Goal: Task Accomplishment & Management: Use online tool/utility

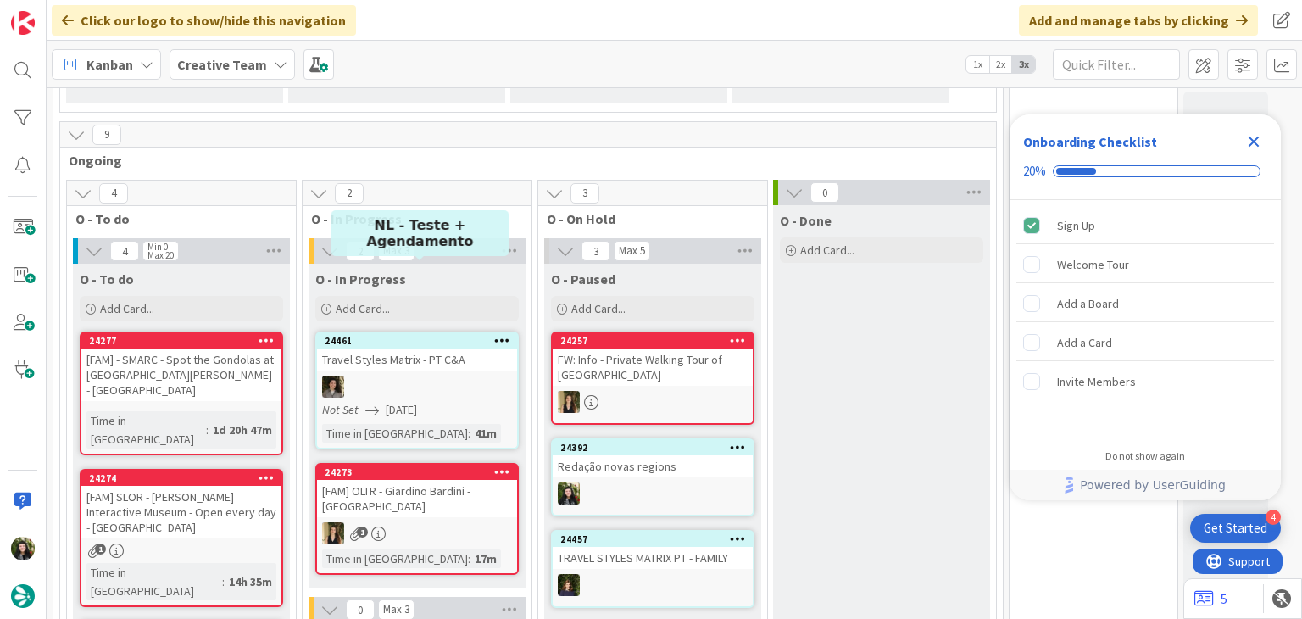
scroll to position [452, 0]
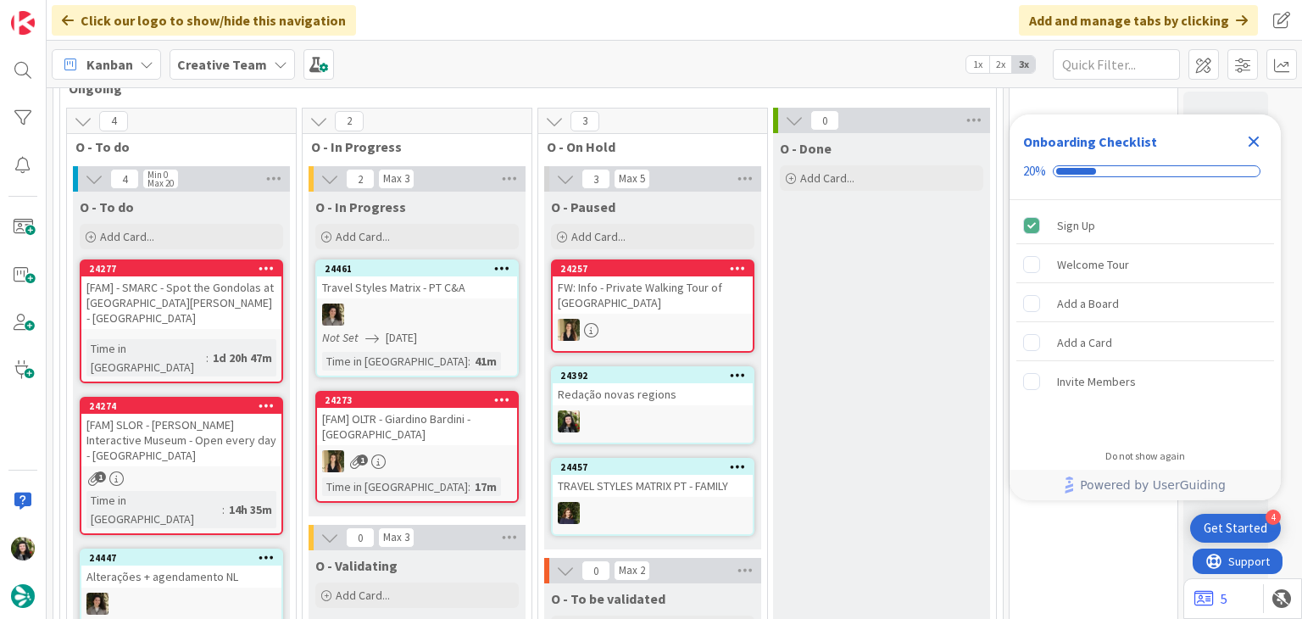
click at [656, 287] on div "FW: Info - Private Walking Tour of [GEOGRAPHIC_DATA]" at bounding box center [653, 294] width 200 height 37
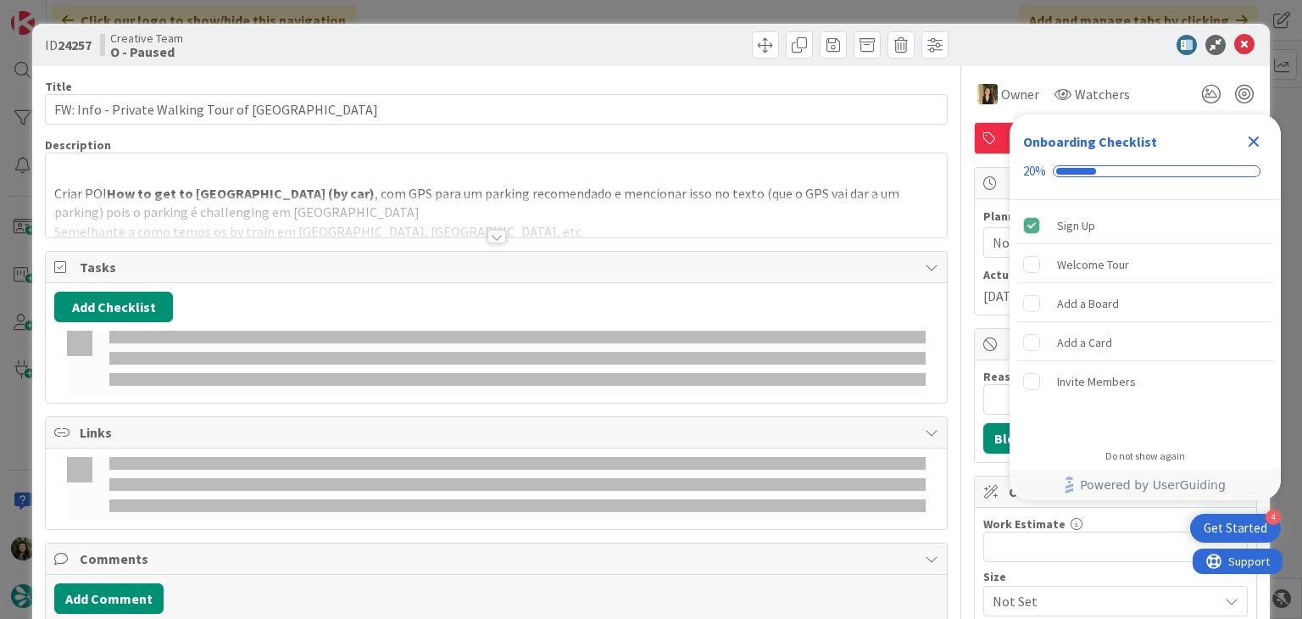
click at [460, 208] on div at bounding box center [496, 215] width 901 height 43
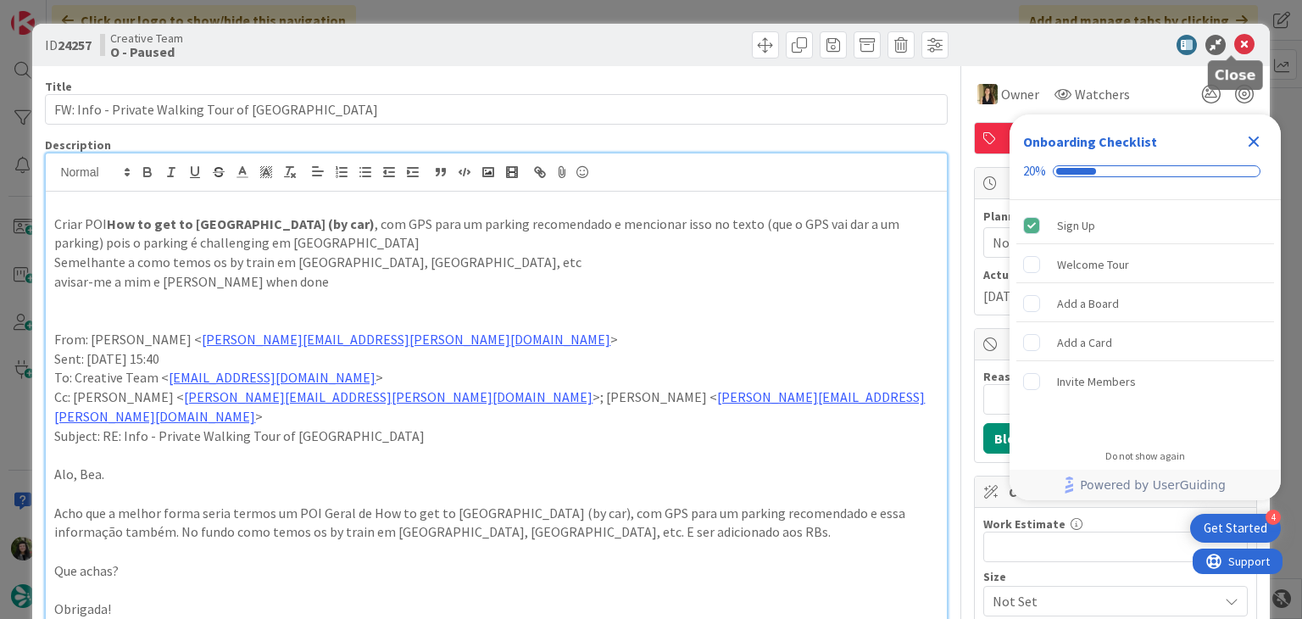
click at [1235, 39] on icon at bounding box center [1245, 45] width 20 height 20
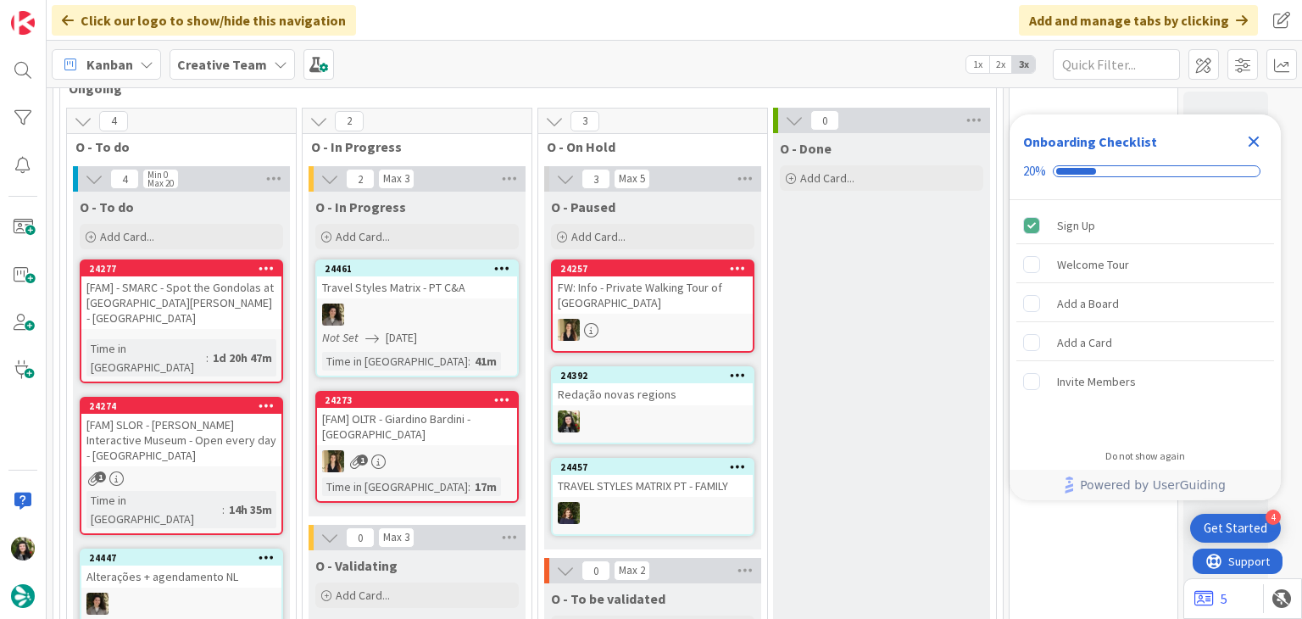
click at [1255, 138] on icon "Close Checklist" at bounding box center [1254, 141] width 20 height 20
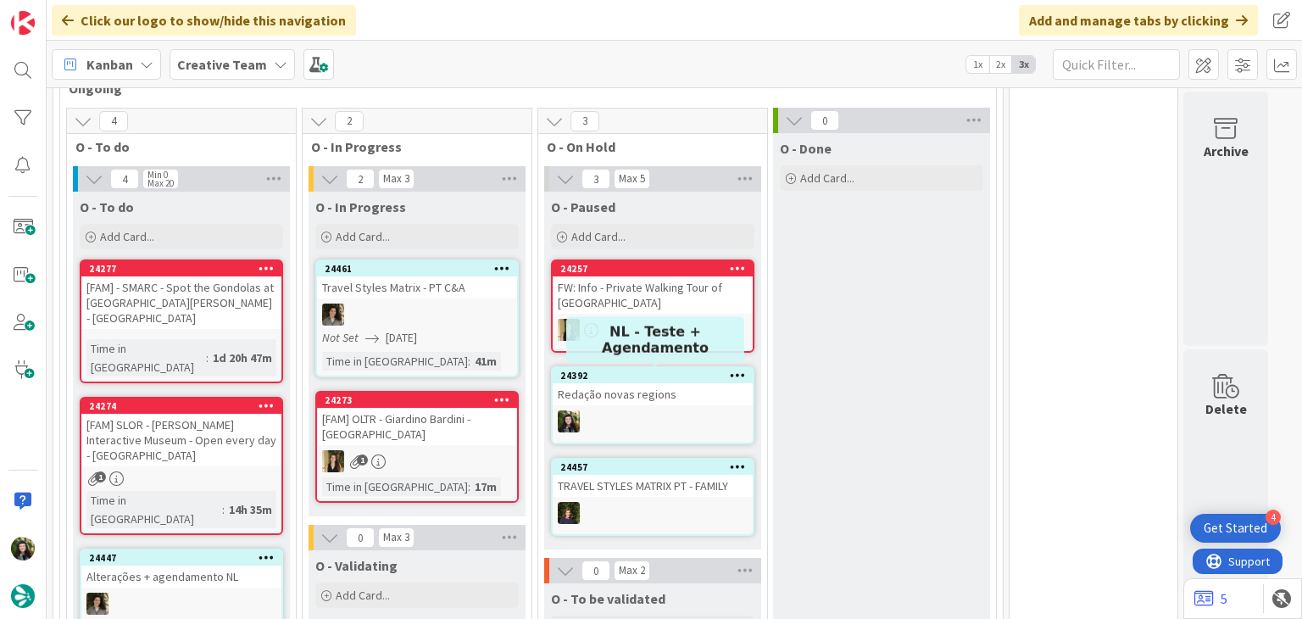
click at [646, 404] on div "24392 Redação novas regions" at bounding box center [653, 405] width 204 height 78
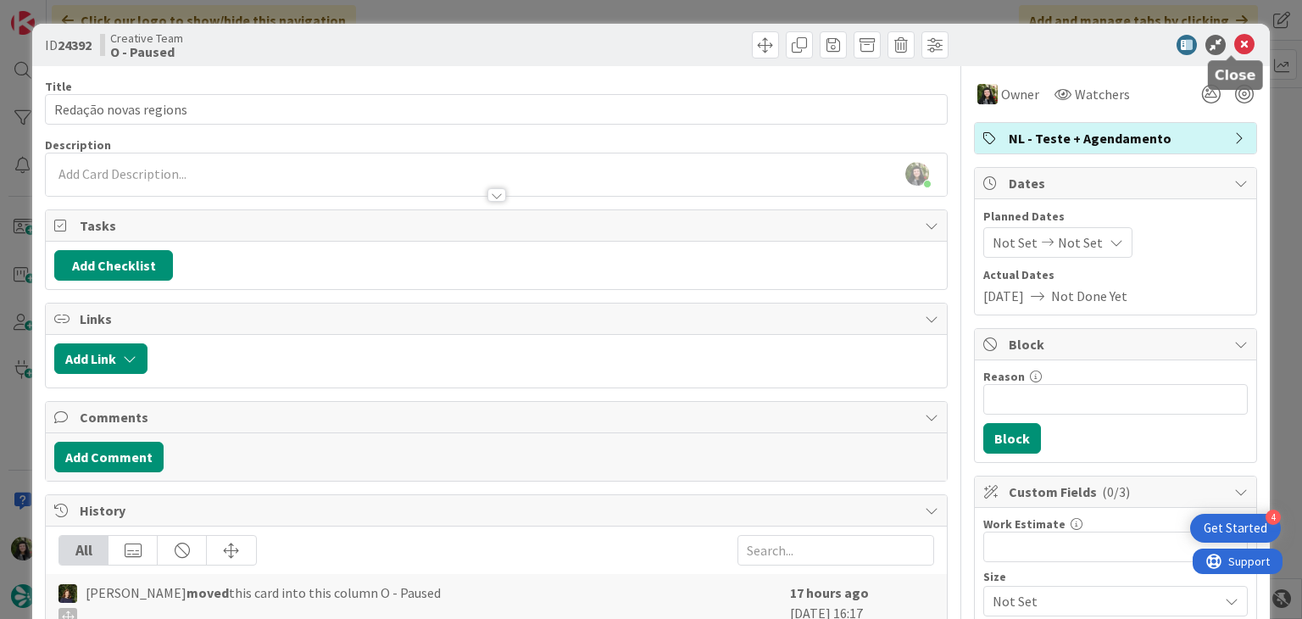
click at [1235, 51] on icon at bounding box center [1245, 45] width 20 height 20
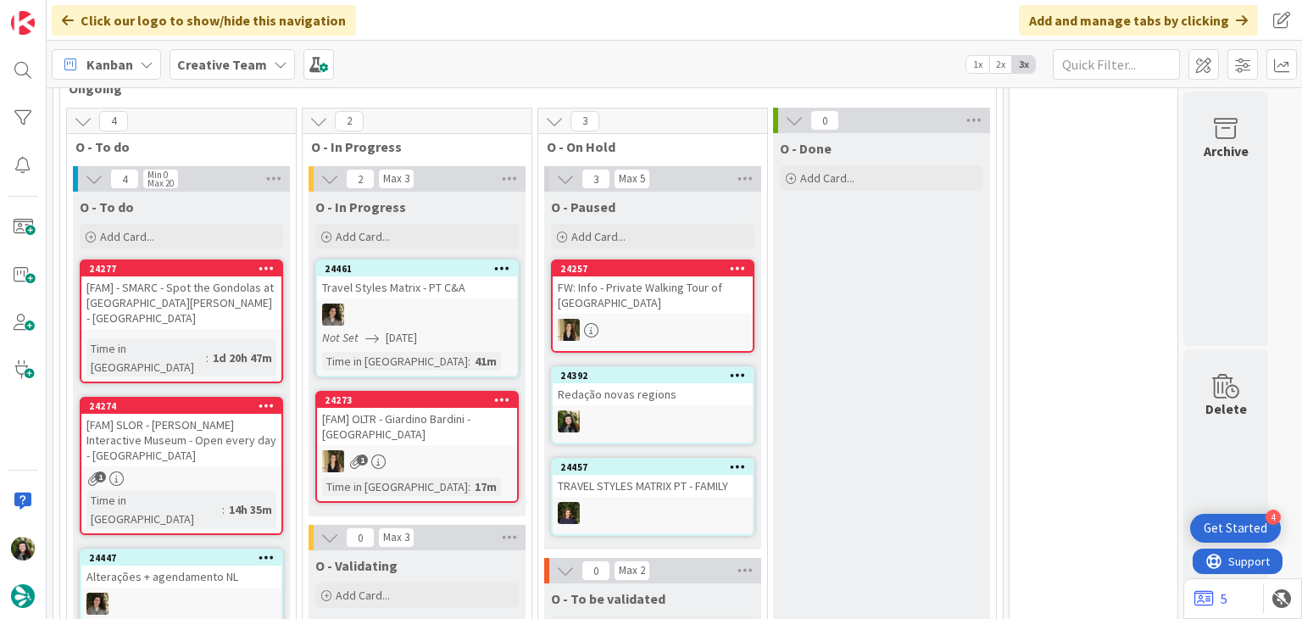
click at [584, 400] on div "Redação novas regions" at bounding box center [653, 394] width 200 height 22
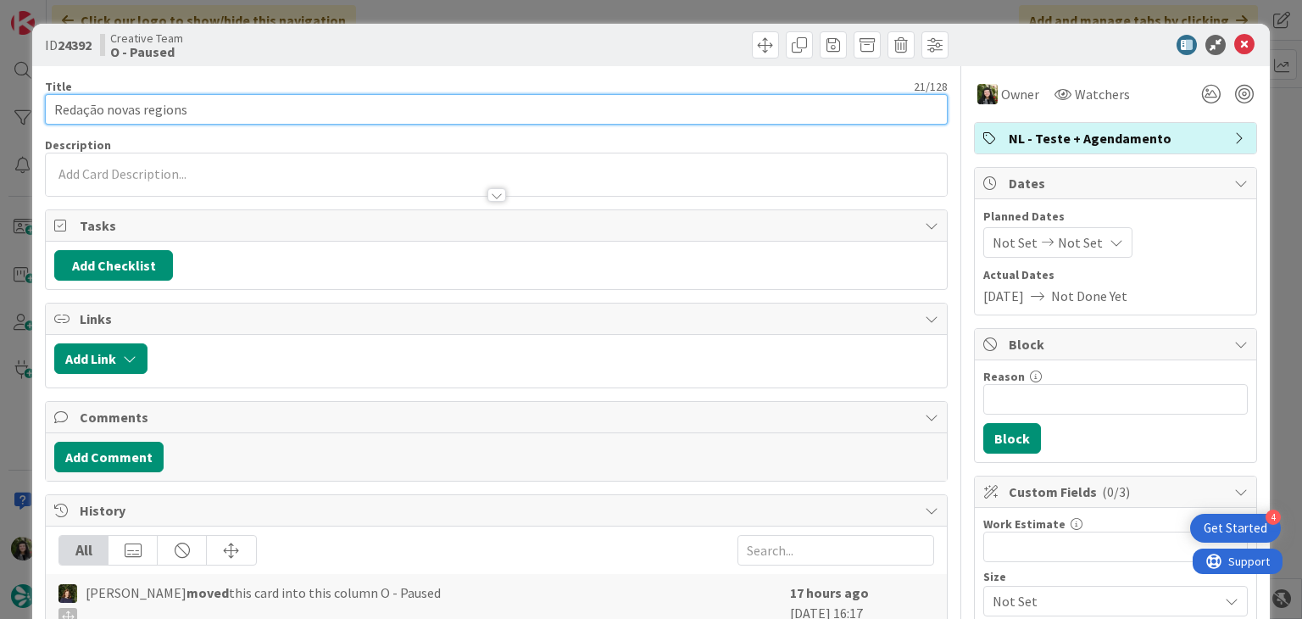
drag, startPoint x: 103, startPoint y: 106, endPoint x: 43, endPoint y: 103, distance: 59.5
click at [42, 103] on div "ID 24392 Creative Team O - Paused Title 21 / 128 Redação novas regions Descript…" at bounding box center [650, 599] width 1237 height 1151
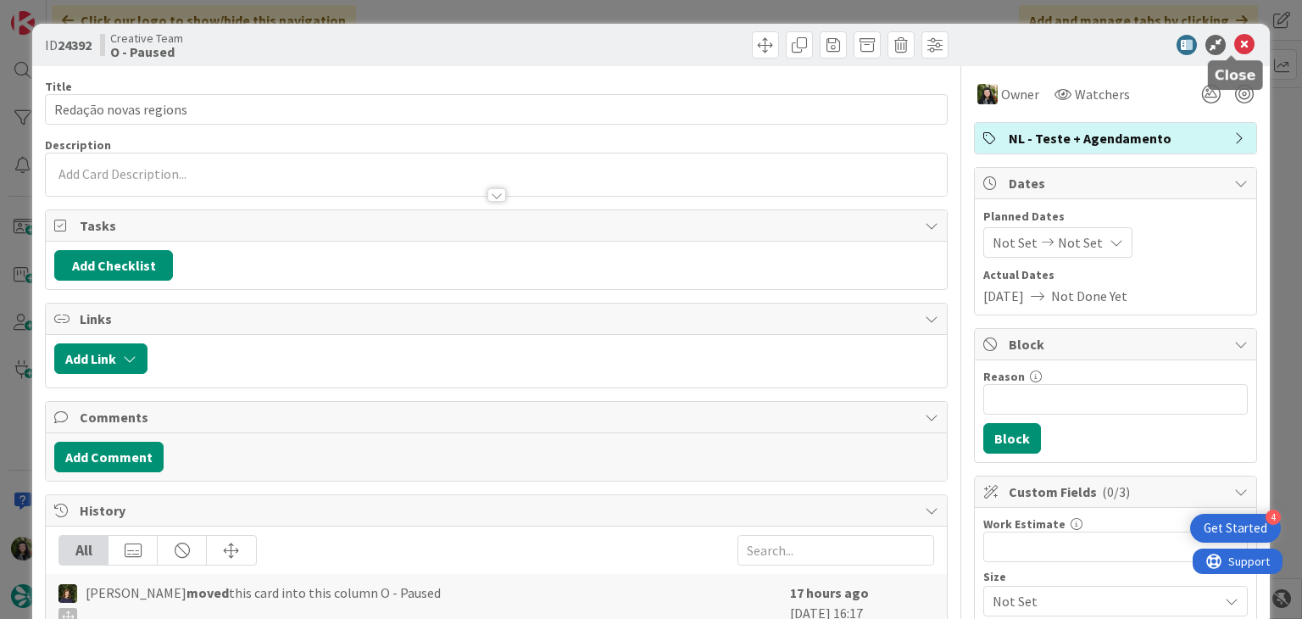
click at [1235, 45] on icon at bounding box center [1245, 45] width 20 height 20
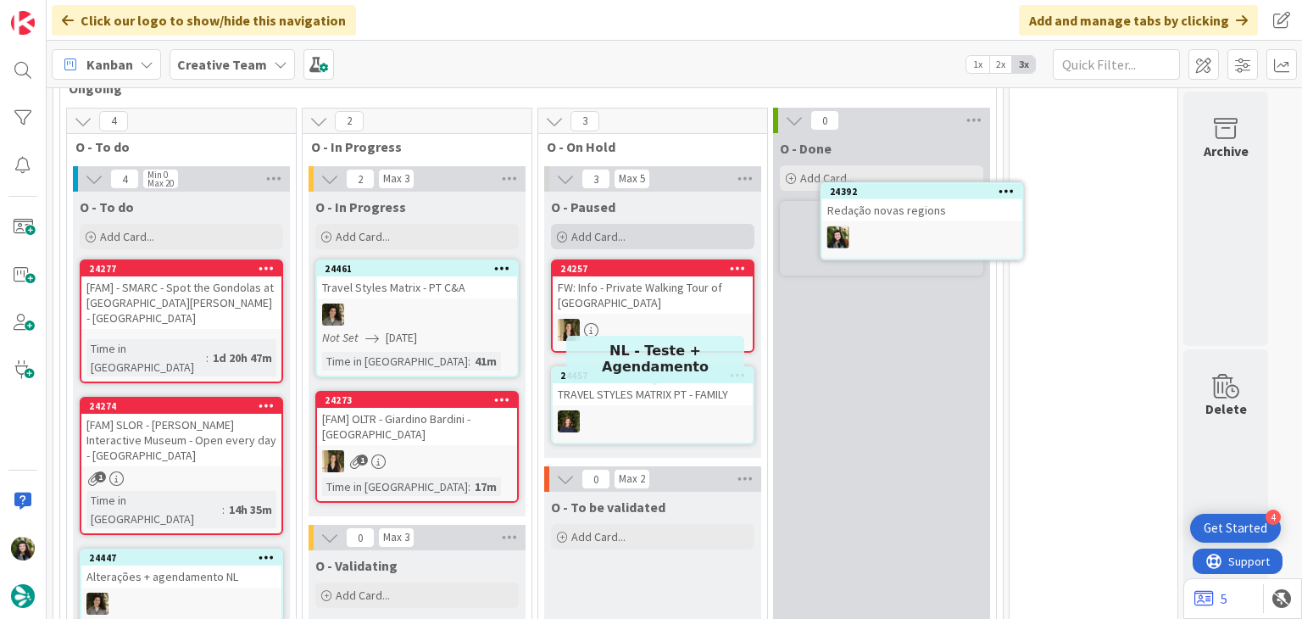
scroll to position [424, 0]
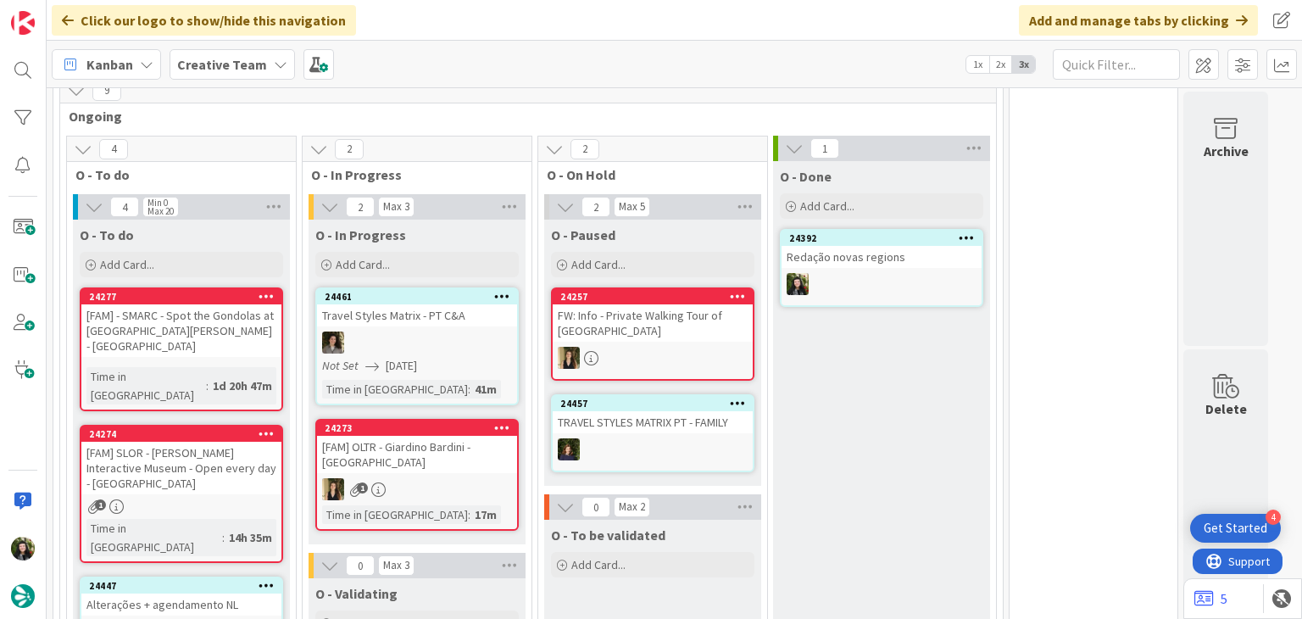
click at [470, 270] on div "Add Card..." at bounding box center [417, 264] width 204 height 25
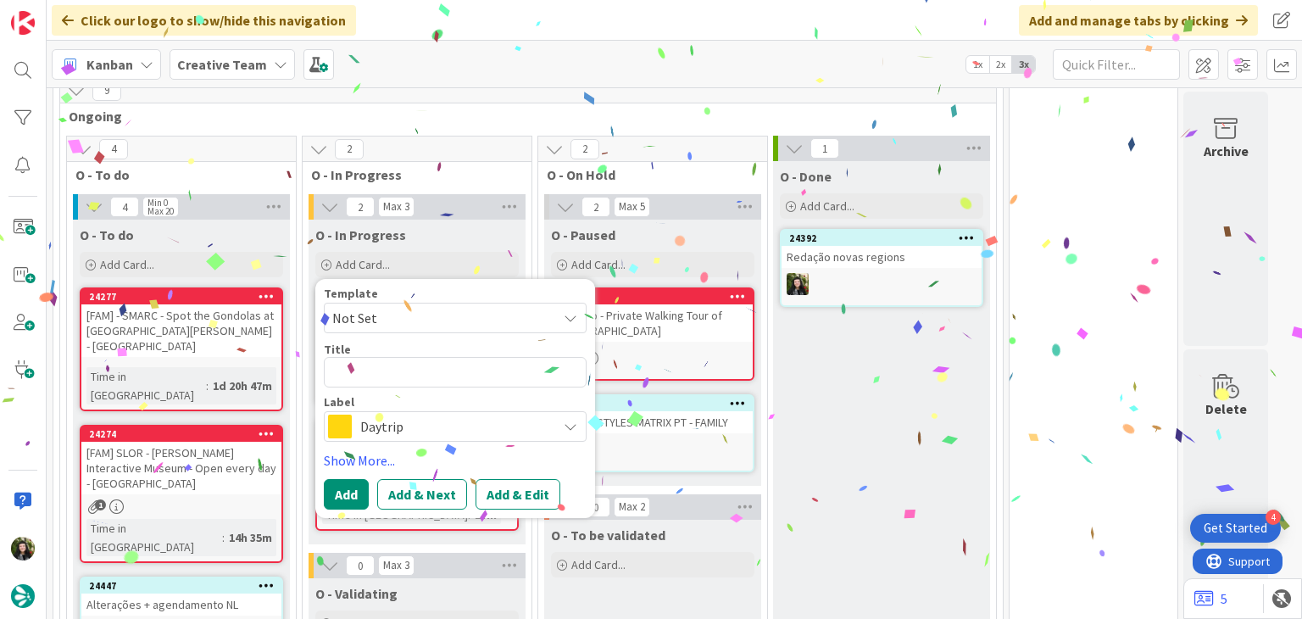
click at [431, 421] on span "Daytrip" at bounding box center [454, 427] width 188 height 24
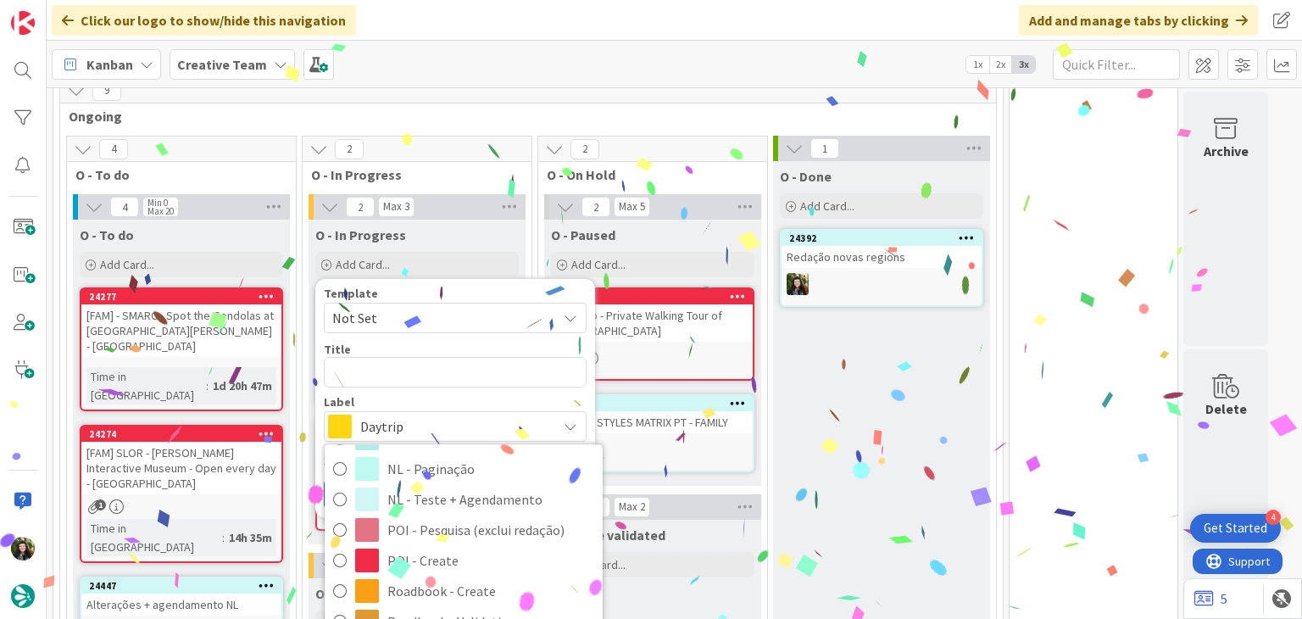
scroll to position [226, 0]
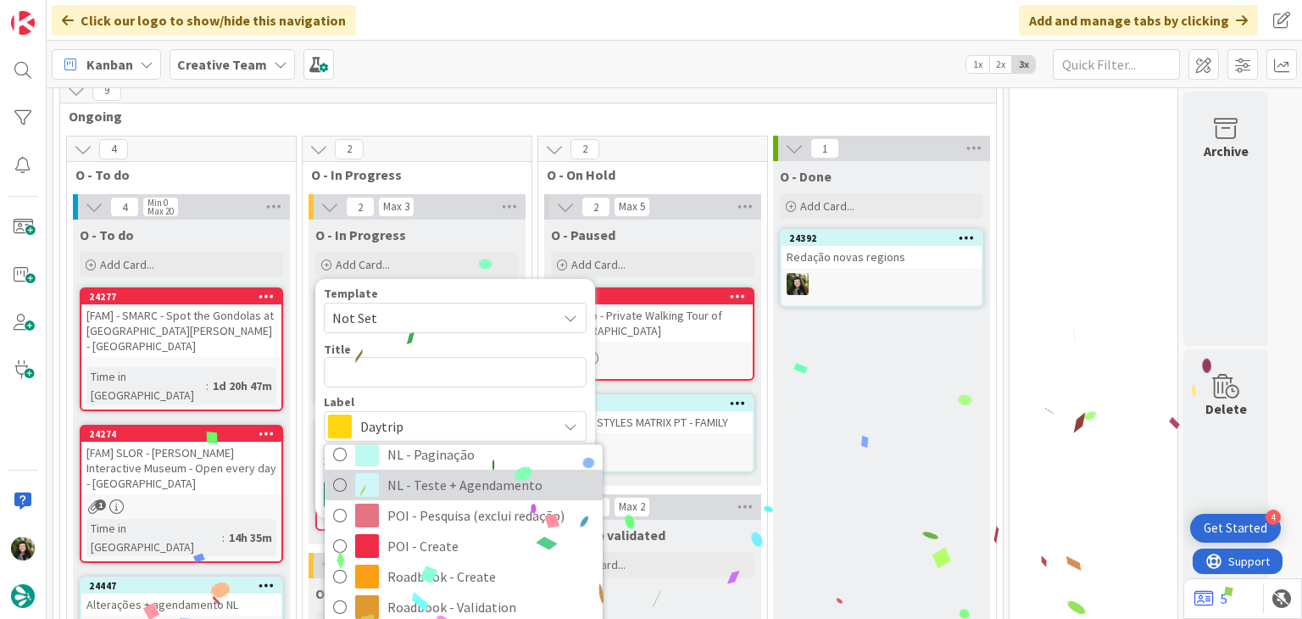
drag, startPoint x: 438, startPoint y: 486, endPoint x: 433, endPoint y: 455, distance: 30.8
click at [438, 486] on span "NL - Teste + Agendamento" at bounding box center [491, 485] width 207 height 25
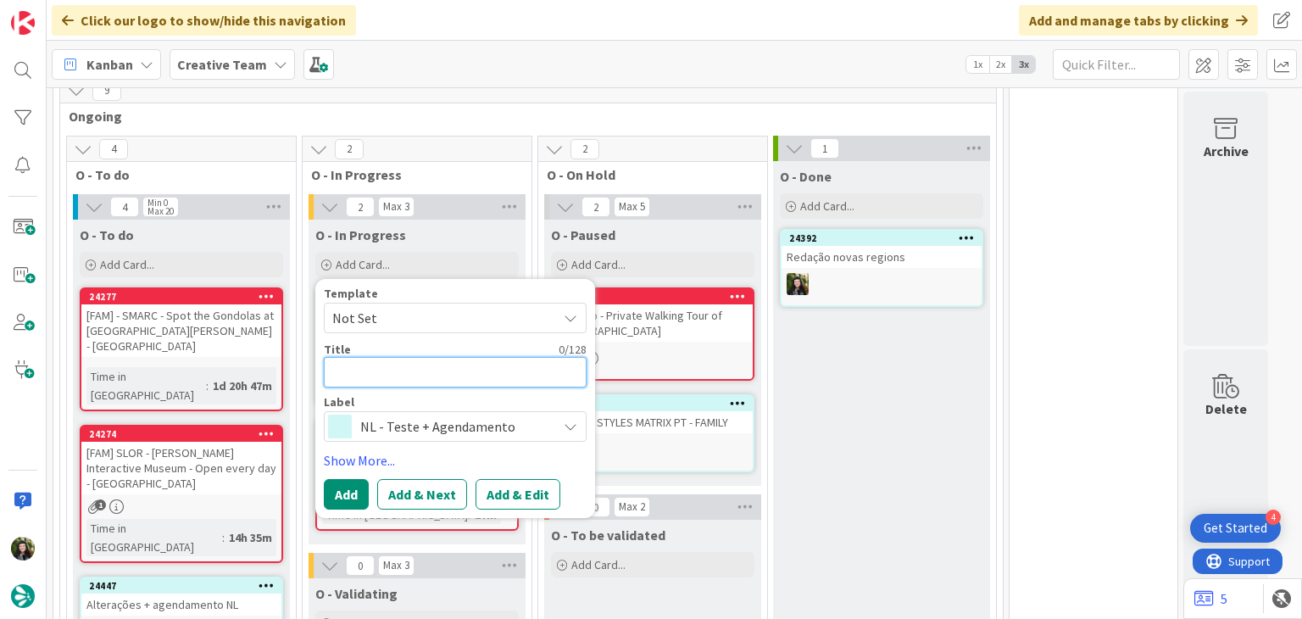
click at [429, 371] on textarea at bounding box center [455, 372] width 263 height 31
paste textarea "Redação novas regions"
type textarea "x"
type textarea "Redação novas regions"
click at [348, 491] on button "Add" at bounding box center [346, 494] width 45 height 31
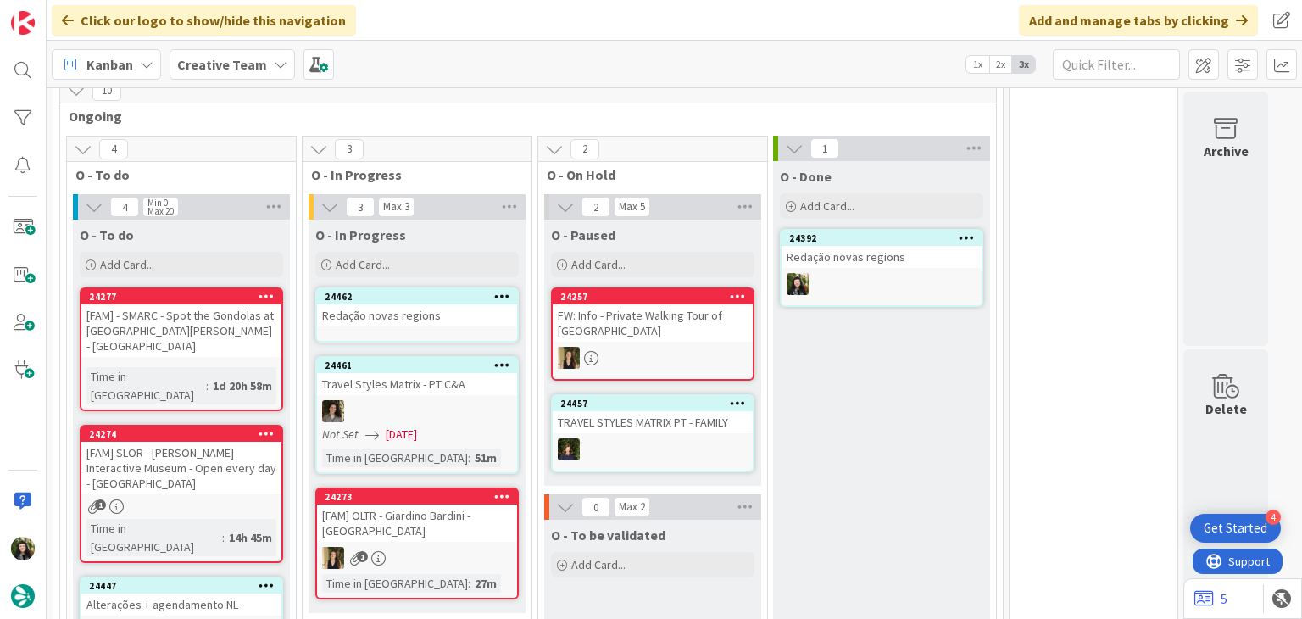
click at [424, 323] on div "Redação novas regions" at bounding box center [417, 315] width 200 height 22
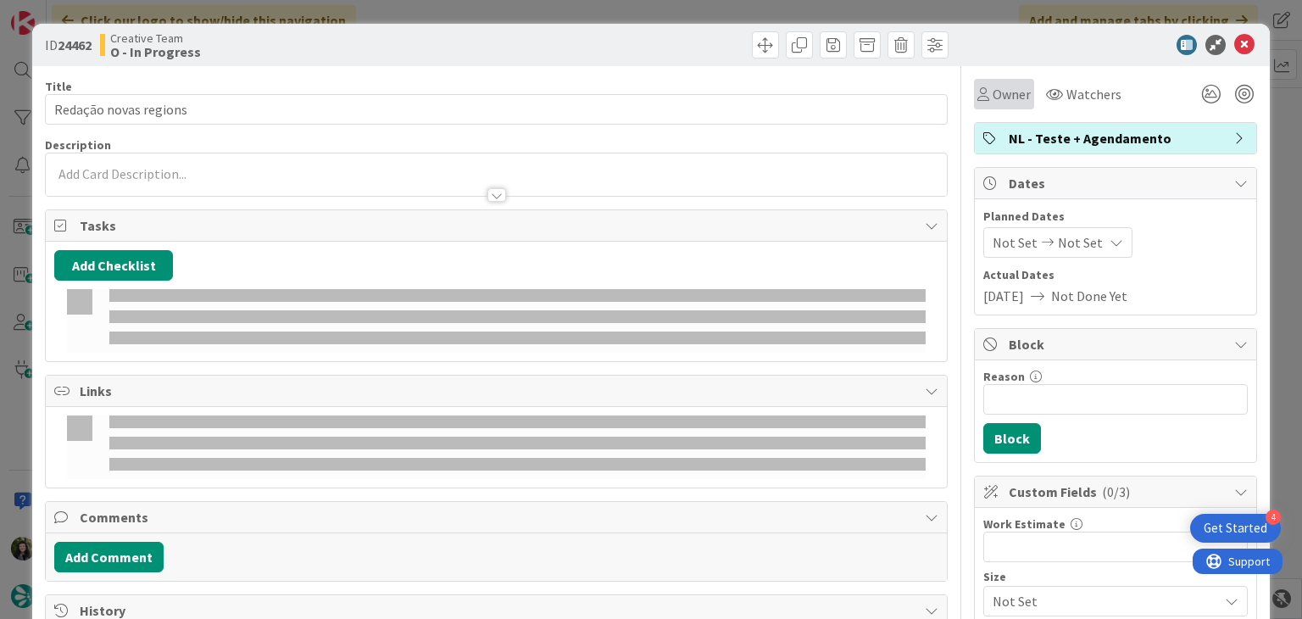
click at [994, 93] on span "Owner" at bounding box center [1012, 94] width 38 height 20
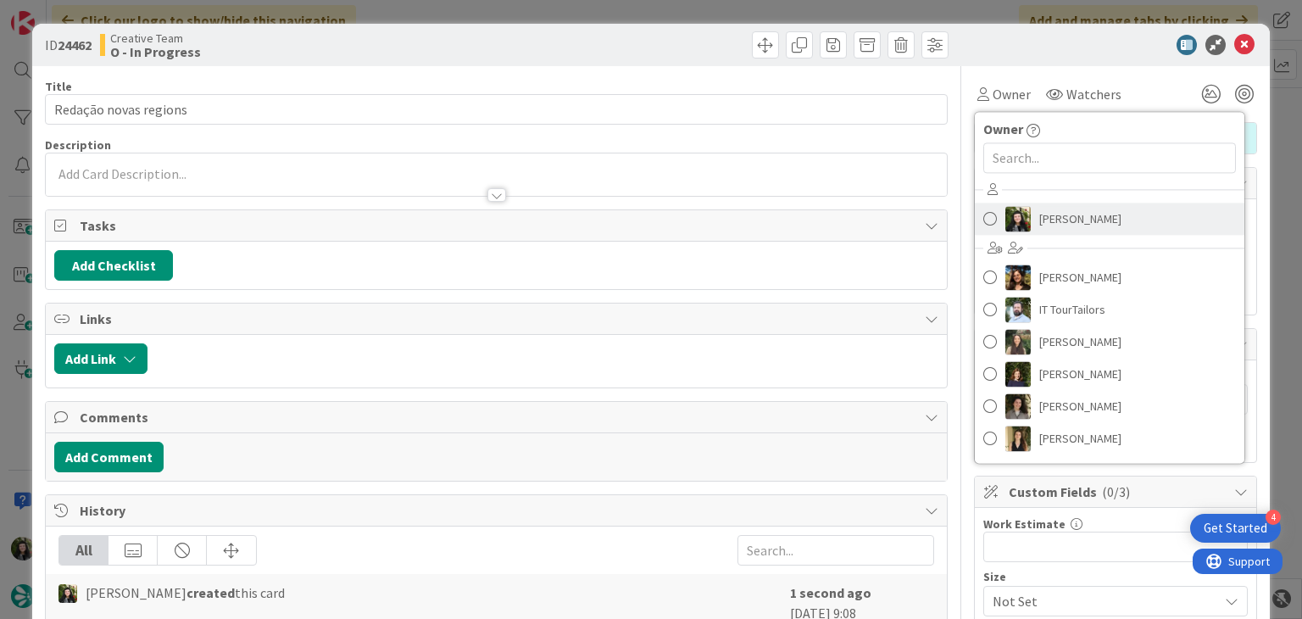
click at [1040, 218] on span "Beatriz Cassona" at bounding box center [1081, 218] width 82 height 25
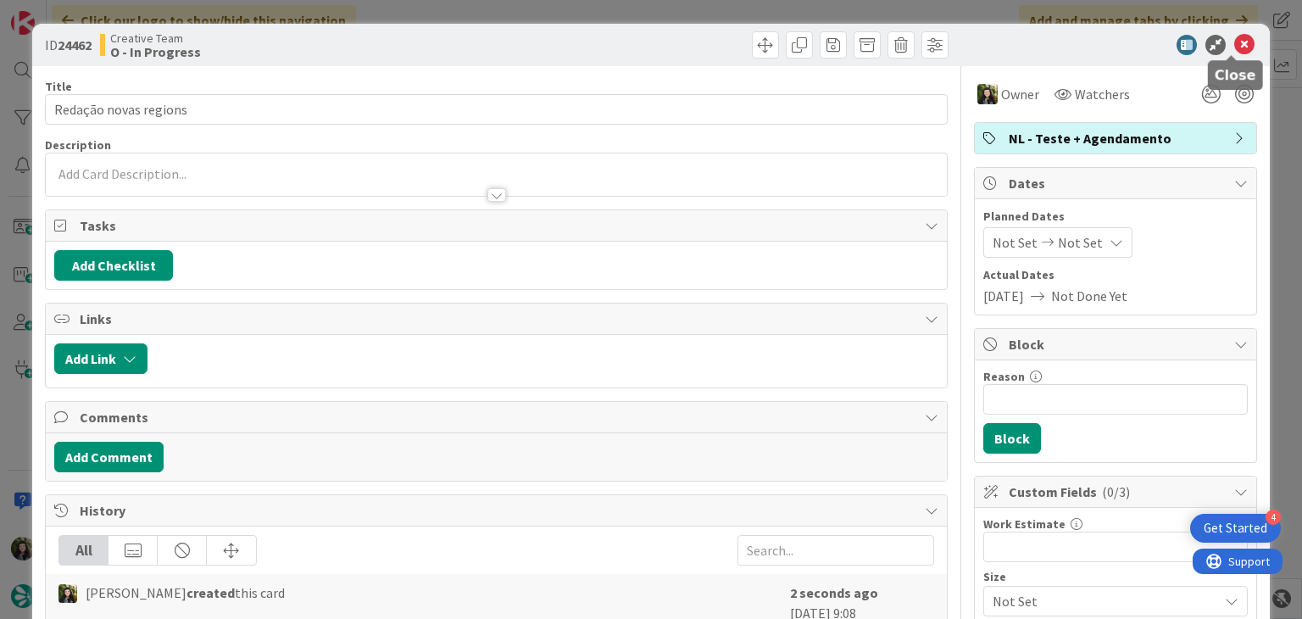
click at [1235, 44] on icon at bounding box center [1245, 45] width 20 height 20
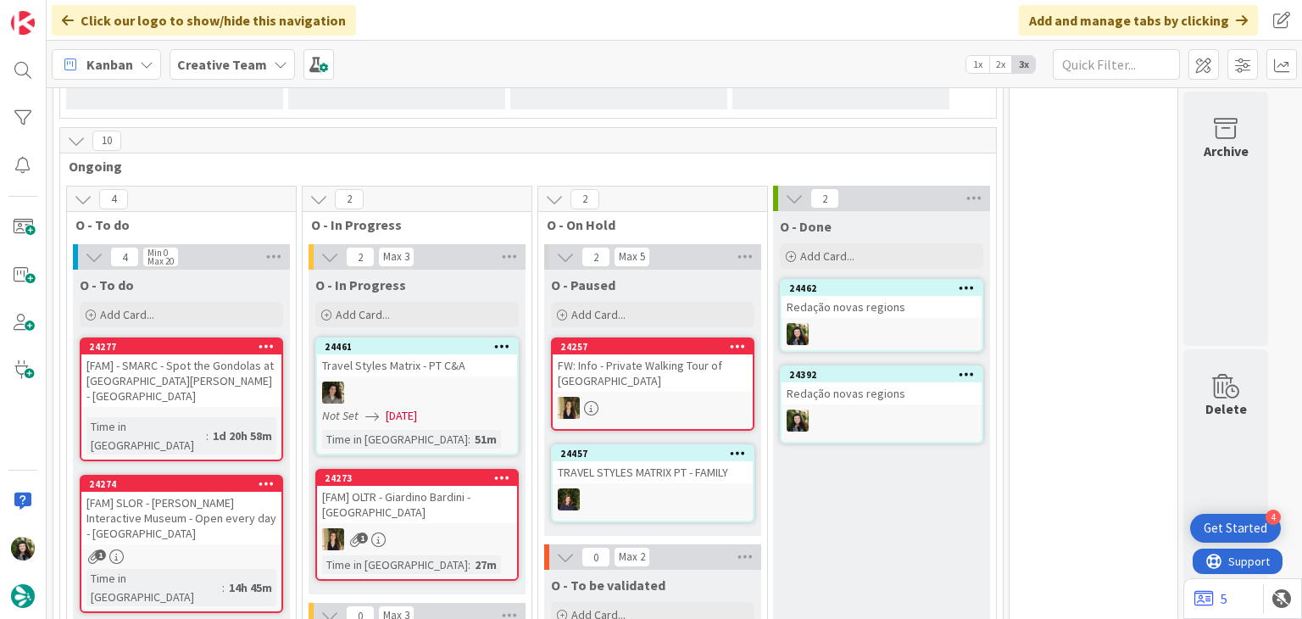
scroll to position [499, 0]
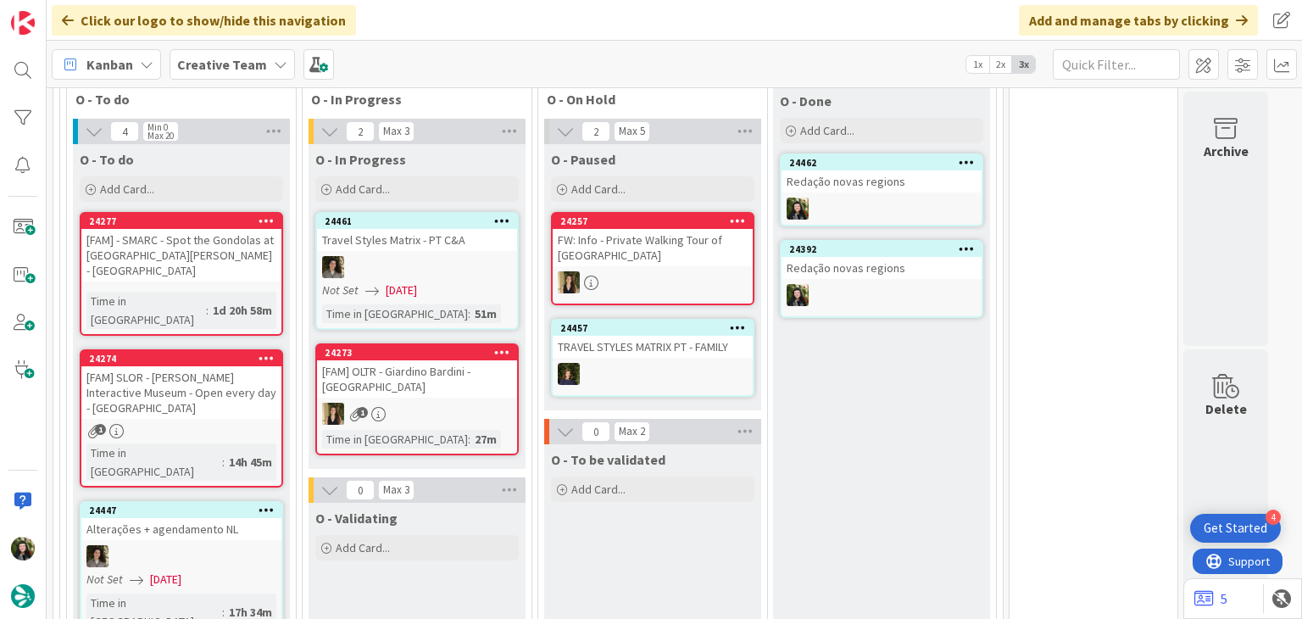
click at [871, 246] on div "24392" at bounding box center [885, 249] width 192 height 12
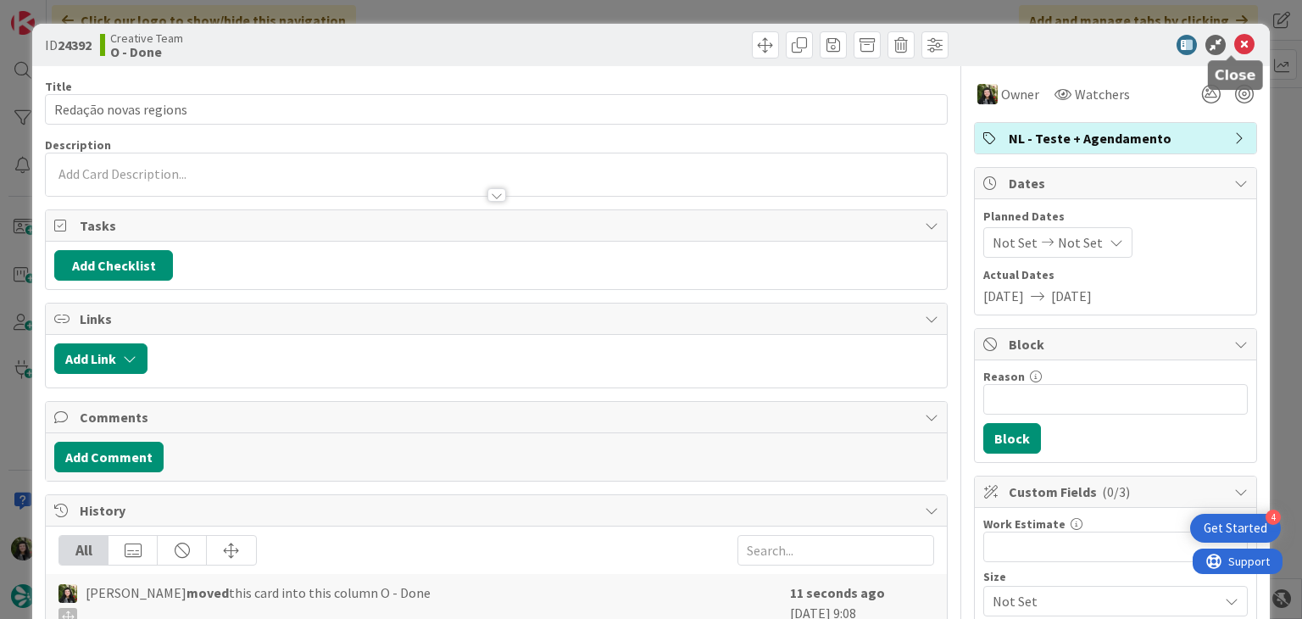
click at [1235, 43] on icon at bounding box center [1245, 45] width 20 height 20
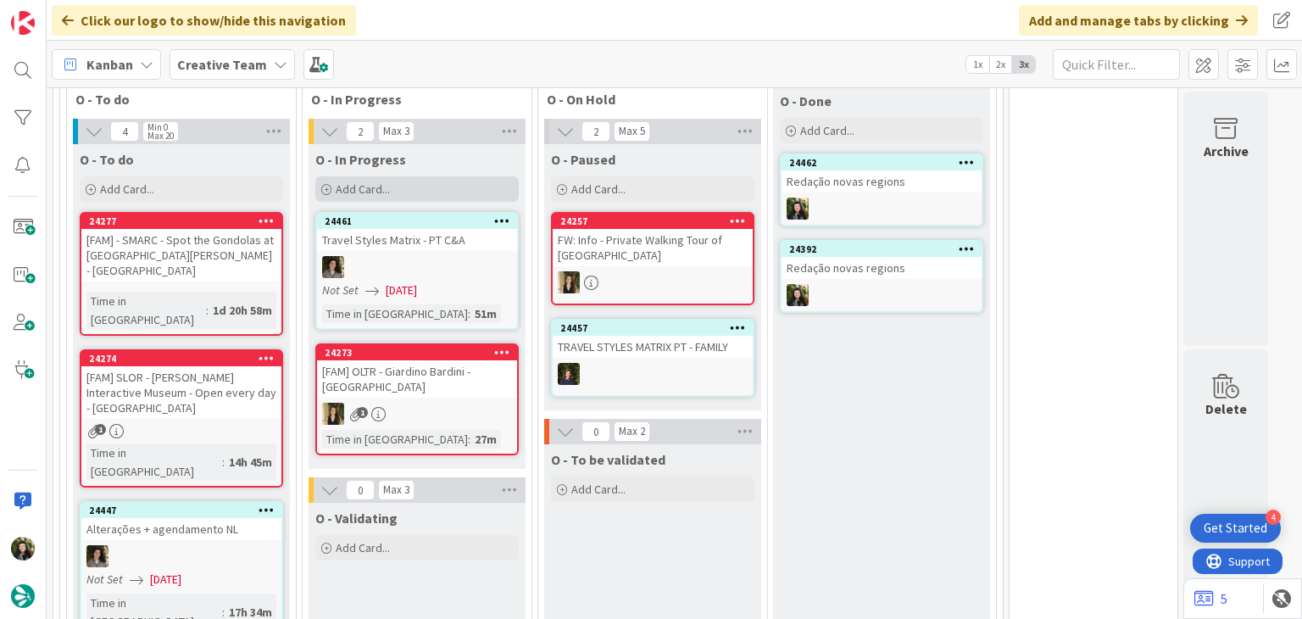
click at [450, 192] on div "Add Card..." at bounding box center [417, 188] width 204 height 25
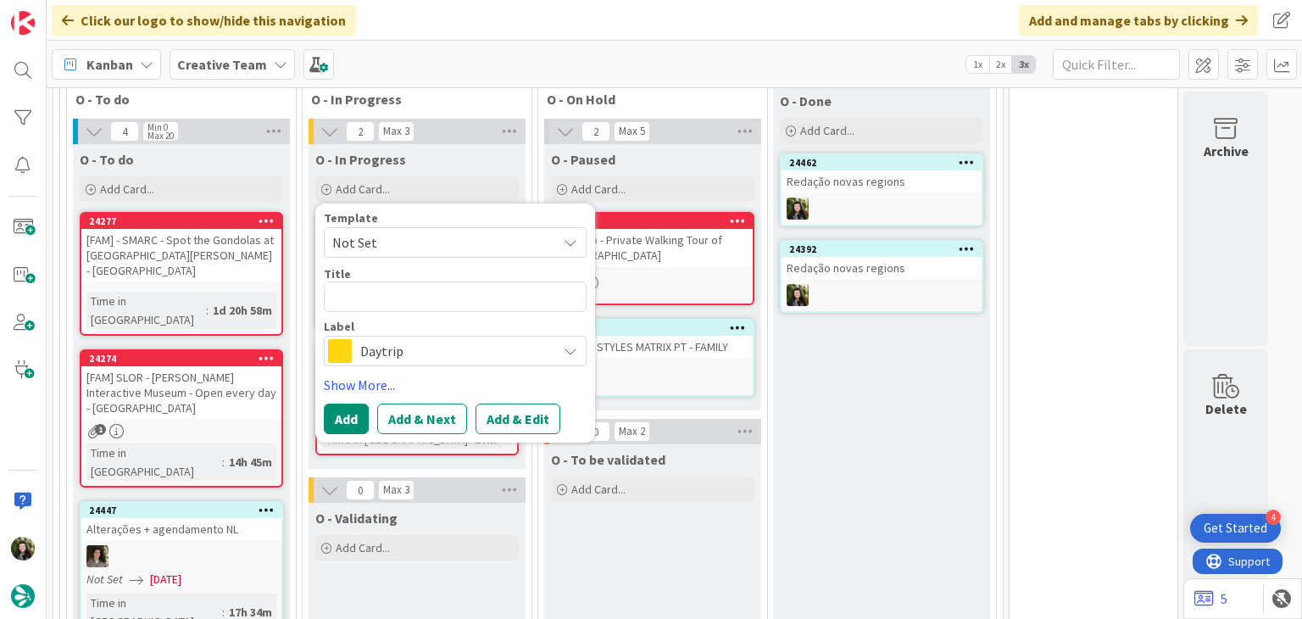
click at [406, 347] on span "Daytrip" at bounding box center [454, 351] width 188 height 24
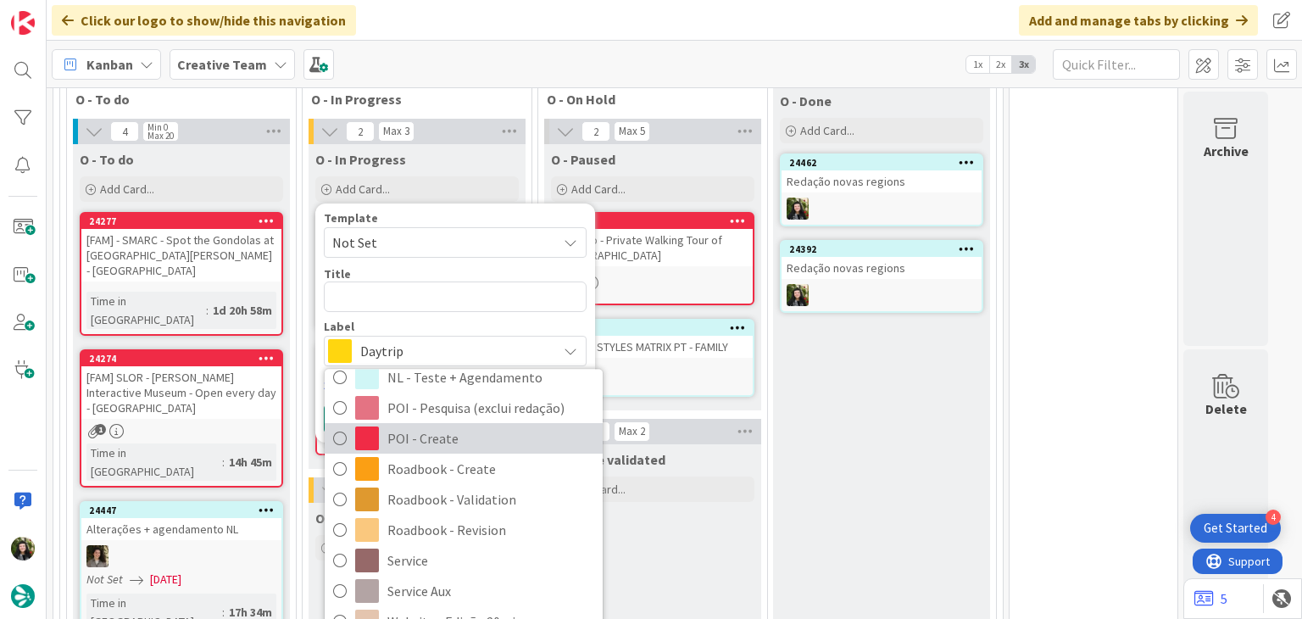
scroll to position [226, 0]
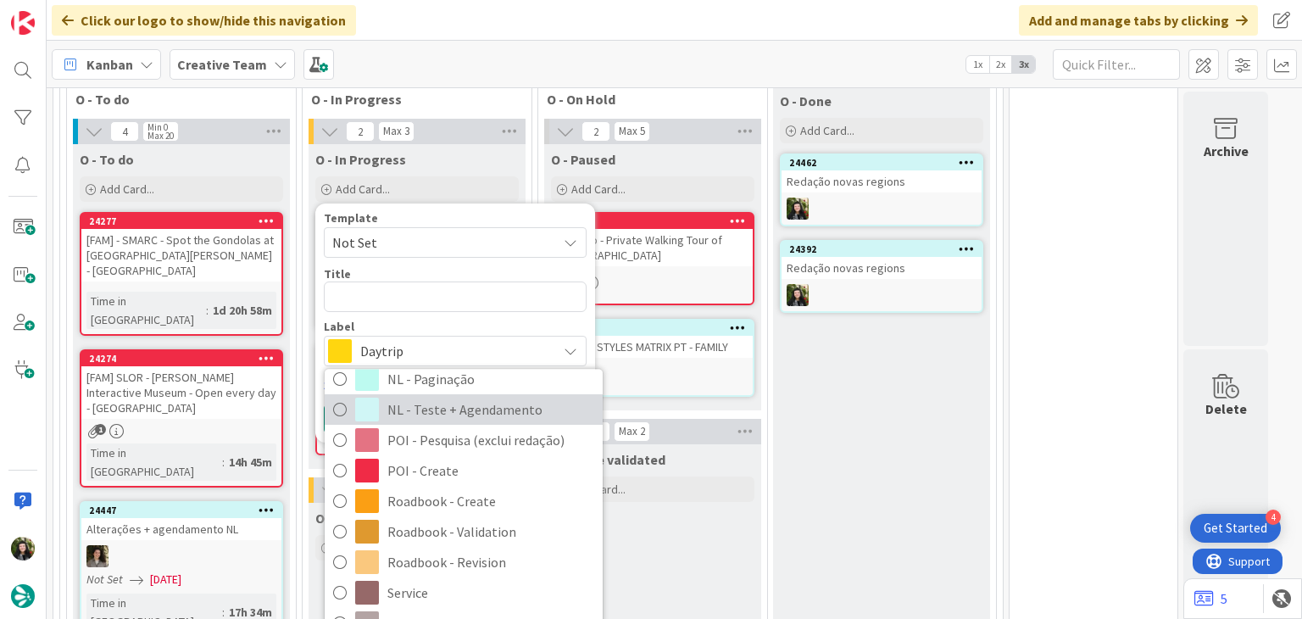
click at [466, 413] on span "NL - Teste + Agendamento" at bounding box center [491, 410] width 207 height 25
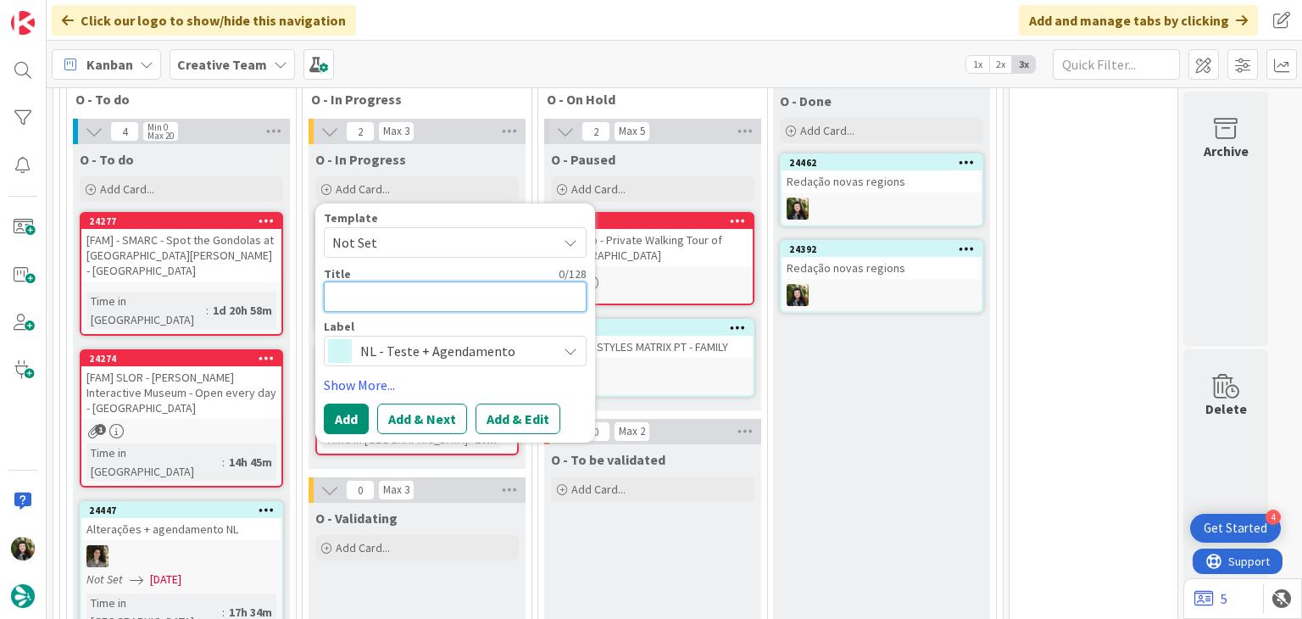
click at [446, 304] on textarea at bounding box center [455, 297] width 263 height 31
paste textarea "Redação novas regions"
type textarea "x"
type textarea "Redação novas regions"
click at [335, 421] on button "Add" at bounding box center [346, 419] width 45 height 31
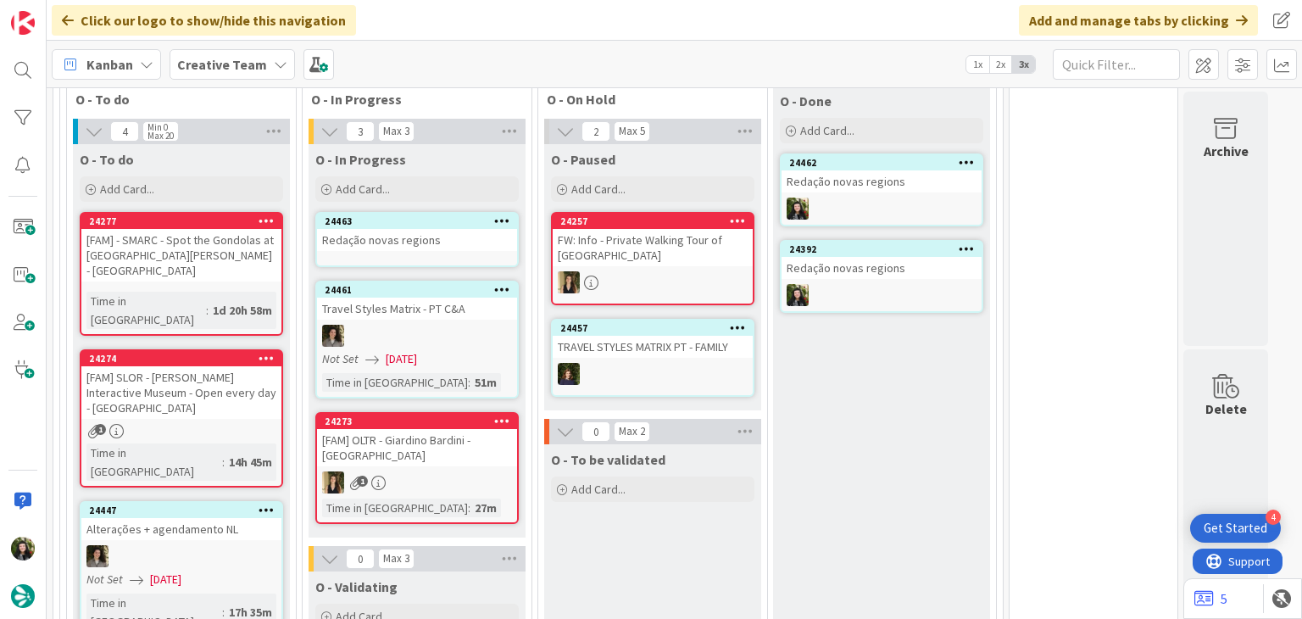
click at [414, 252] on div "24463 Redação novas regions" at bounding box center [417, 239] width 204 height 55
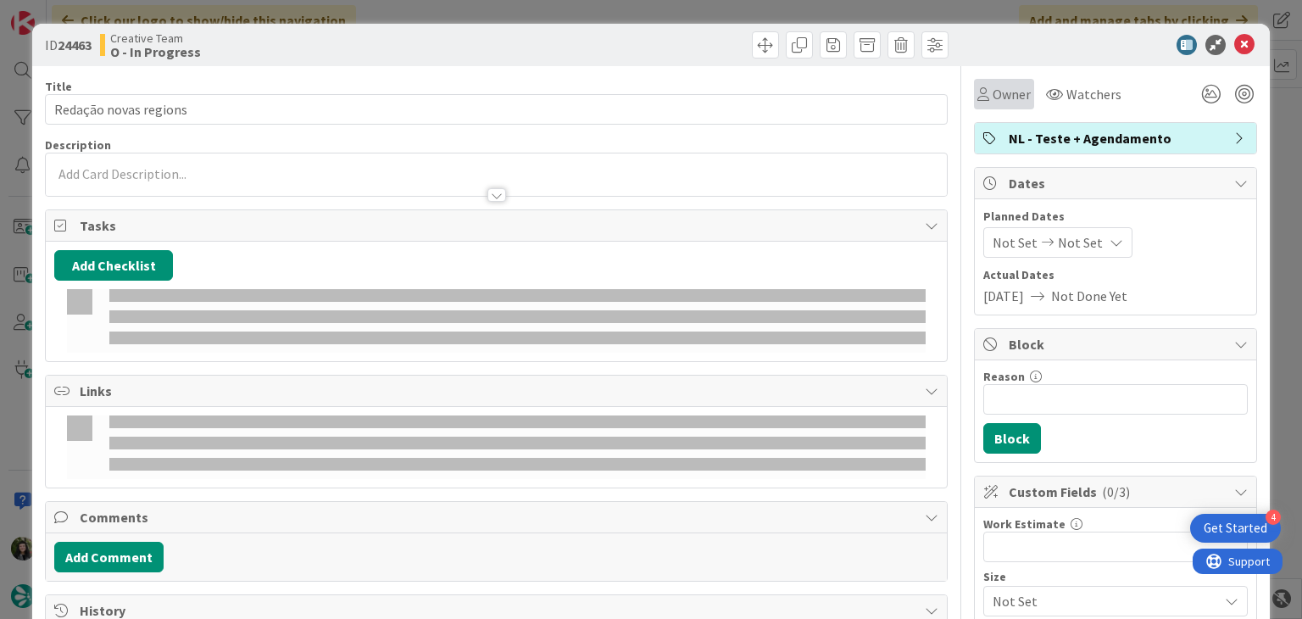
click at [1001, 92] on span "Owner" at bounding box center [1012, 94] width 38 height 20
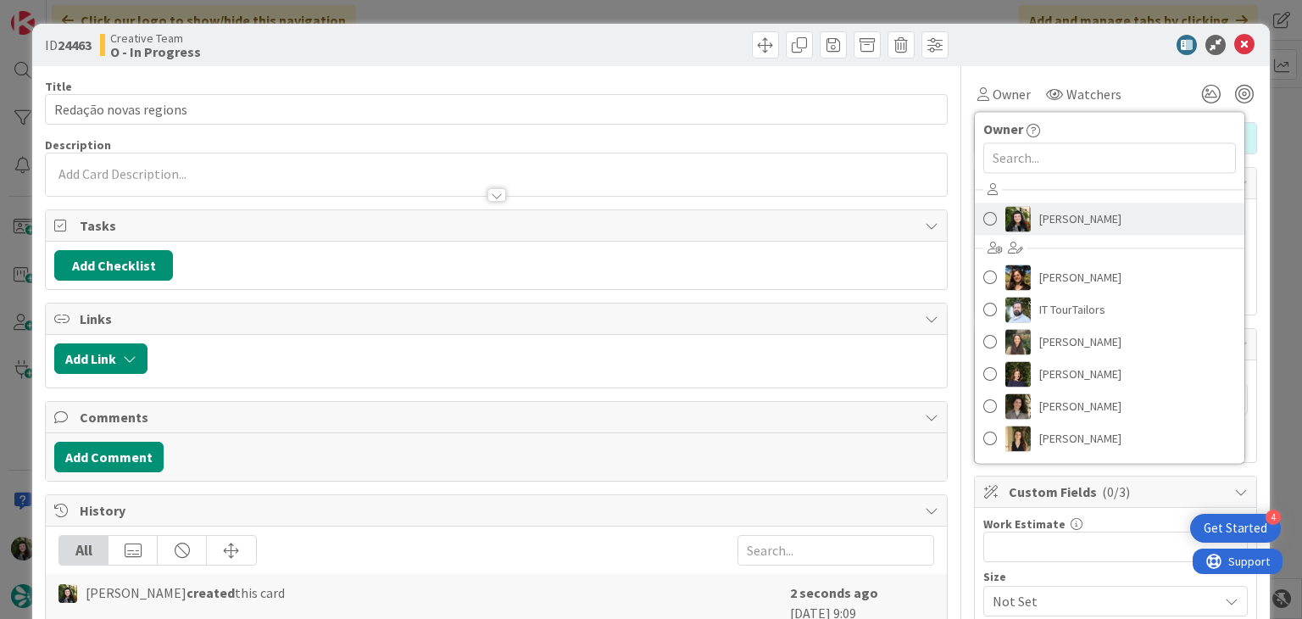
click at [1072, 220] on span "Beatriz Cassona" at bounding box center [1081, 218] width 82 height 25
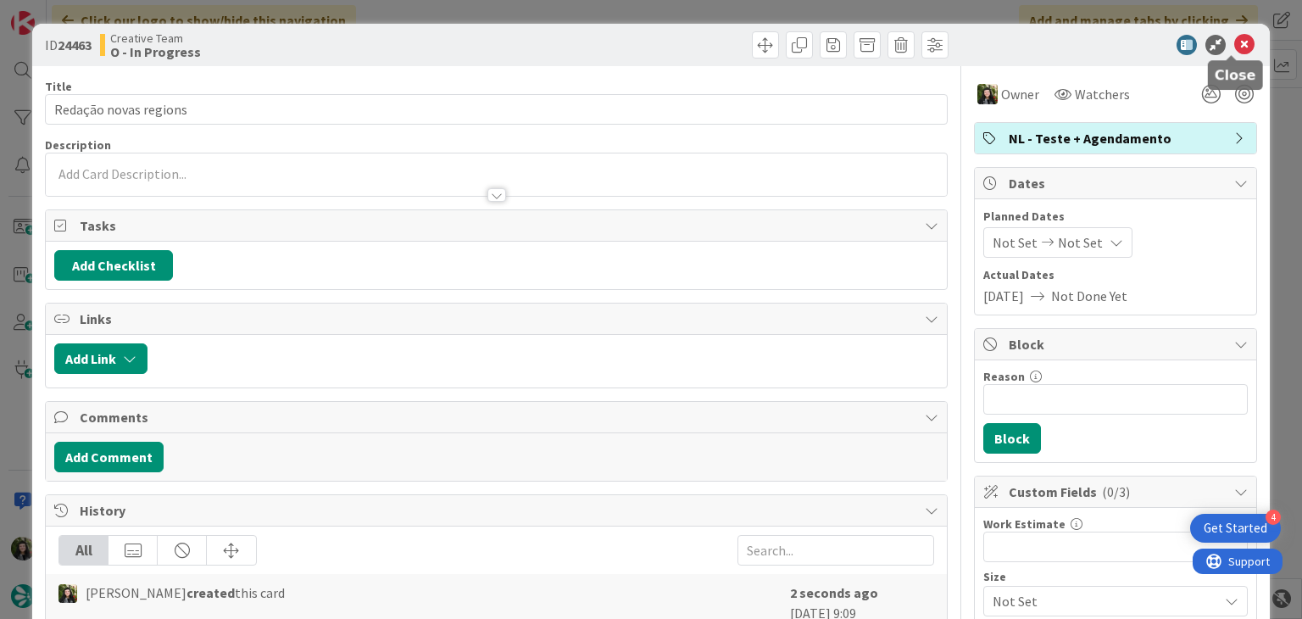
click at [1235, 44] on icon at bounding box center [1245, 45] width 20 height 20
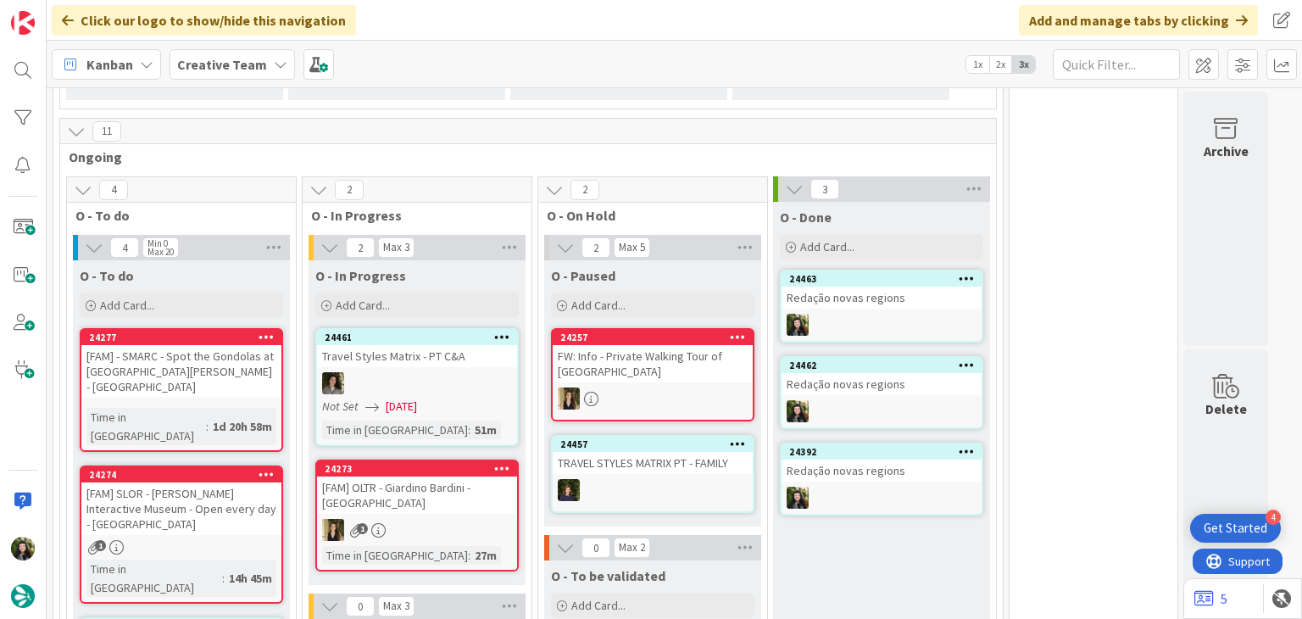
scroll to position [415, 0]
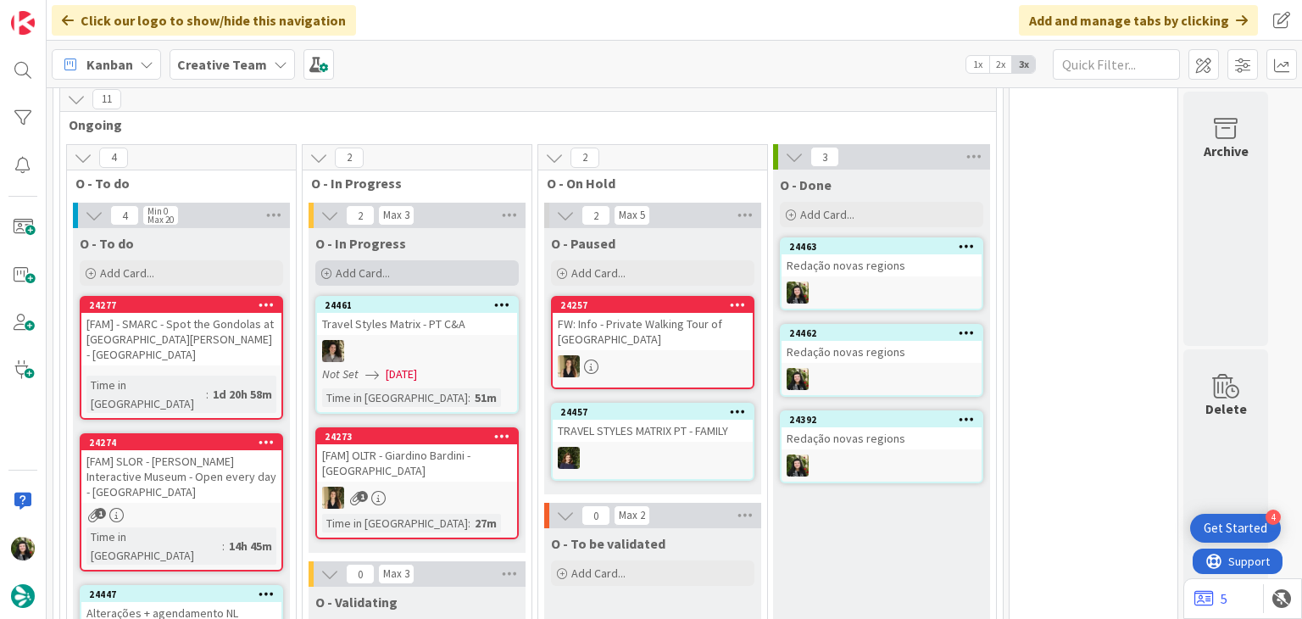
click at [448, 263] on div "Add Card..." at bounding box center [417, 272] width 204 height 25
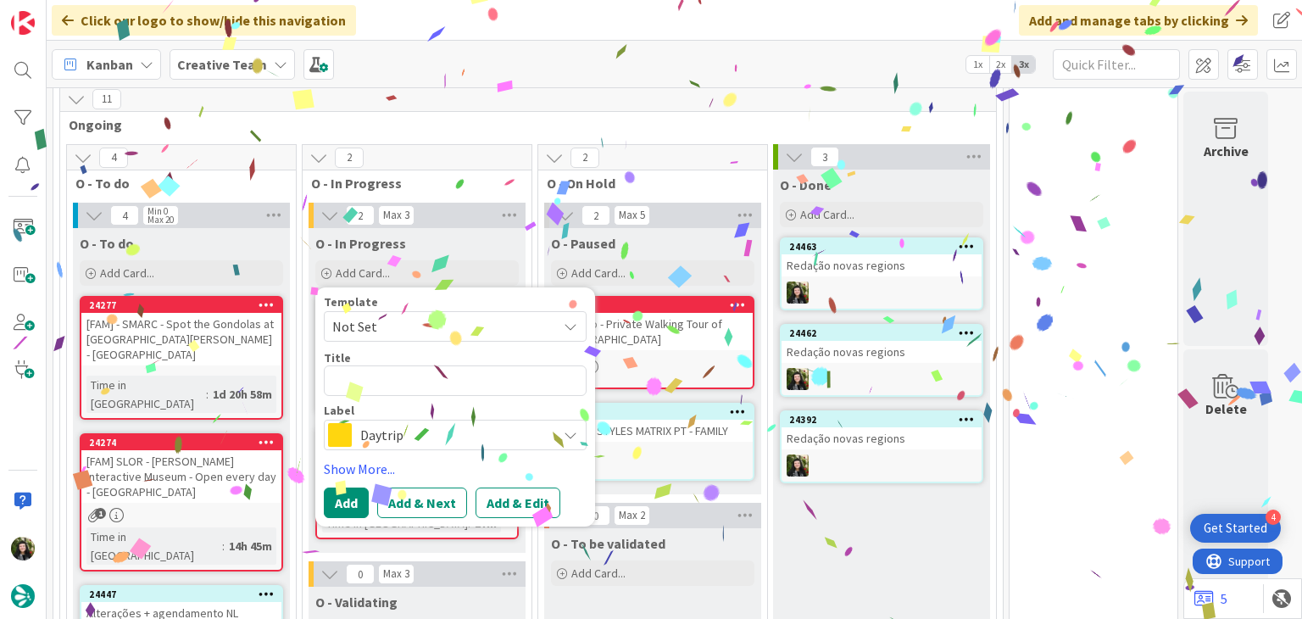
click at [431, 430] on span "Daytrip" at bounding box center [454, 435] width 188 height 24
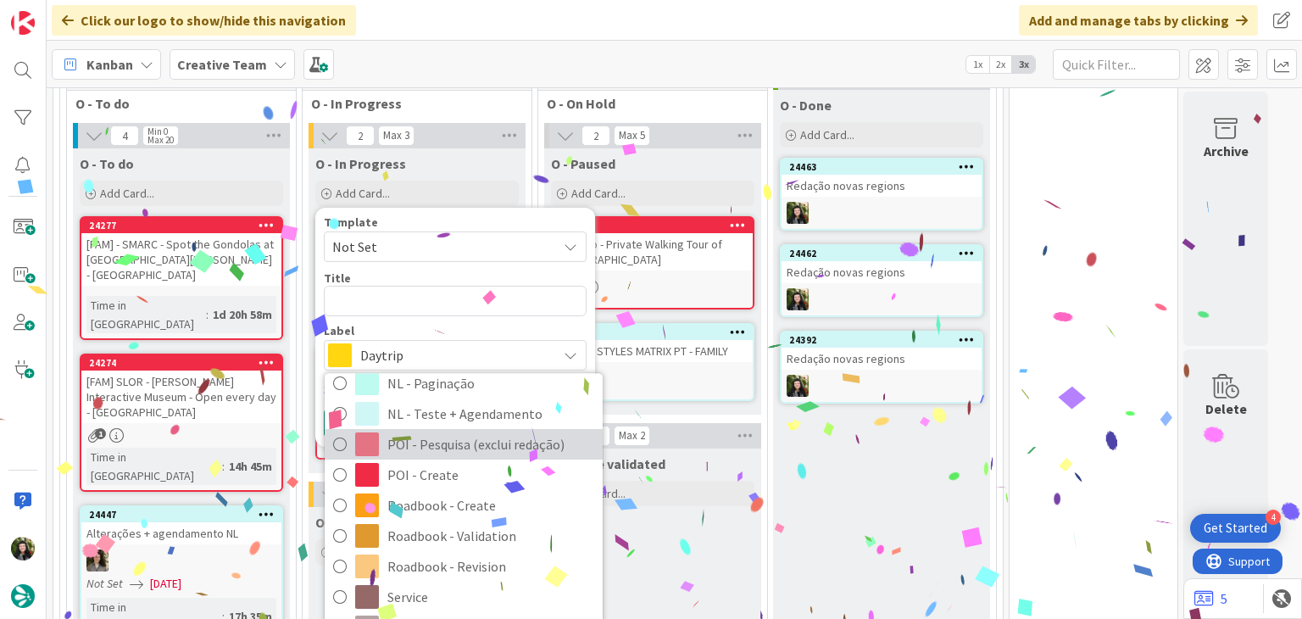
scroll to position [0, 0]
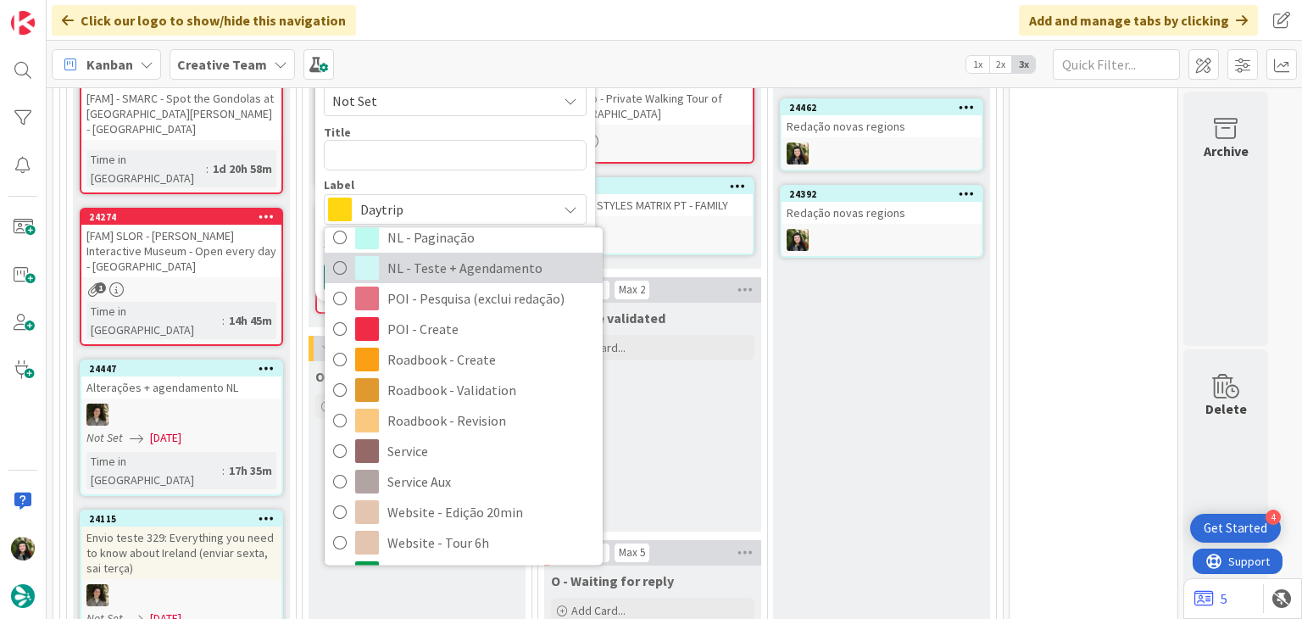
click at [460, 275] on span "NL - Teste + Agendamento" at bounding box center [491, 268] width 207 height 25
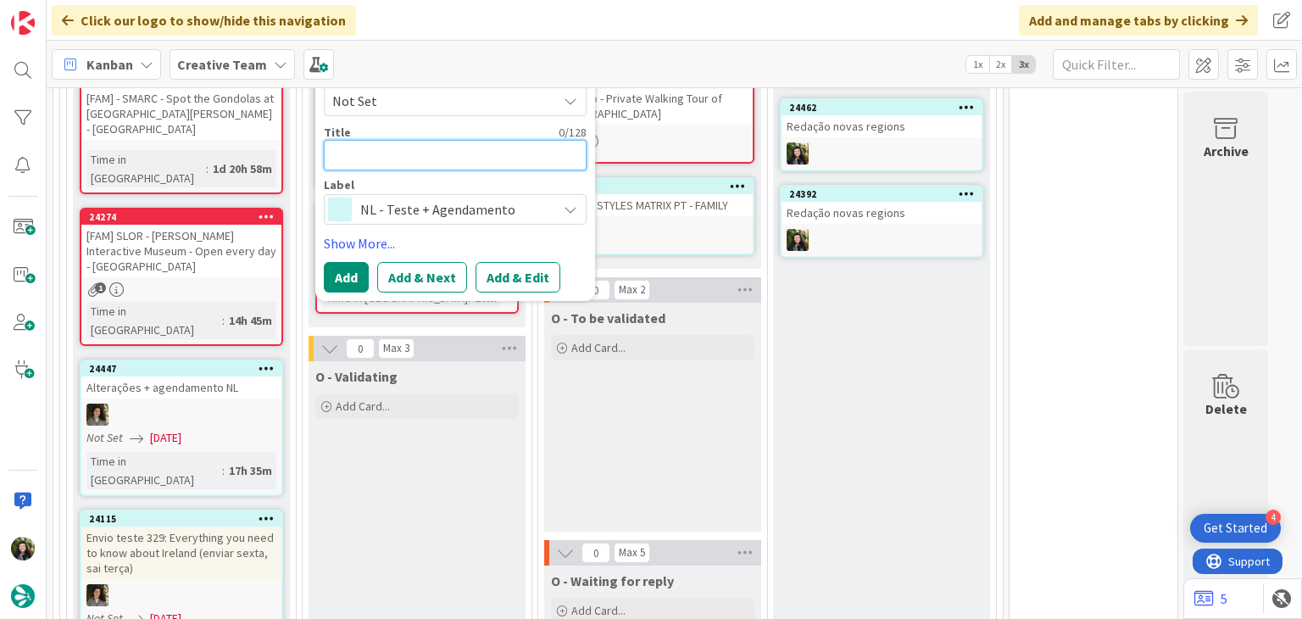
click at [460, 157] on textarea at bounding box center [455, 155] width 263 height 31
paste textarea "Redação novas regions"
type textarea "x"
type textarea "Redação novas regions"
click at [355, 279] on button "Add" at bounding box center [346, 277] width 45 height 31
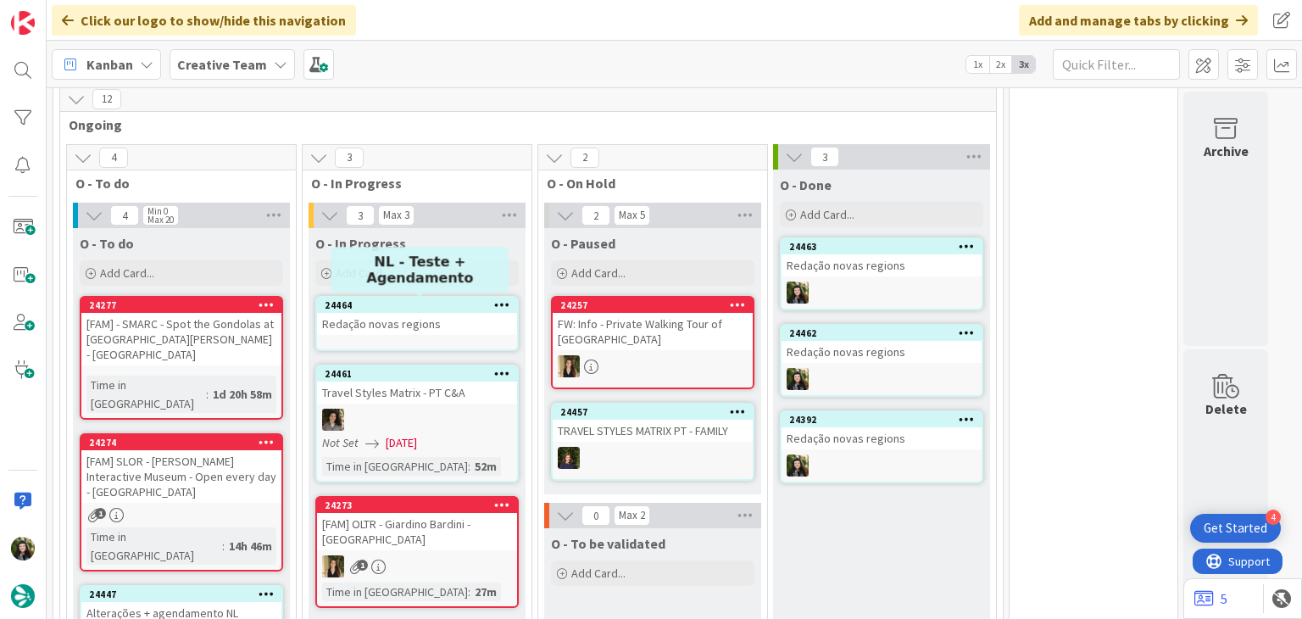
click at [410, 322] on div "Redação novas regions" at bounding box center [417, 324] width 200 height 22
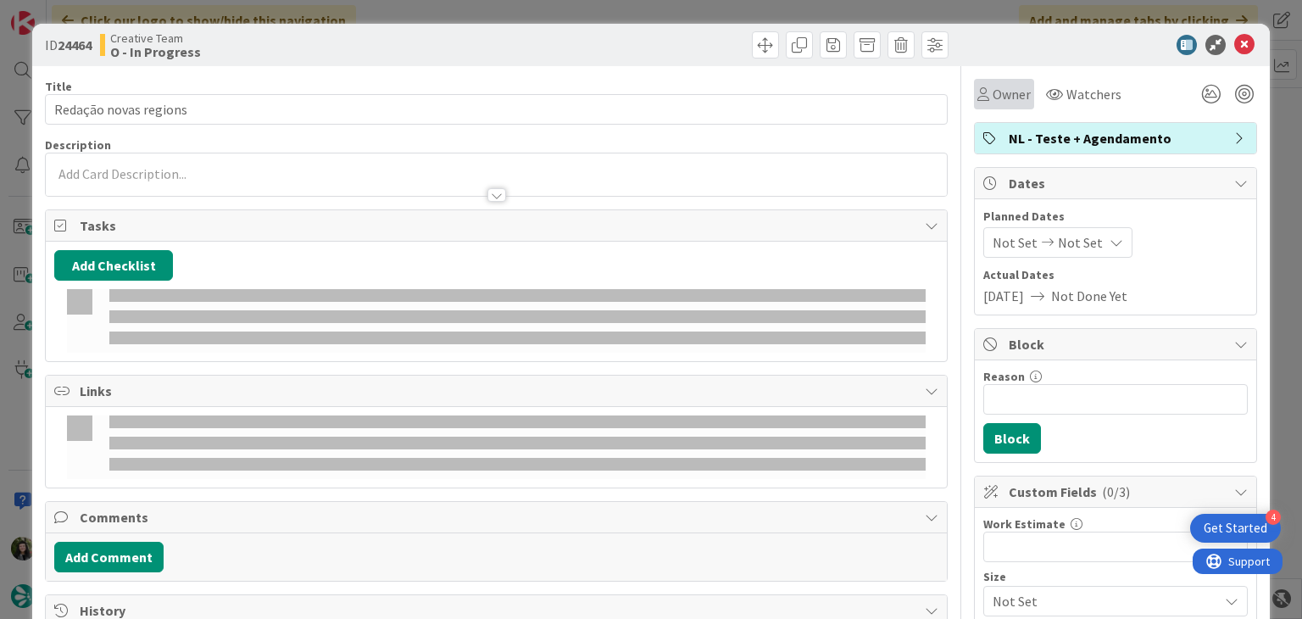
click at [994, 92] on span "Owner" at bounding box center [1012, 94] width 38 height 20
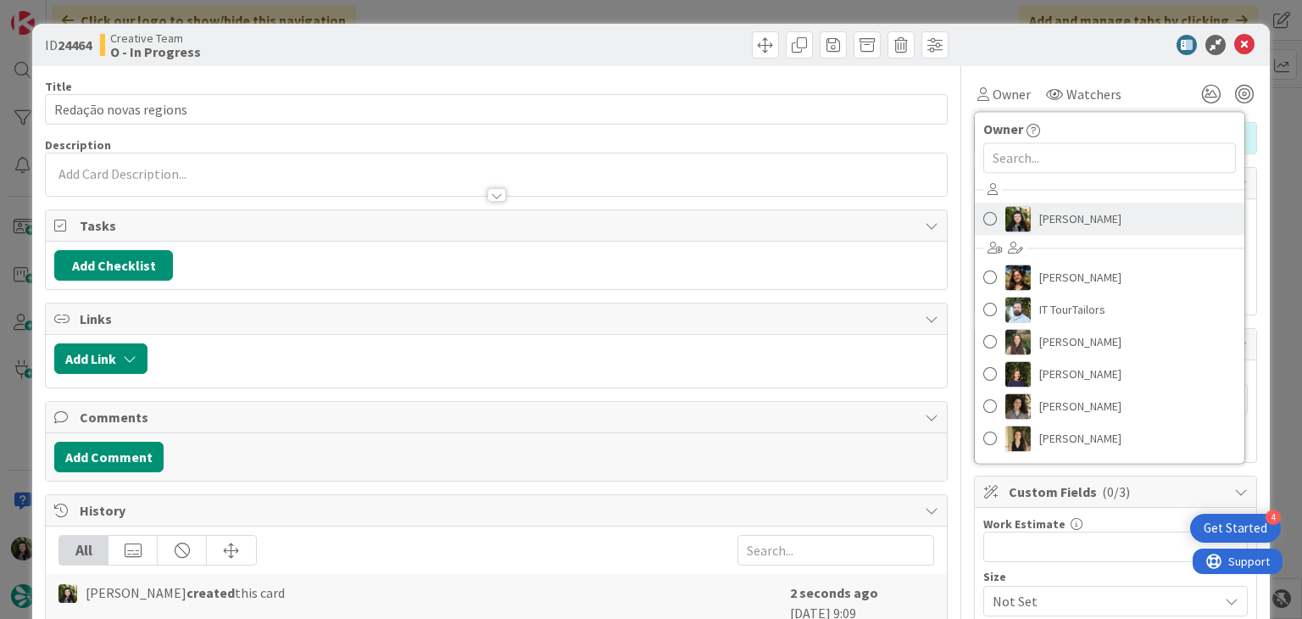
click at [1057, 212] on span "Beatriz Cassona" at bounding box center [1081, 218] width 82 height 25
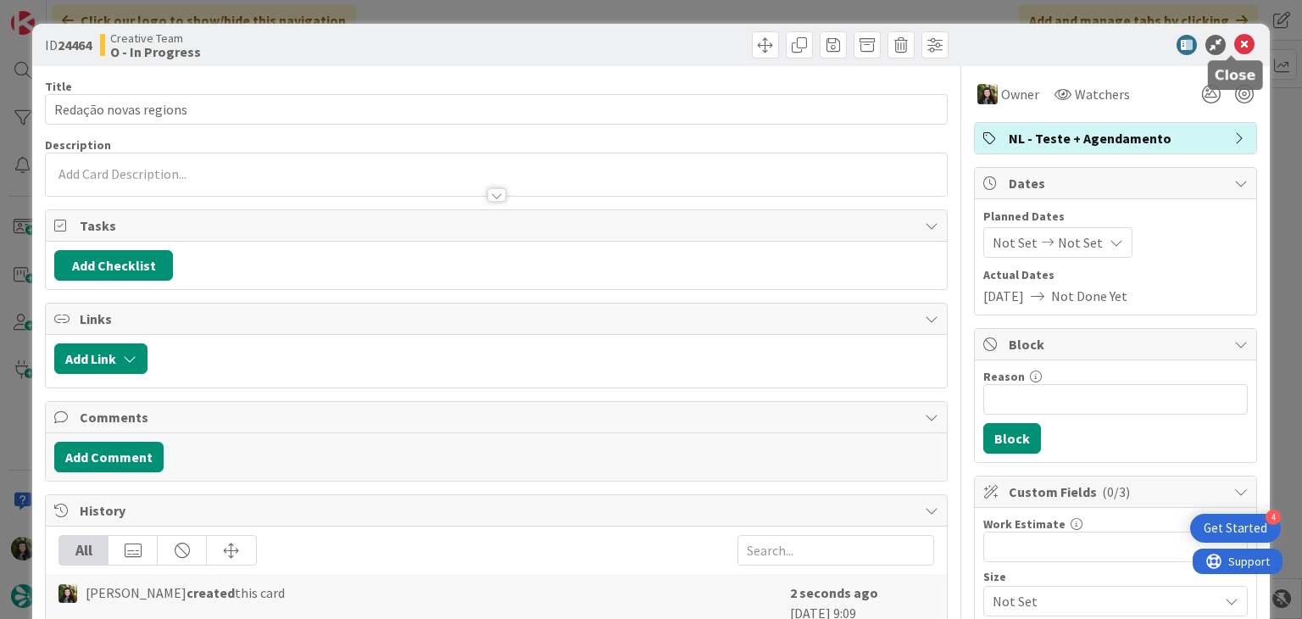
click at [1235, 42] on icon at bounding box center [1245, 45] width 20 height 20
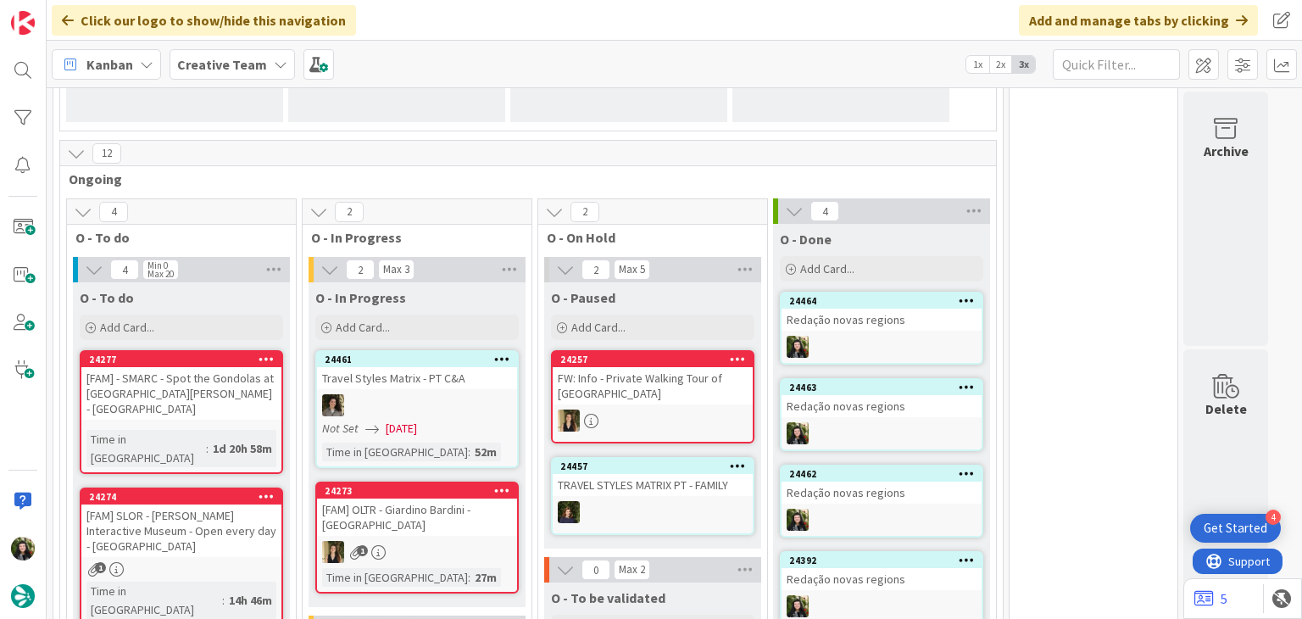
click at [208, 47] on div "Kanban Creative Team 1x 2x 3x" at bounding box center [675, 64] width 1256 height 47
click at [231, 74] on span "Creative Team" at bounding box center [222, 64] width 90 height 20
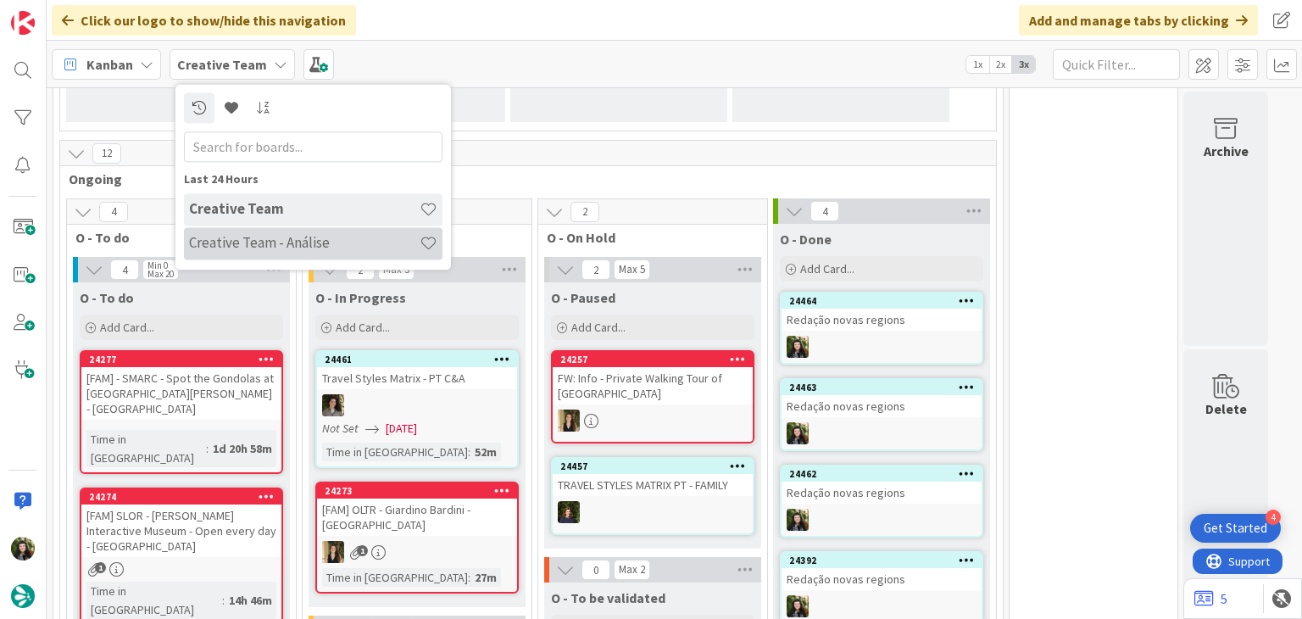
click at [297, 231] on div "Creative Team - Análise" at bounding box center [313, 243] width 259 height 32
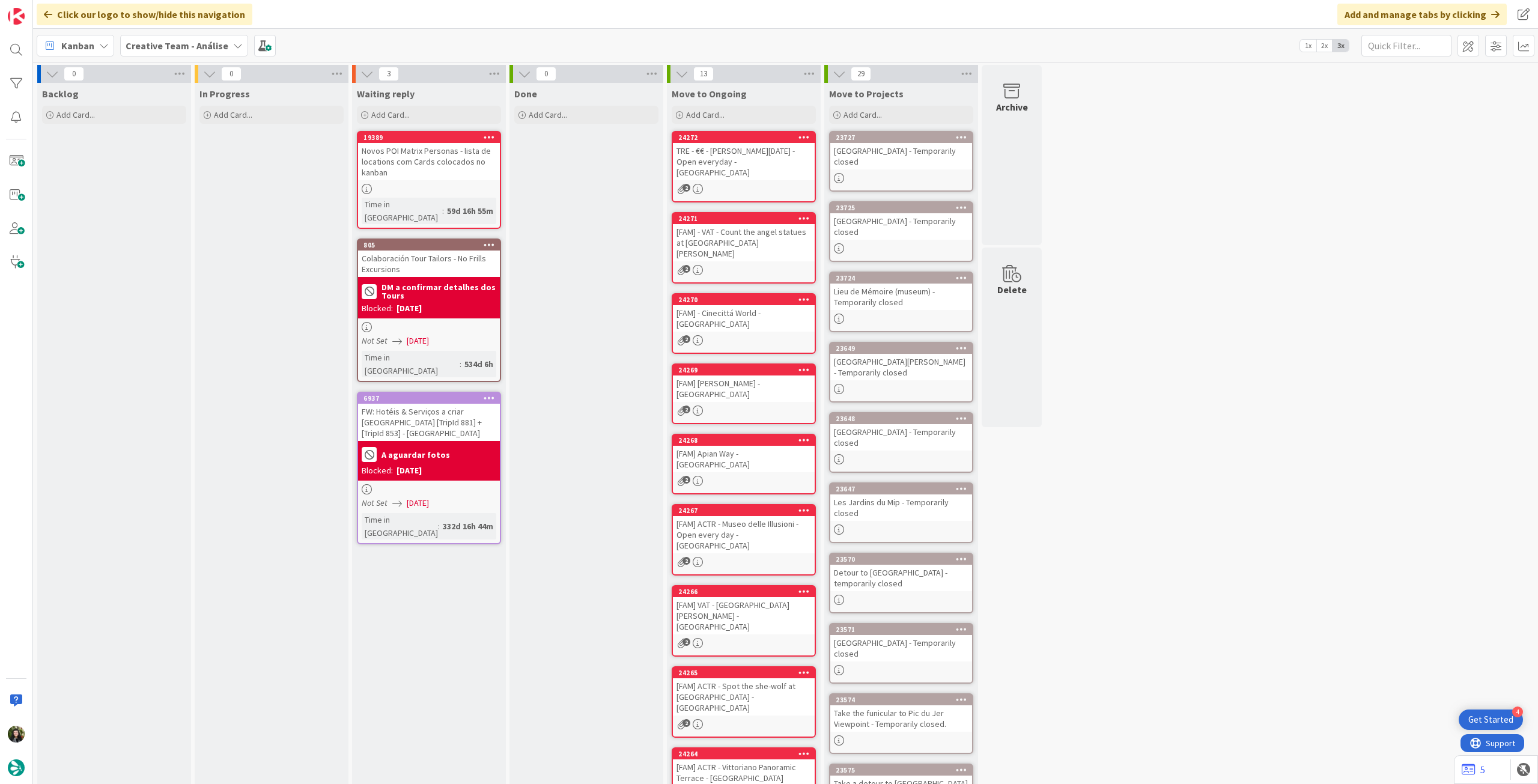
click at [183, 50] on b "Creative Team - Análise" at bounding box center [176, 45] width 103 height 12
click at [196, 172] on h4 "Creative Team" at bounding box center [215, 171] width 164 height 12
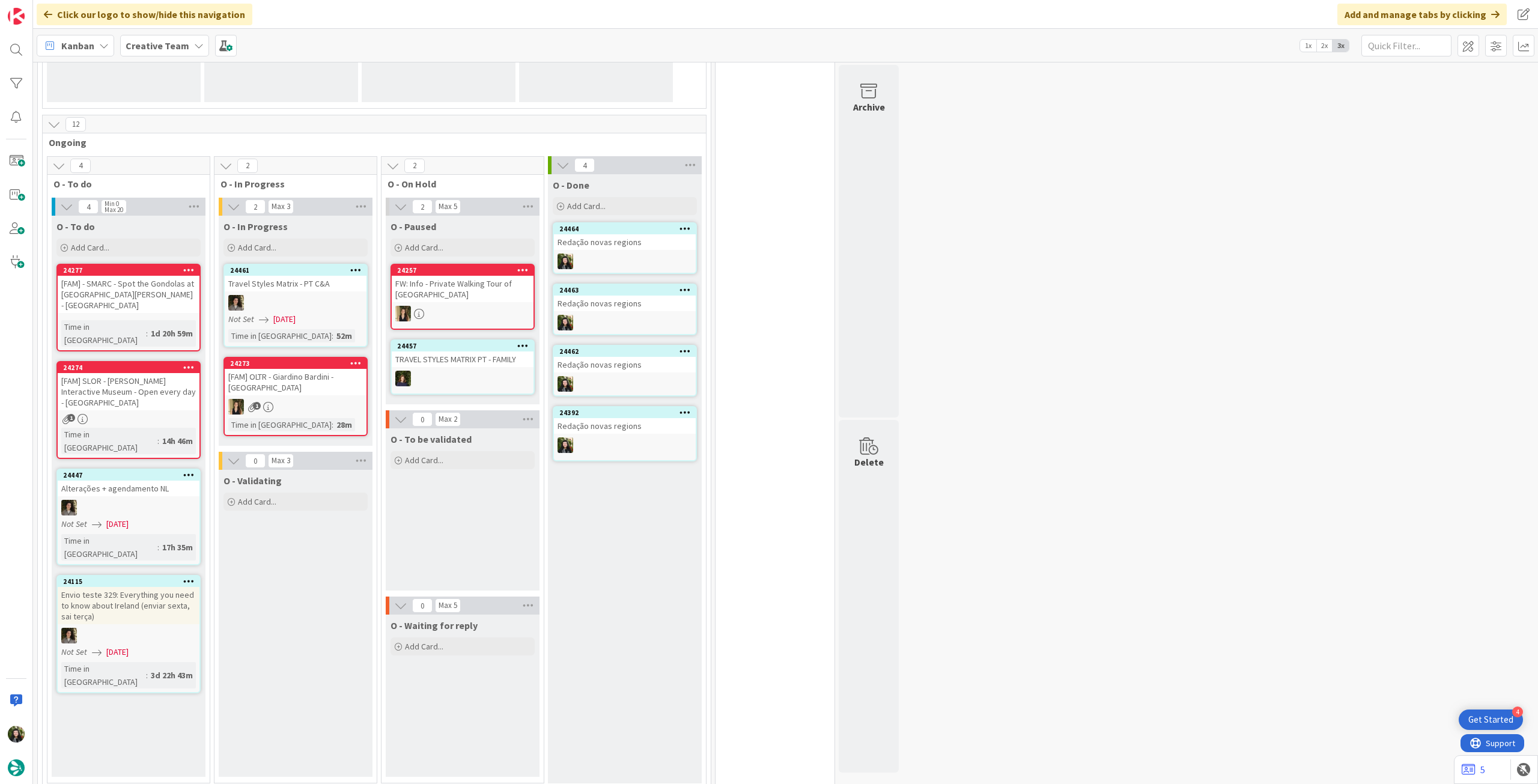
click at [189, 438] on icon at bounding box center [189, 475] width 11 height 8
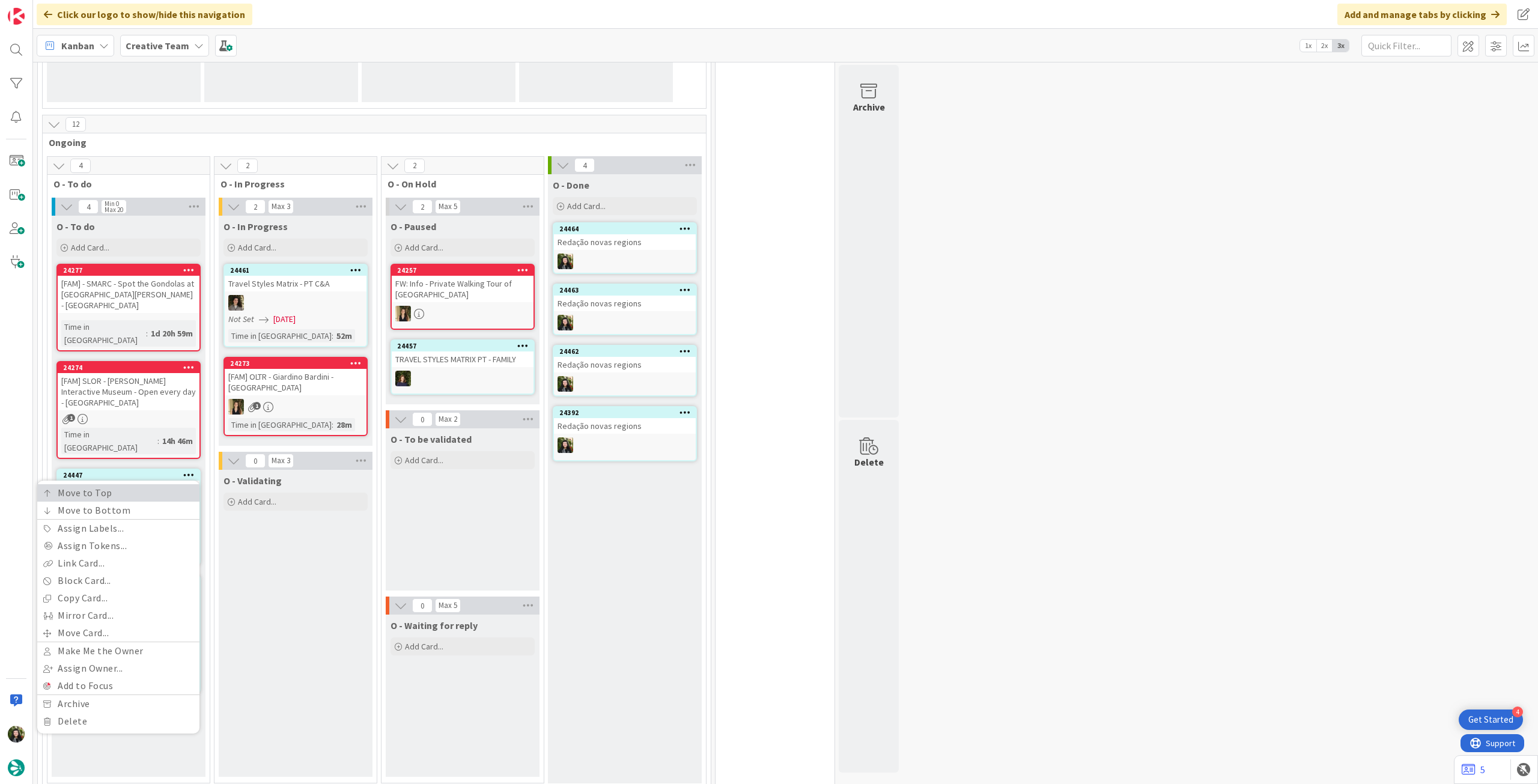
drag, startPoint x: 188, startPoint y: 446, endPoint x: 196, endPoint y: 450, distance: 8.9
click at [188, 438] on link "Move to Top" at bounding box center [118, 492] width 162 height 18
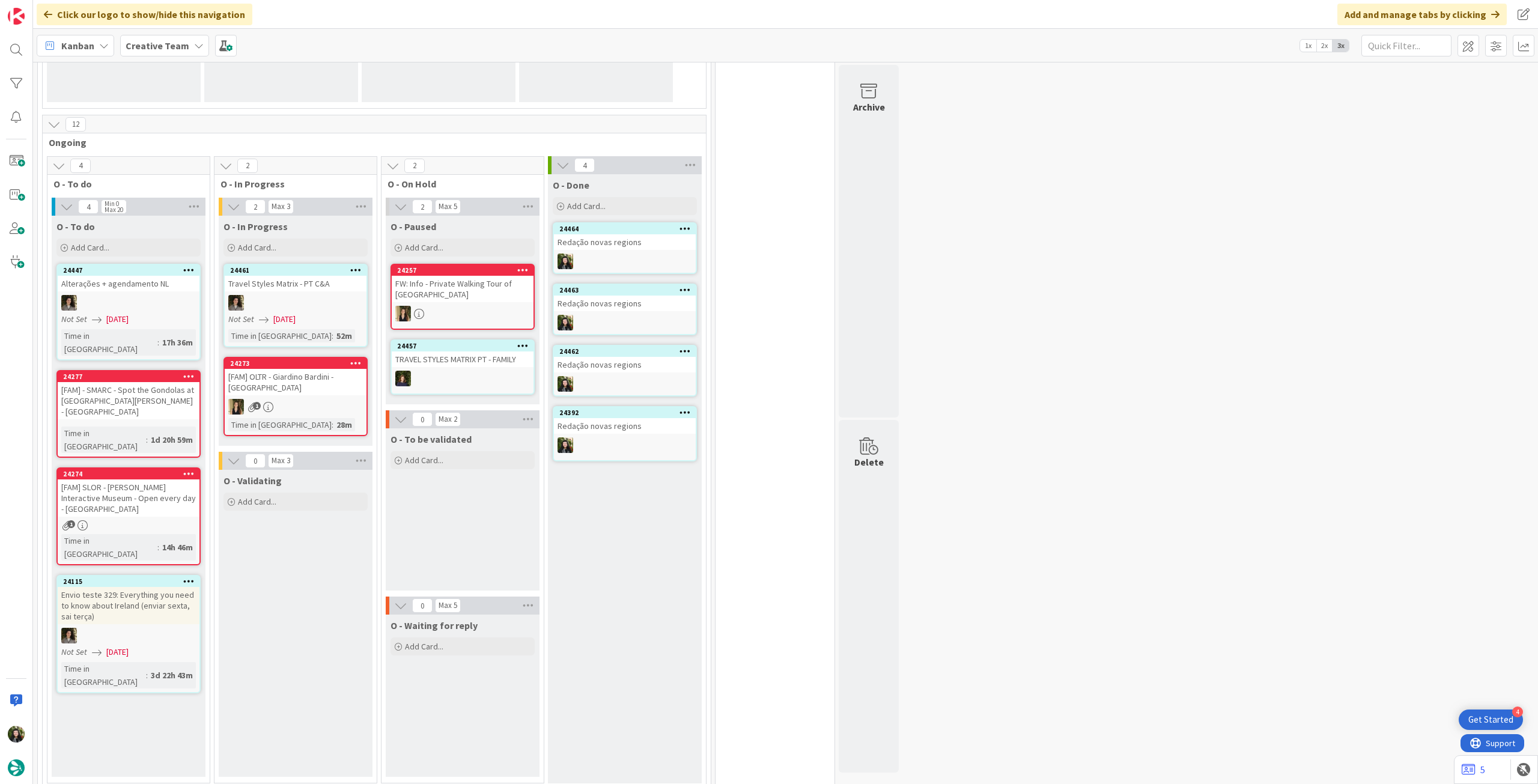
click at [164, 47] on b "Creative Team" at bounding box center [157, 45] width 64 height 12
click at [196, 168] on h4 "Creative Team - Análise" at bounding box center [215, 171] width 164 height 12
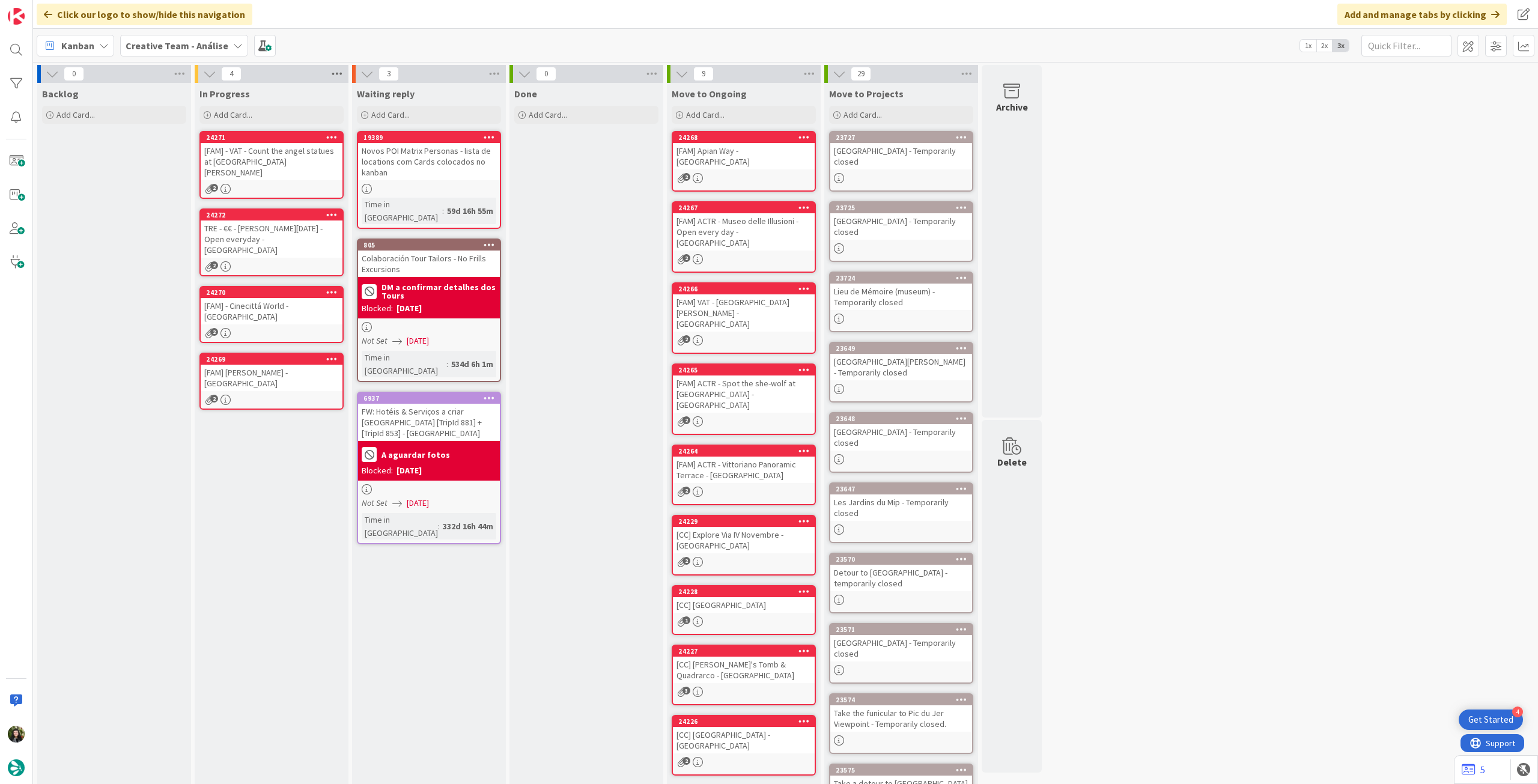
click at [342, 65] on icon at bounding box center [337, 74] width 16 height 18
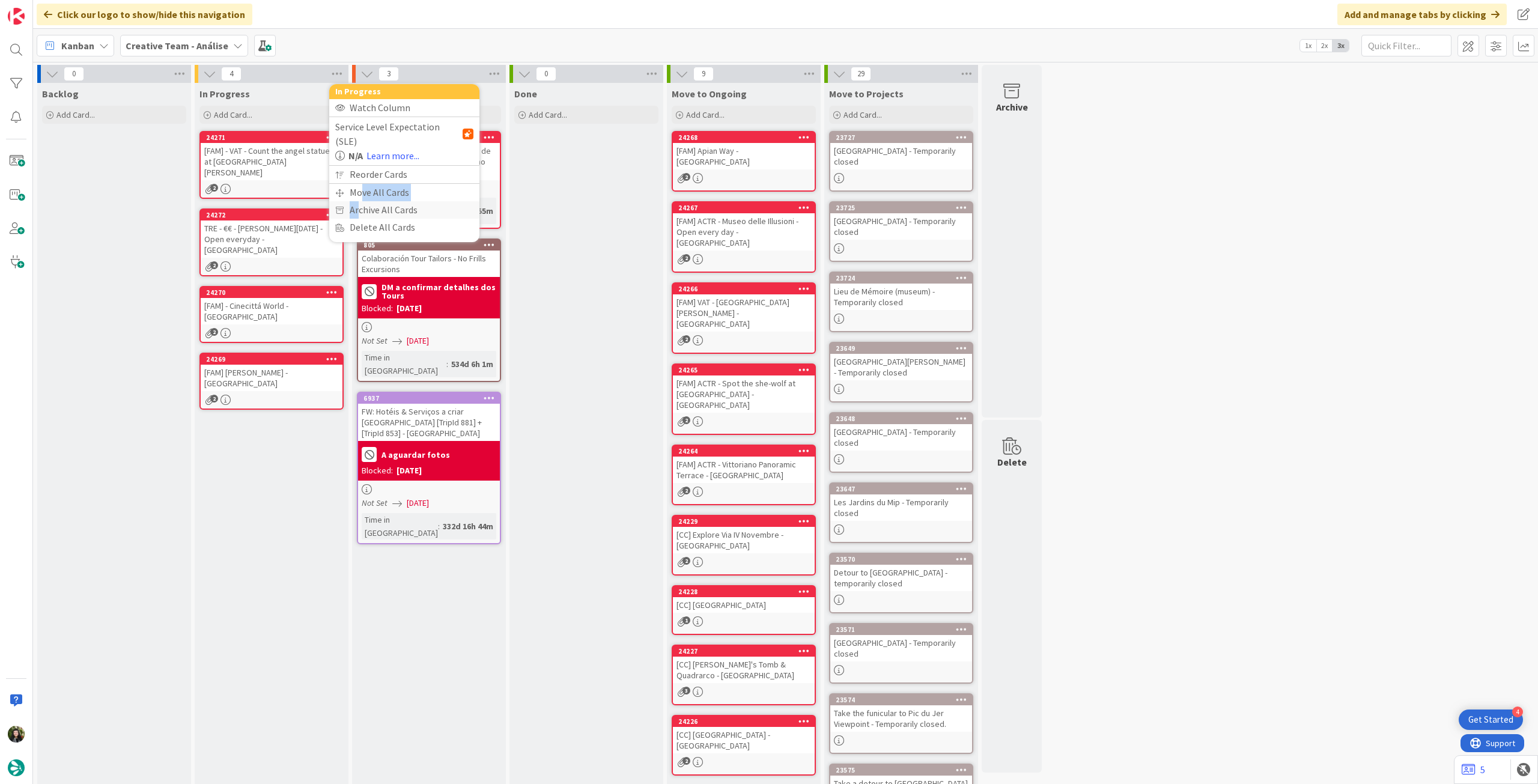
click at [358, 190] on div "In Progress Watch Column Service Level Expectation (SLE) N/A Learn more... Reor…" at bounding box center [405, 160] width 150 height 152
click at [360, 183] on div "Move All Cards" at bounding box center [405, 192] width 150 height 18
click at [412, 120] on div "Creative Team - Análise" at bounding box center [404, 131] width 138 height 22
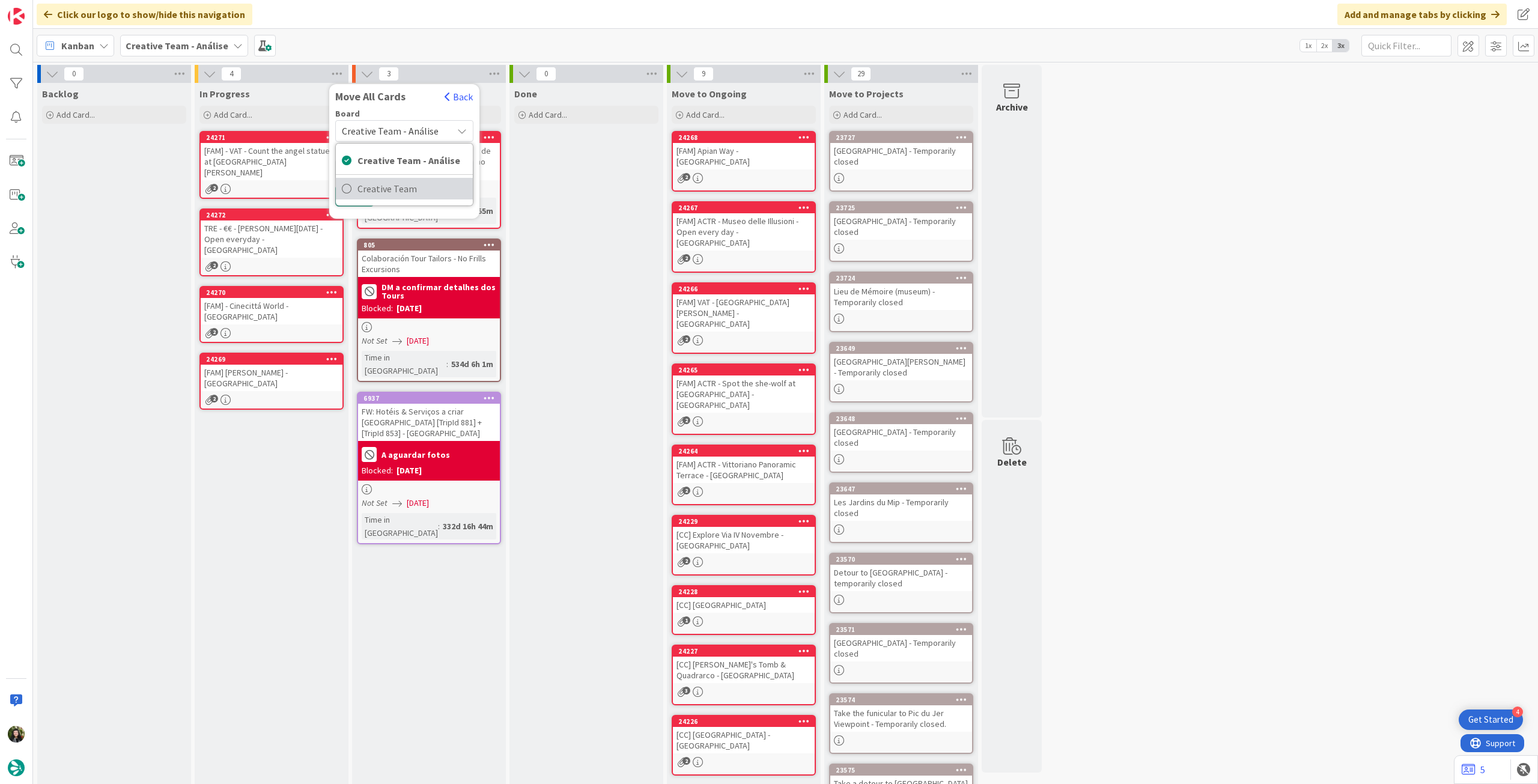
click at [401, 186] on span "Creative Team" at bounding box center [412, 188] width 109 height 18
click at [405, 163] on span "Select a Column..." at bounding box center [380, 169] width 79 height 16
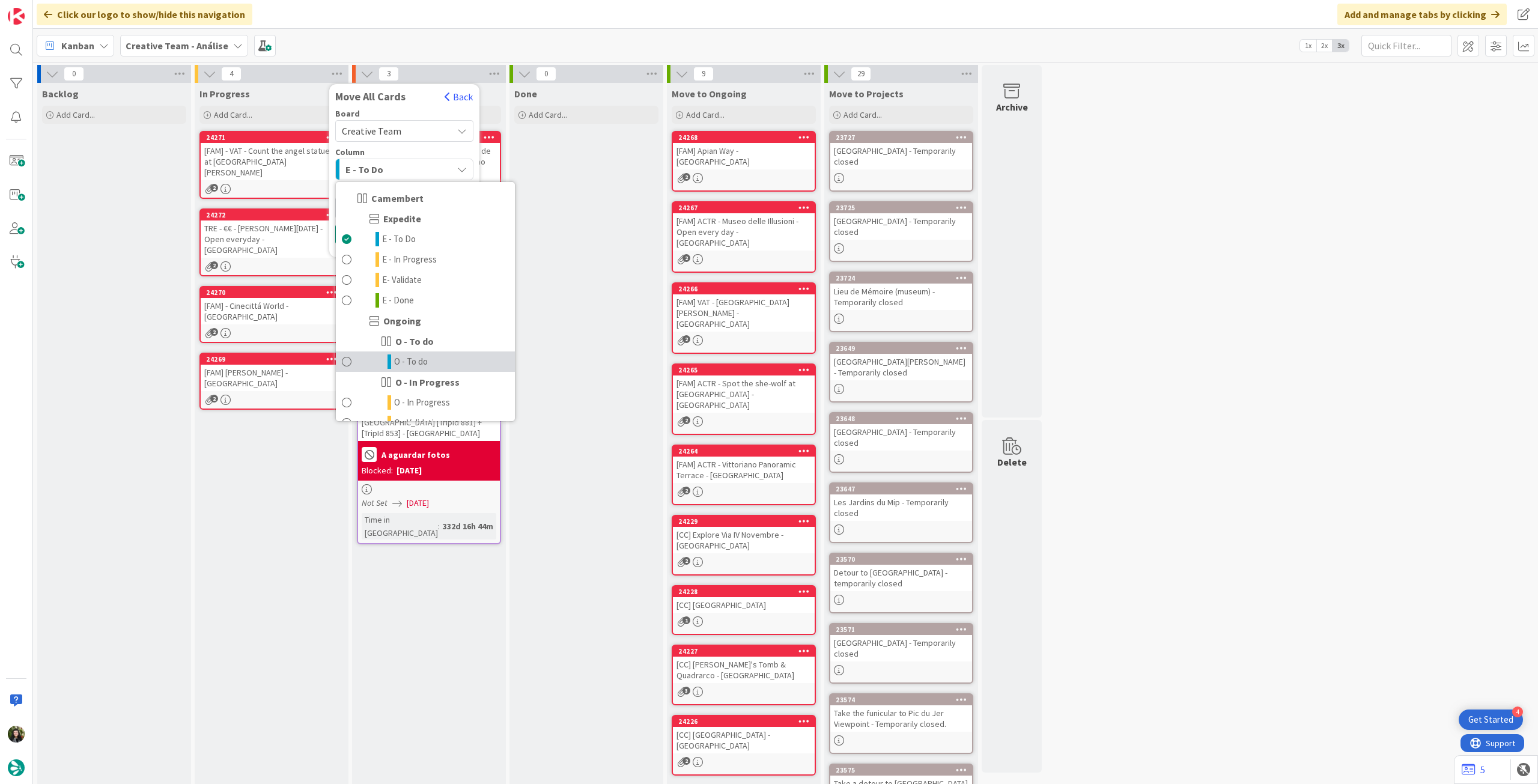
click at [422, 358] on span "O - To do" at bounding box center [410, 361] width 33 height 14
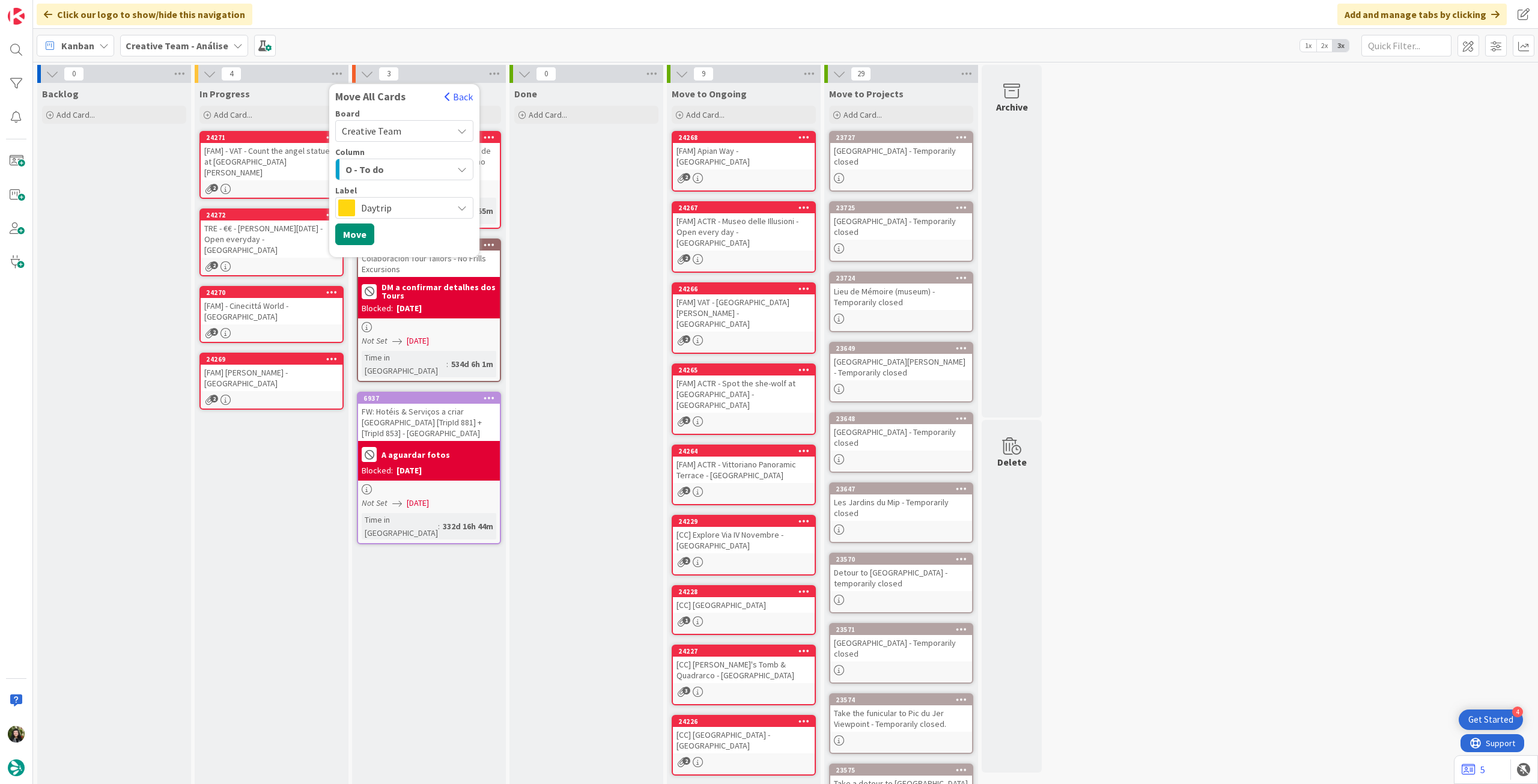
click at [385, 191] on div "Label" at bounding box center [404, 191] width 138 height 8
click at [385, 203] on span "Daytrip" at bounding box center [404, 208] width 85 height 17
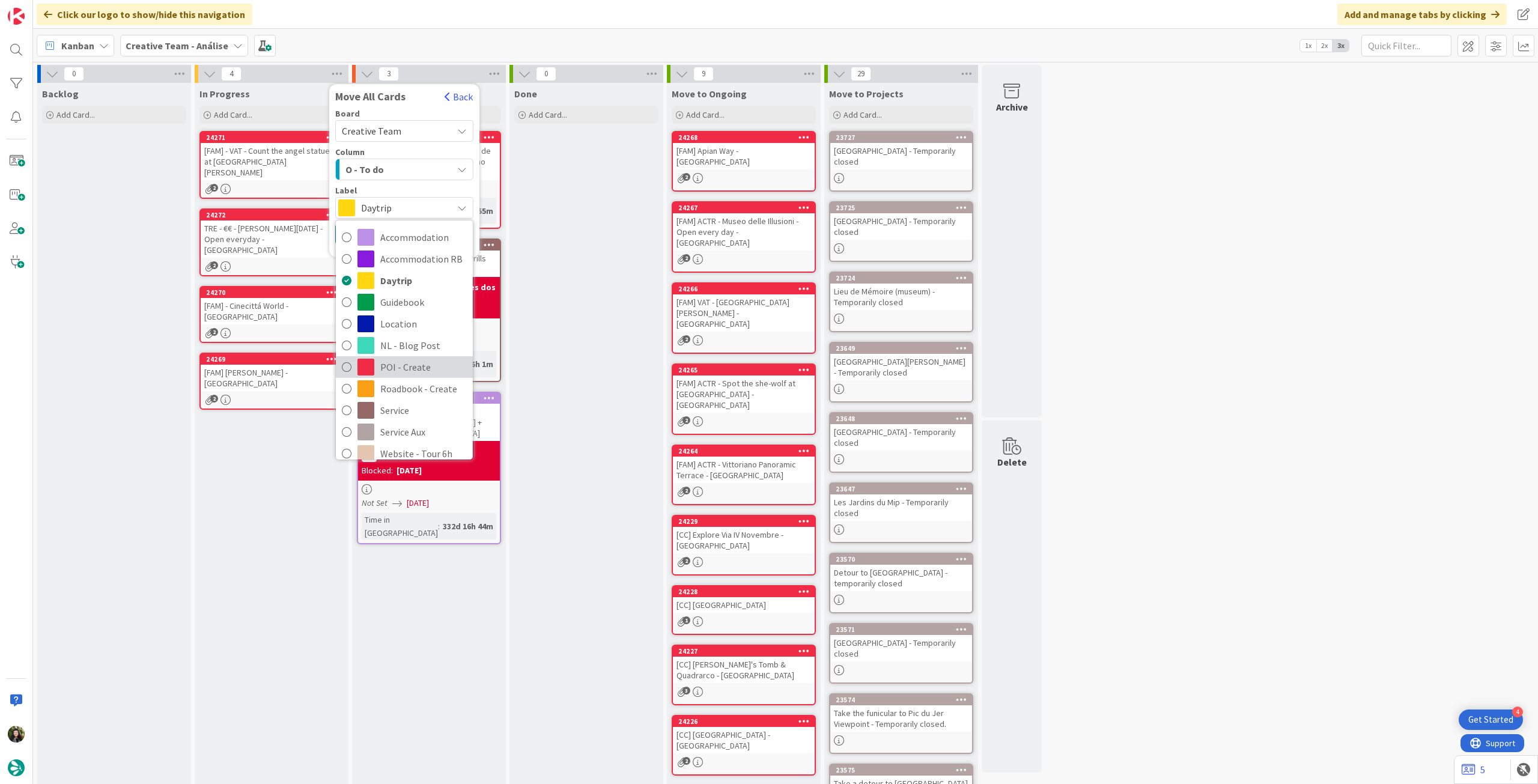
click at [429, 373] on span "POI - Create" at bounding box center [424, 366] width 86 height 18
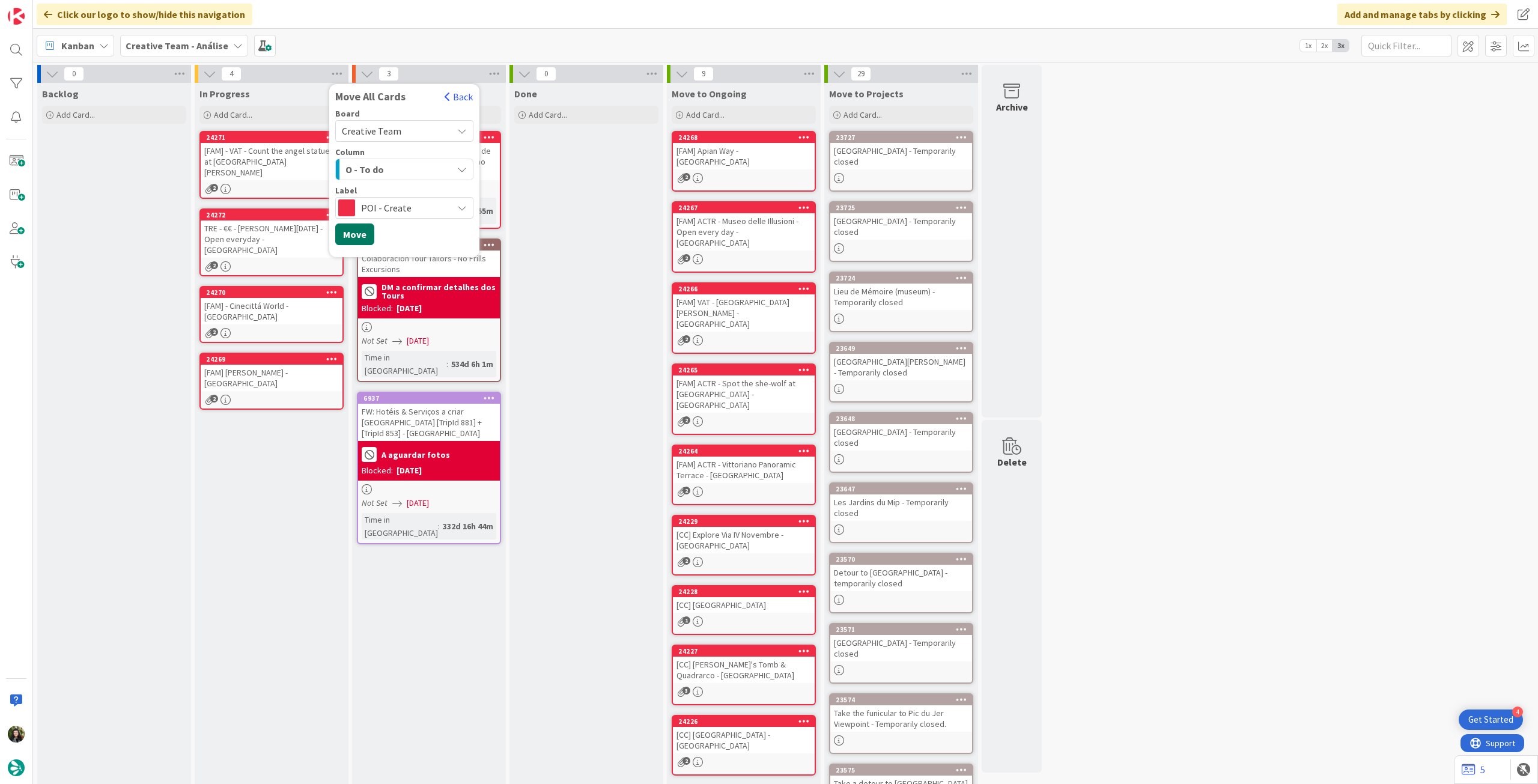
click at [359, 234] on button "Move" at bounding box center [354, 234] width 39 height 22
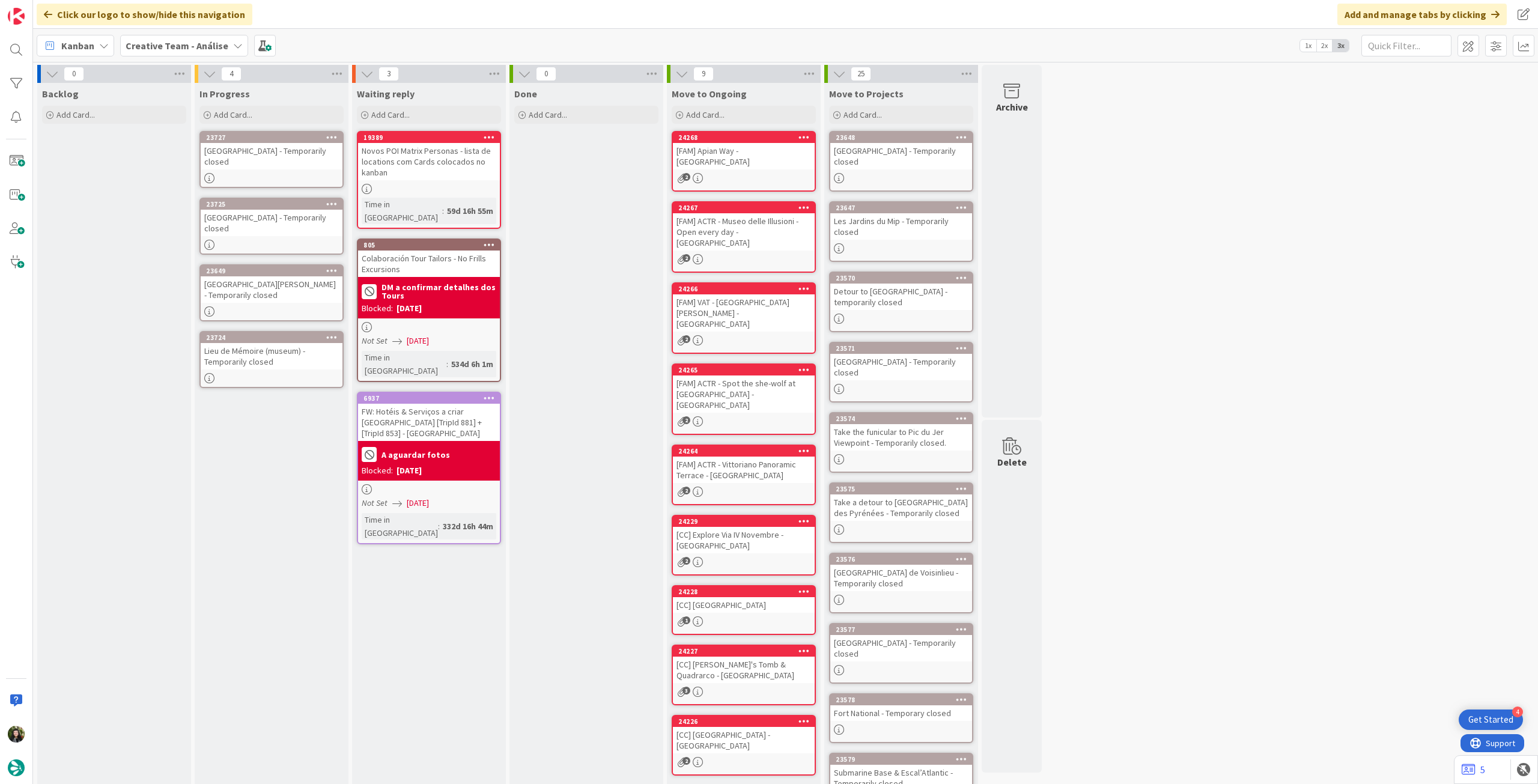
click at [148, 42] on b "Creative Team - Análise" at bounding box center [176, 45] width 103 height 12
click at [101, 255] on div "Backlog Add Card..." at bounding box center [114, 467] width 154 height 768
click at [332, 76] on icon at bounding box center [337, 74] width 16 height 18
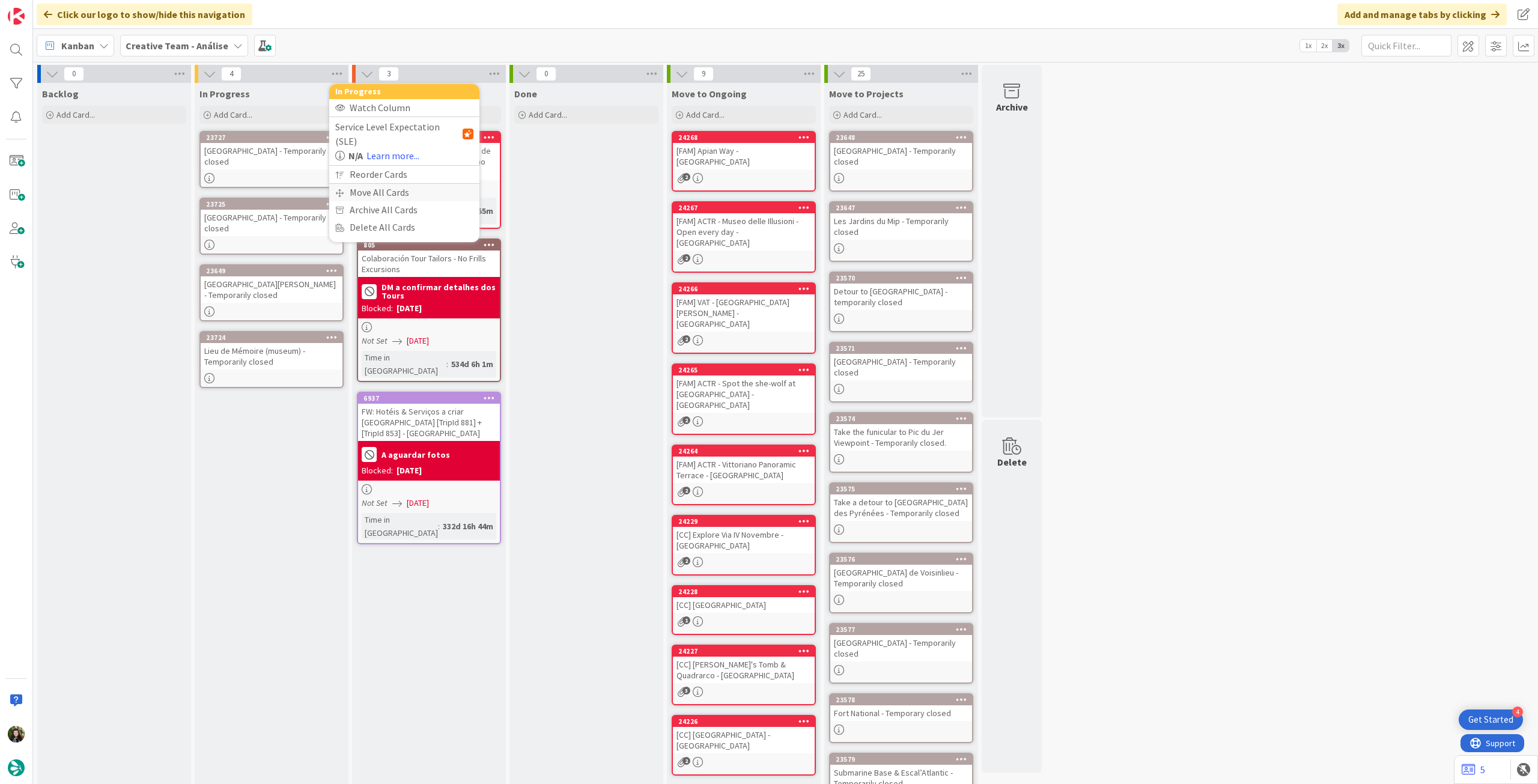
click at [354, 183] on div "Move All Cards" at bounding box center [405, 192] width 150 height 18
click at [397, 120] on div "Creative Team - Análise" at bounding box center [404, 131] width 138 height 22
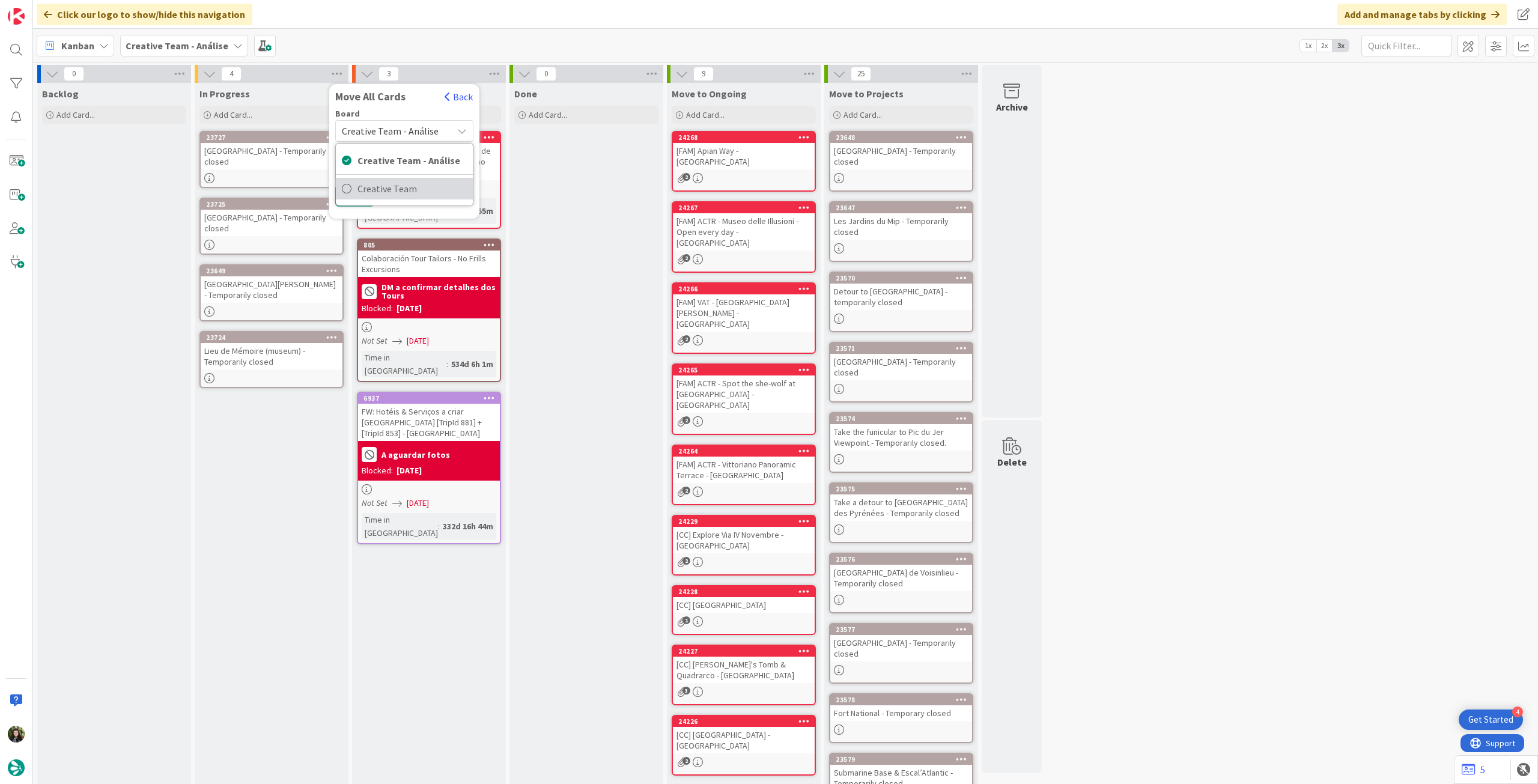
click at [390, 182] on span "Creative Team" at bounding box center [412, 188] width 109 height 18
click at [393, 169] on div "Select a Column..." at bounding box center [395, 169] width 113 height 19
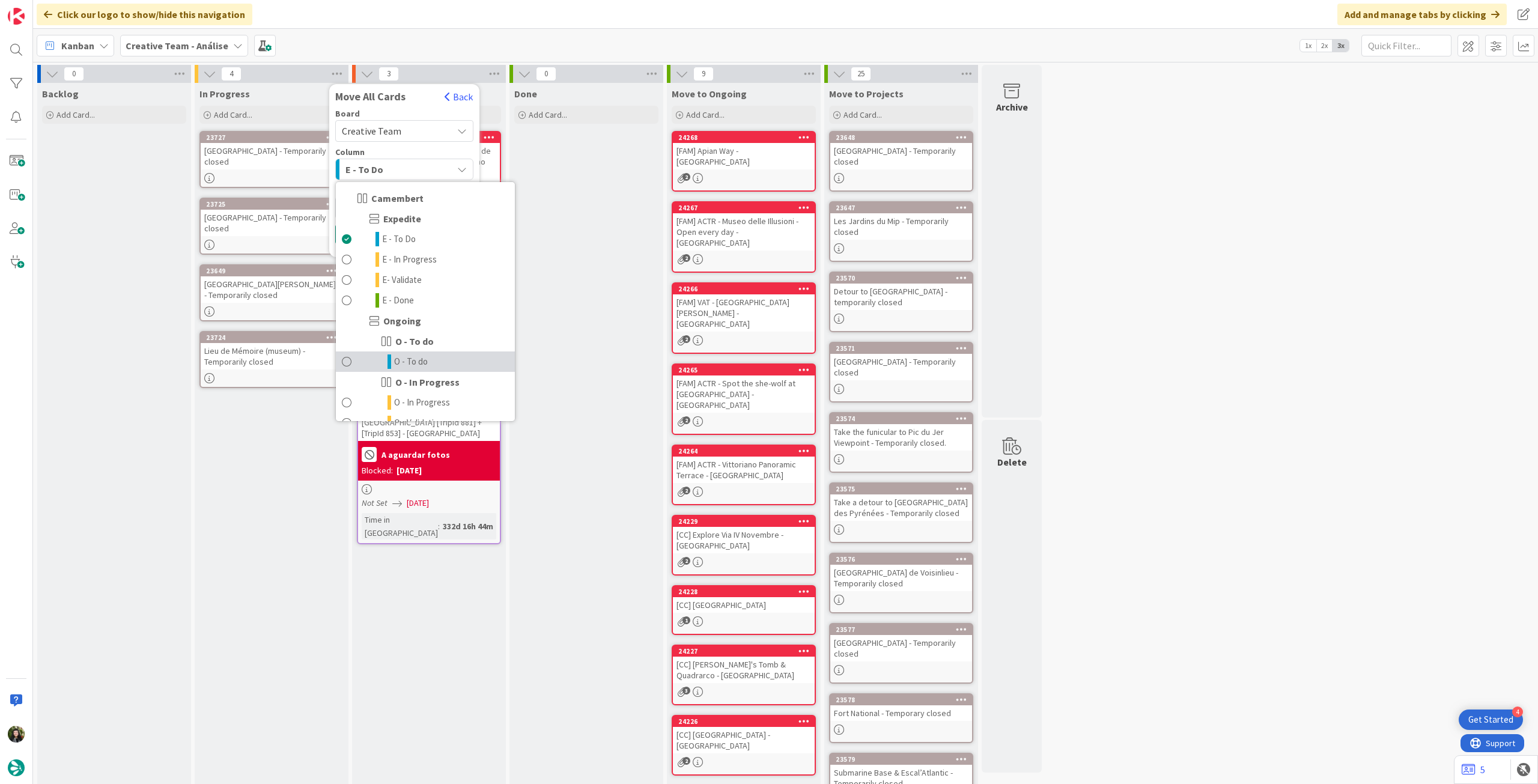
click at [440, 356] on link "O - To do" at bounding box center [425, 361] width 179 height 21
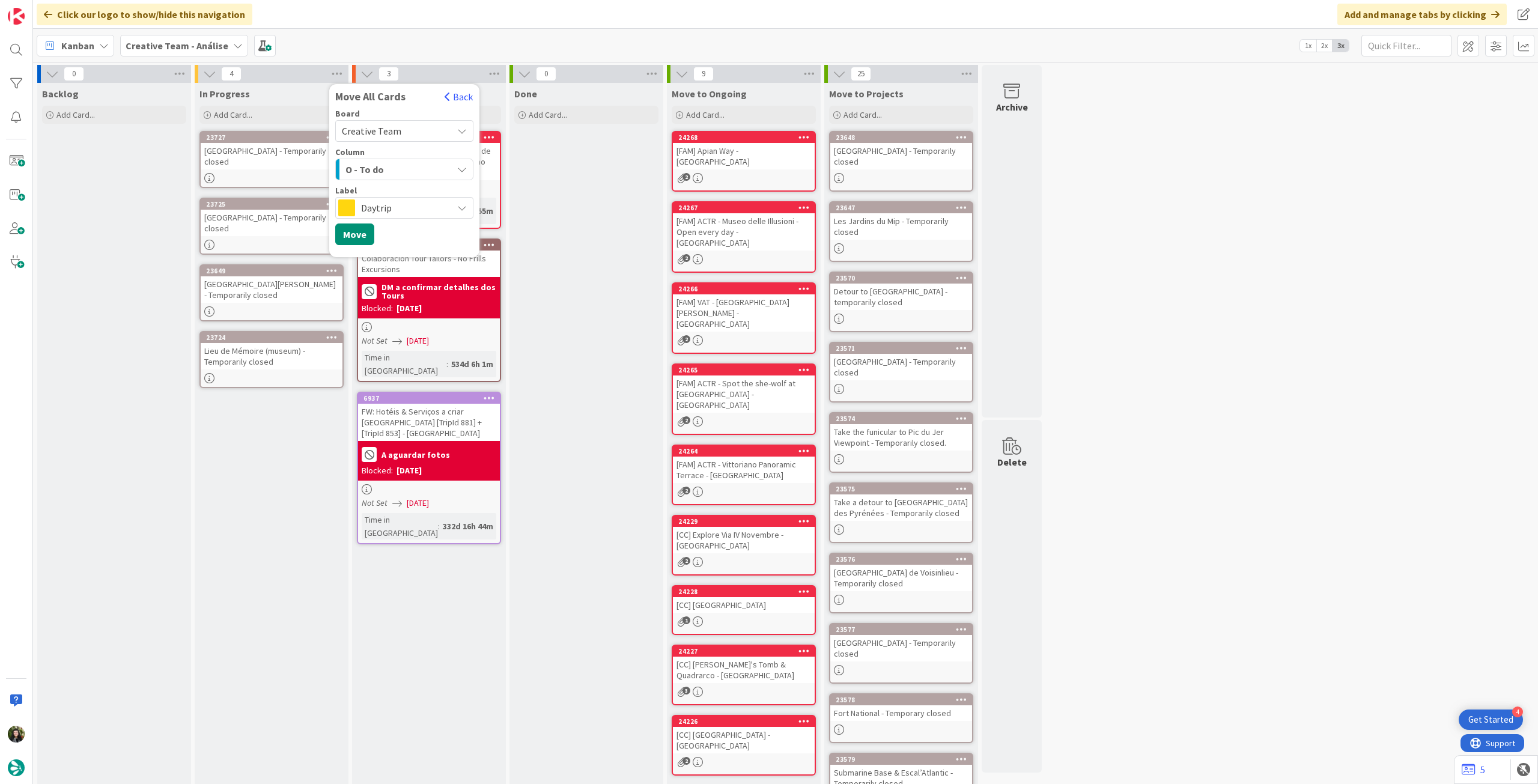
click at [404, 213] on span "Daytrip" at bounding box center [404, 208] width 85 height 17
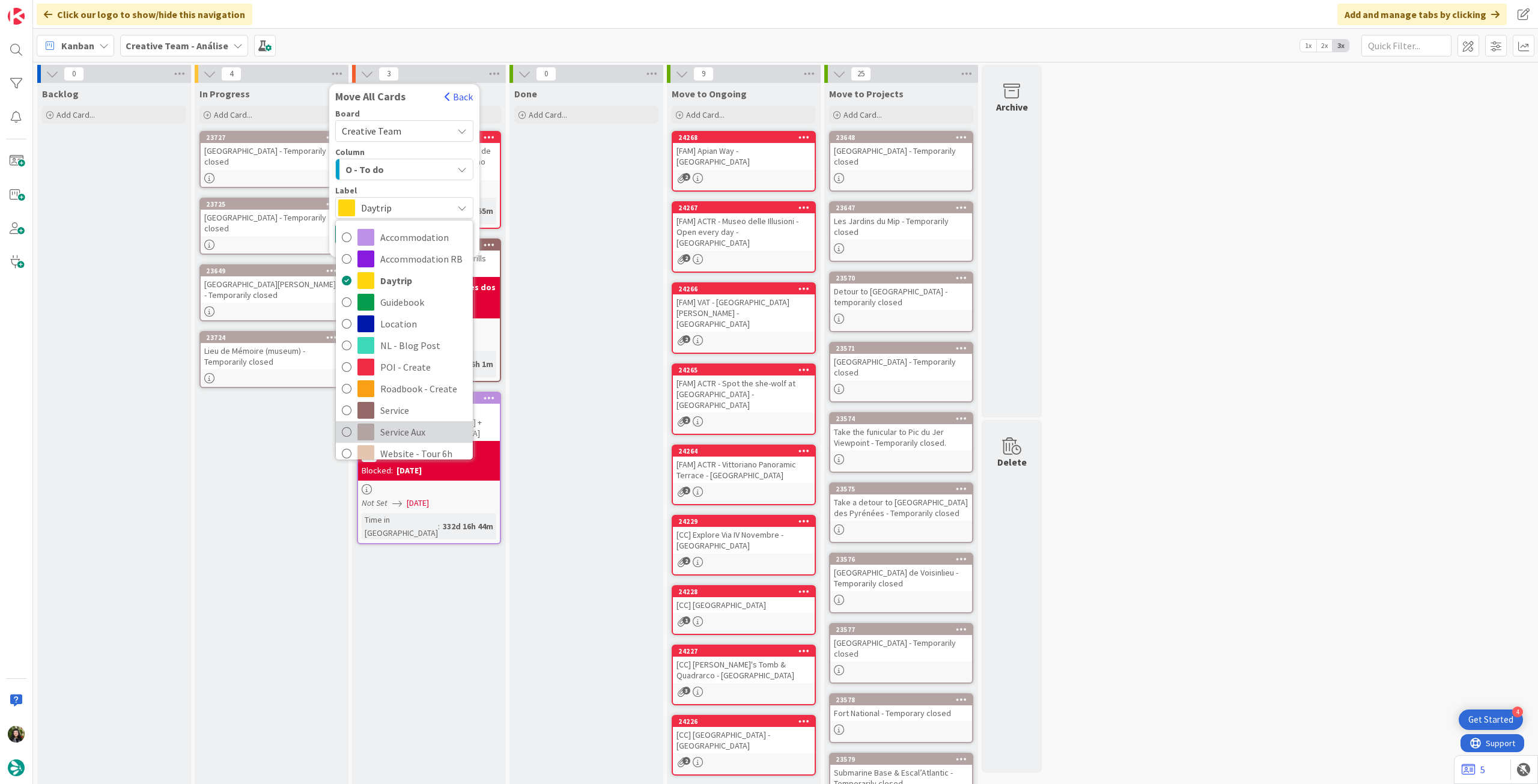
click at [439, 424] on span "Service Aux" at bounding box center [424, 431] width 86 height 18
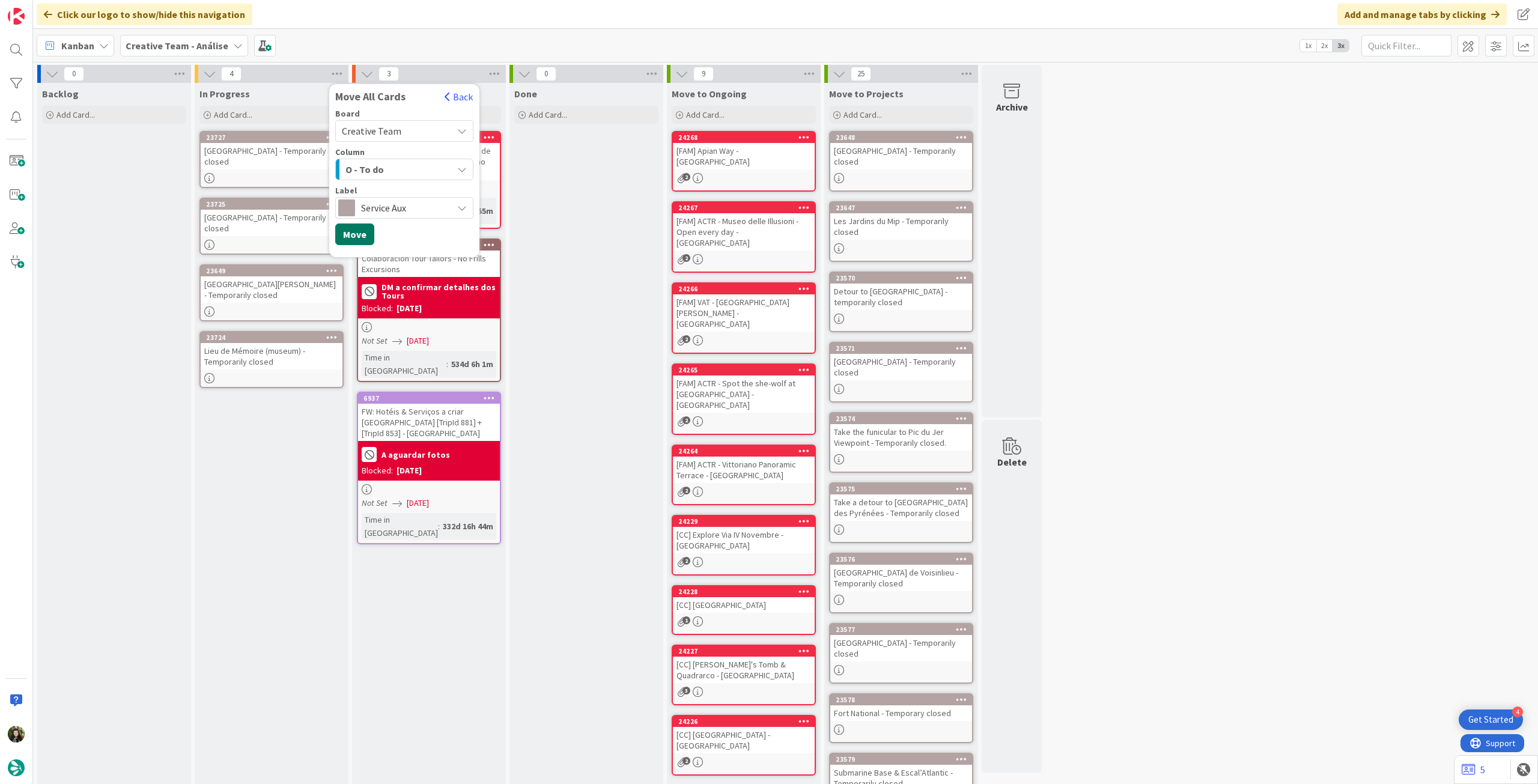
click at [358, 237] on button "Move" at bounding box center [354, 234] width 39 height 22
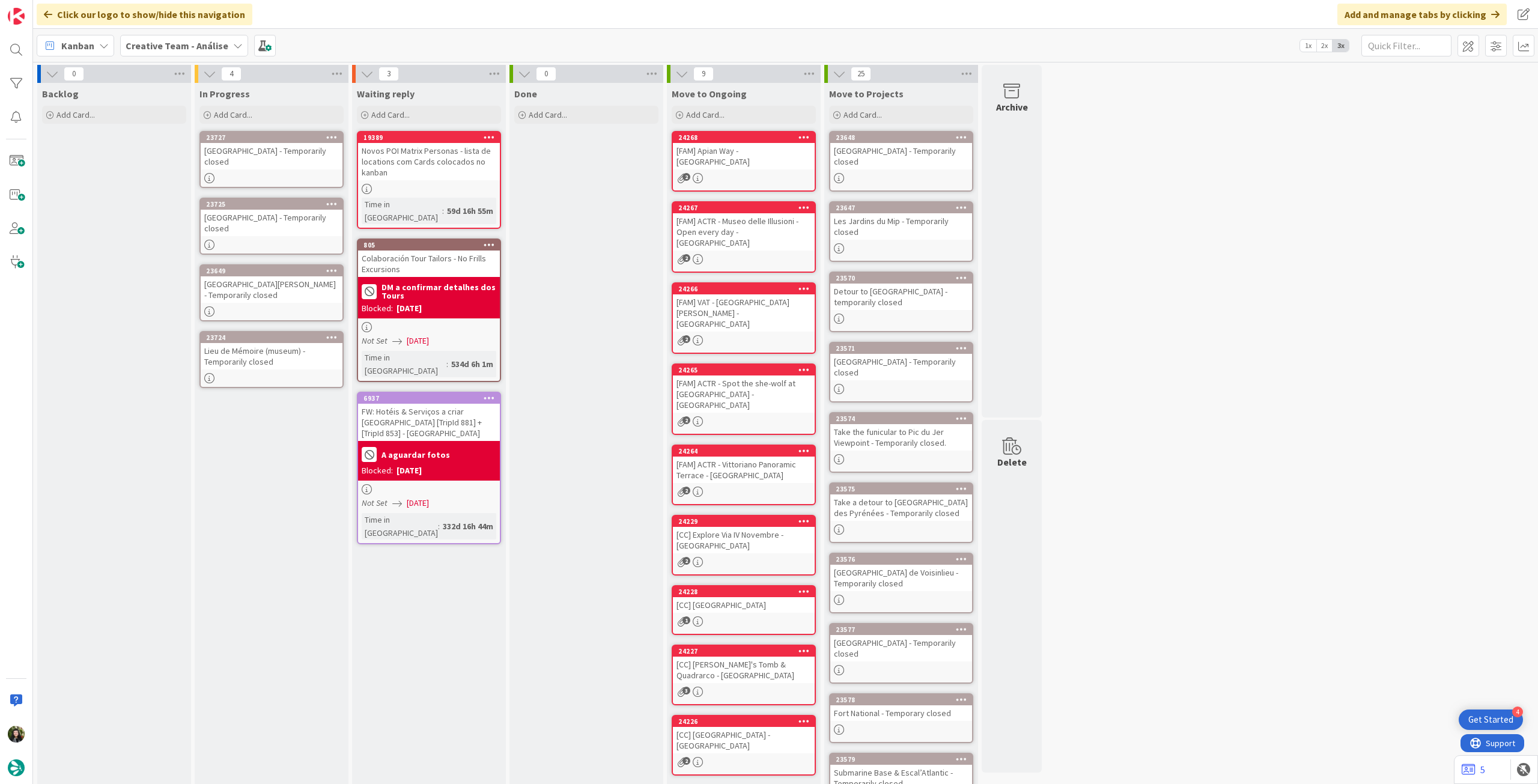
click at [166, 46] on b "Creative Team - Análise" at bounding box center [176, 45] width 103 height 12
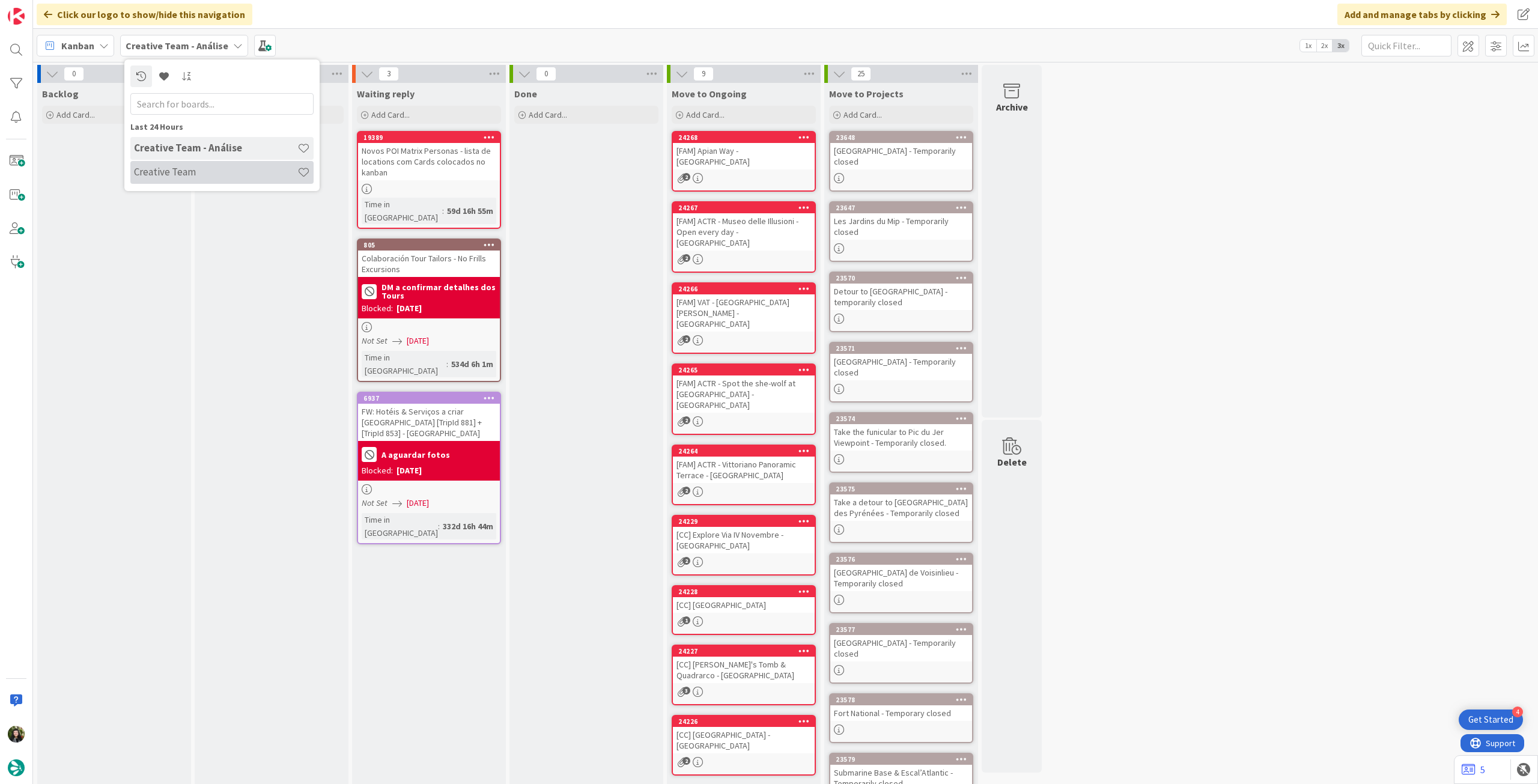
click at [174, 174] on h4 "Creative Team" at bounding box center [215, 171] width 164 height 12
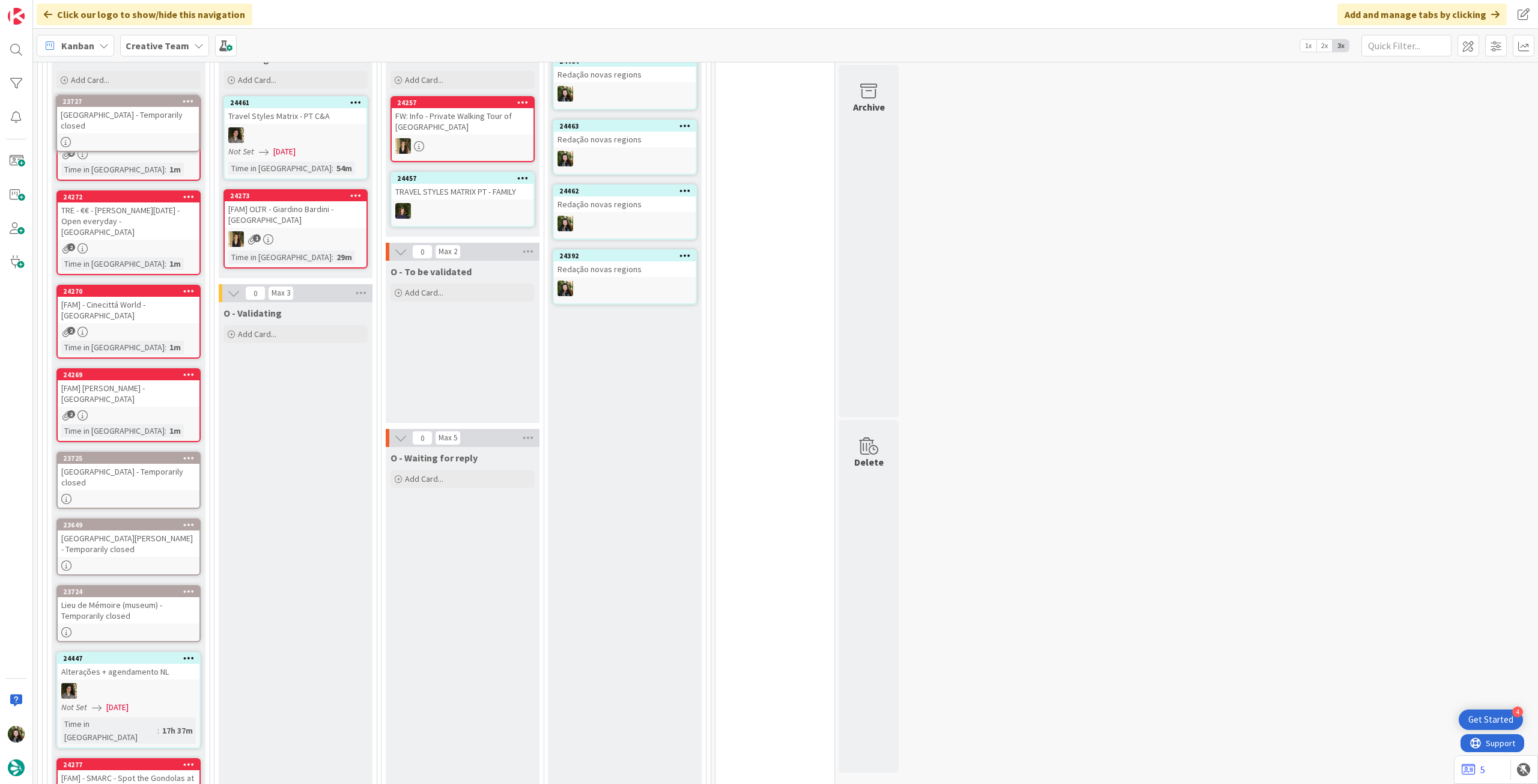
scroll to position [382, 0]
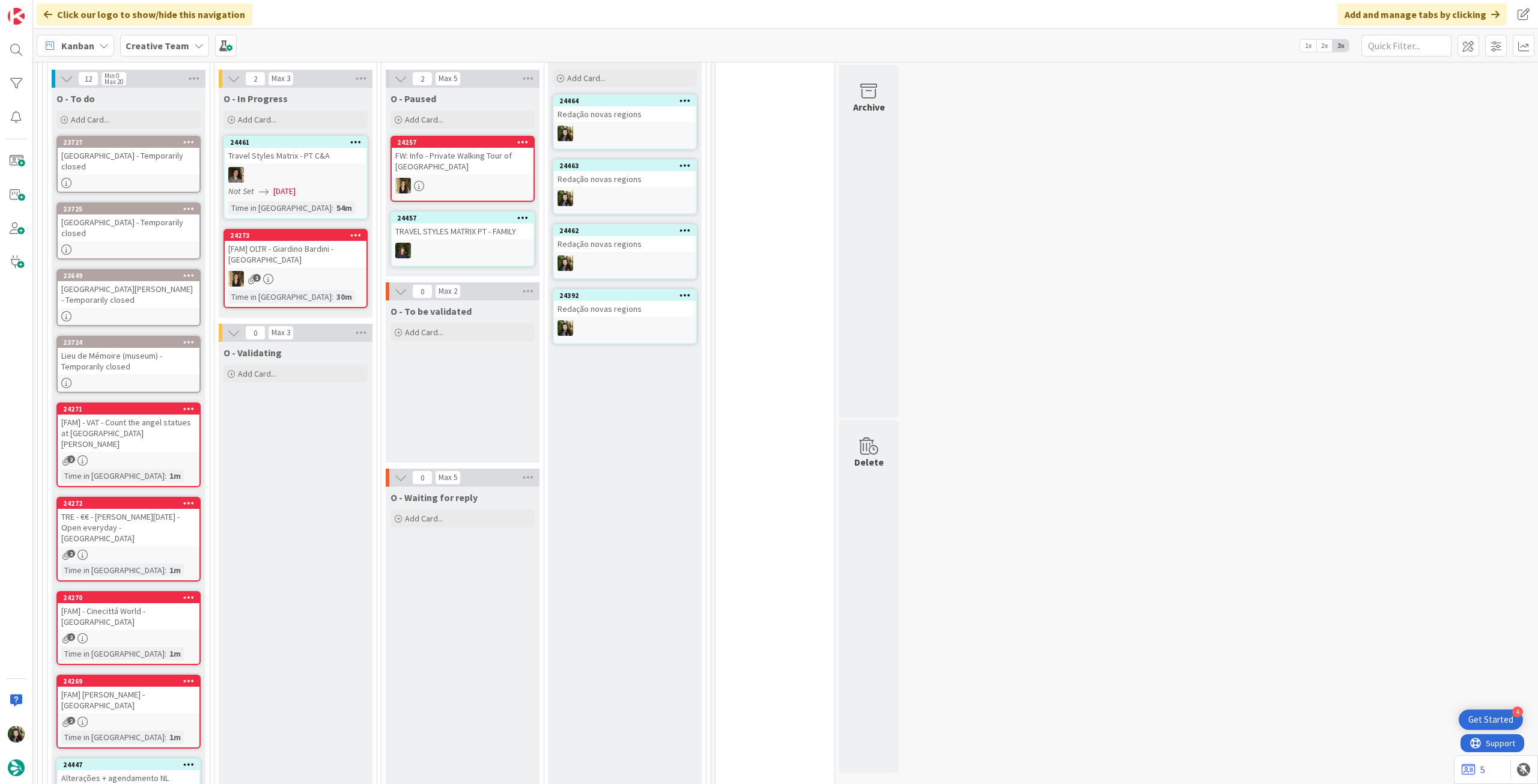
scroll to position [400, 0]
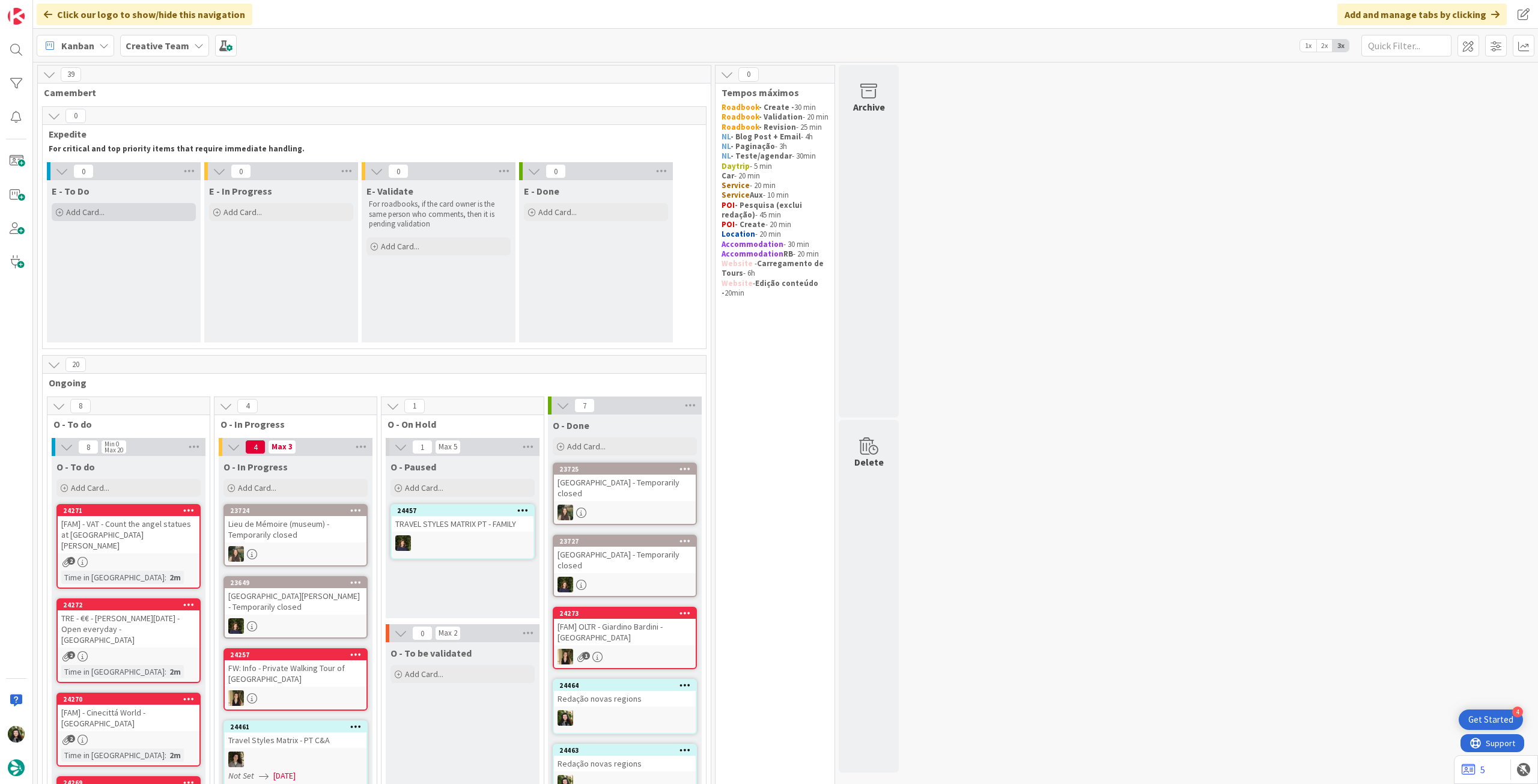
click at [118, 204] on div "Add Card..." at bounding box center [124, 212] width 145 height 18
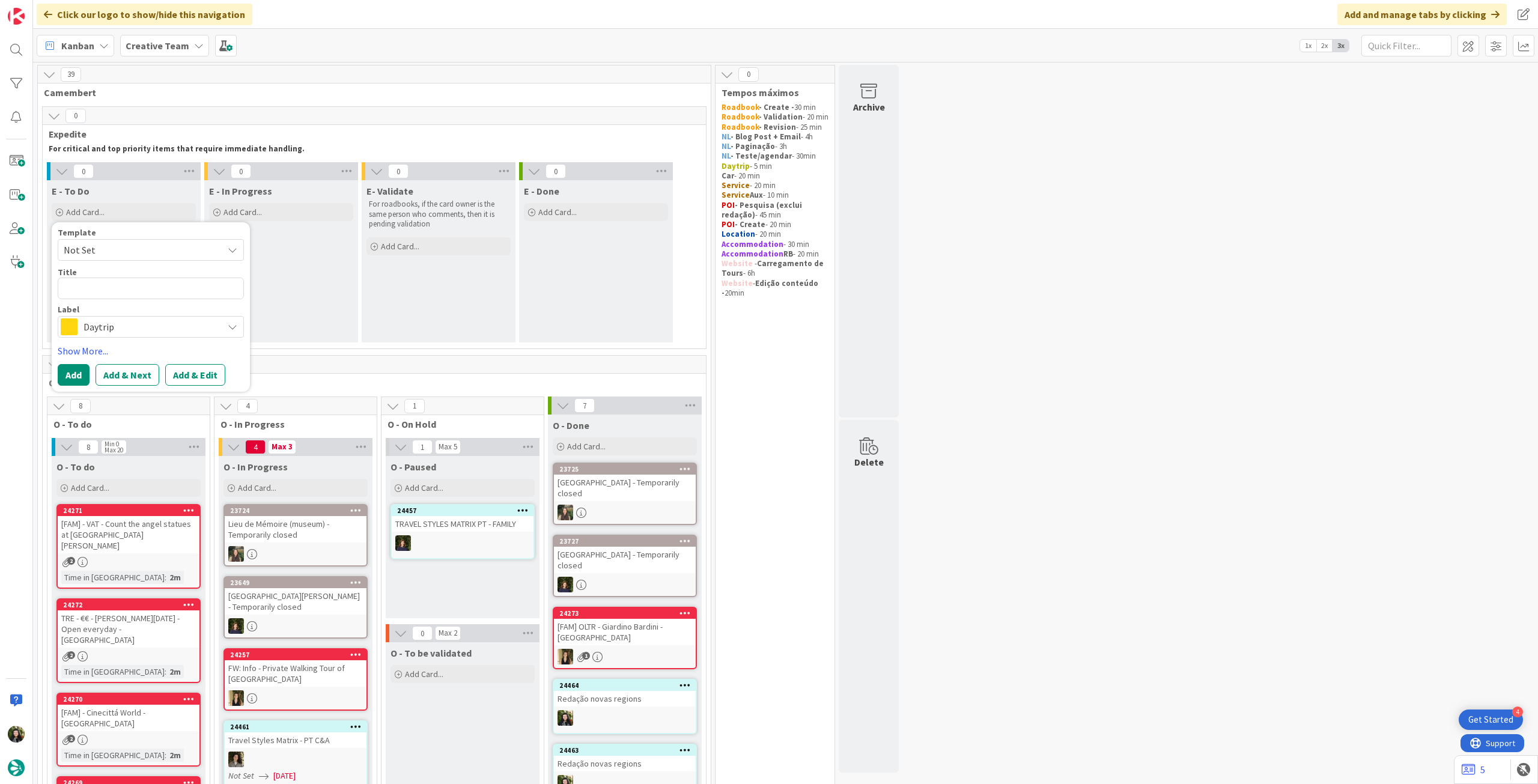
click at [126, 331] on span "Daytrip" at bounding box center [150, 326] width 133 height 17
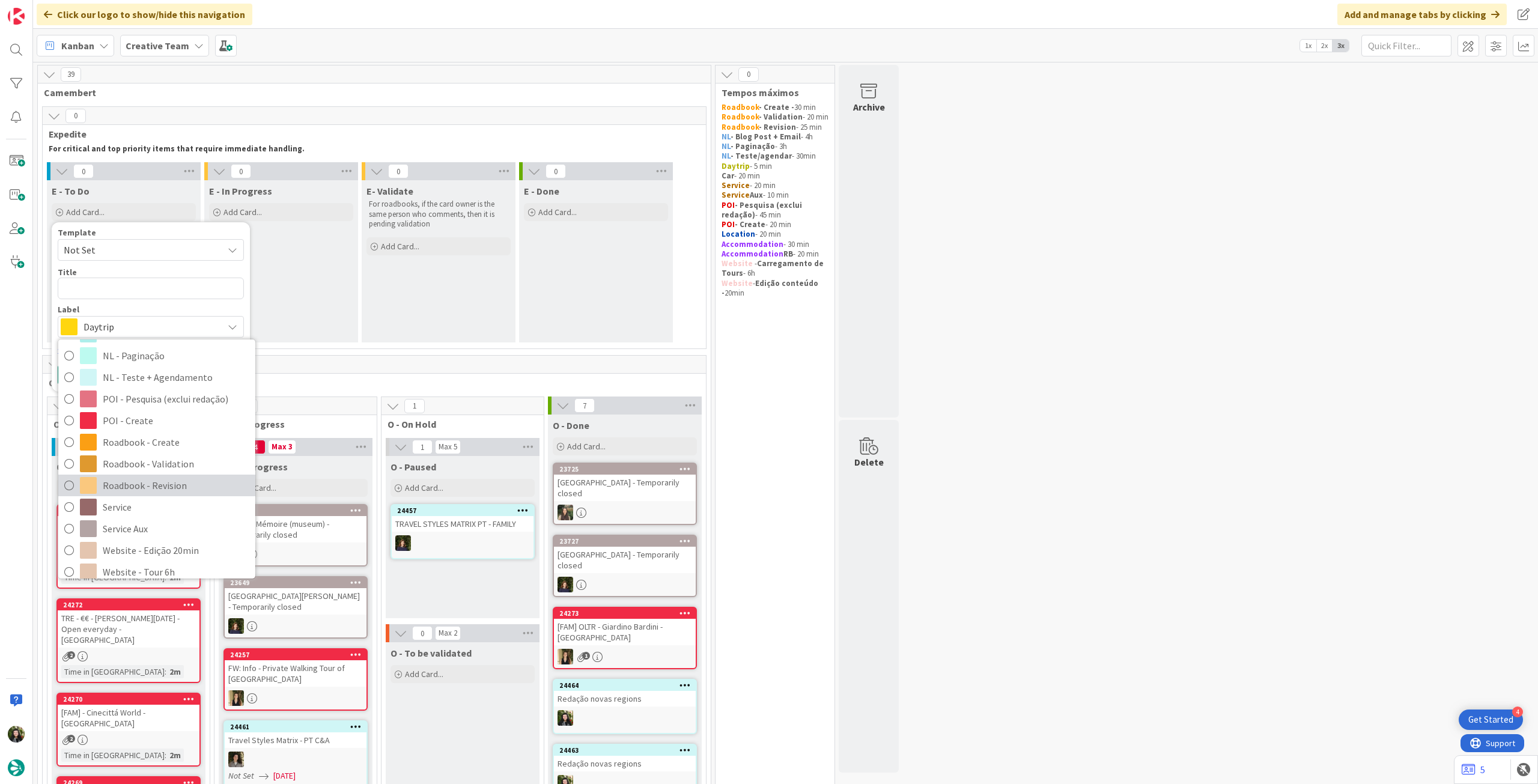
scroll to position [160, 0]
click at [184, 432] on span "Roadbook - Create" at bounding box center [176, 433] width 147 height 18
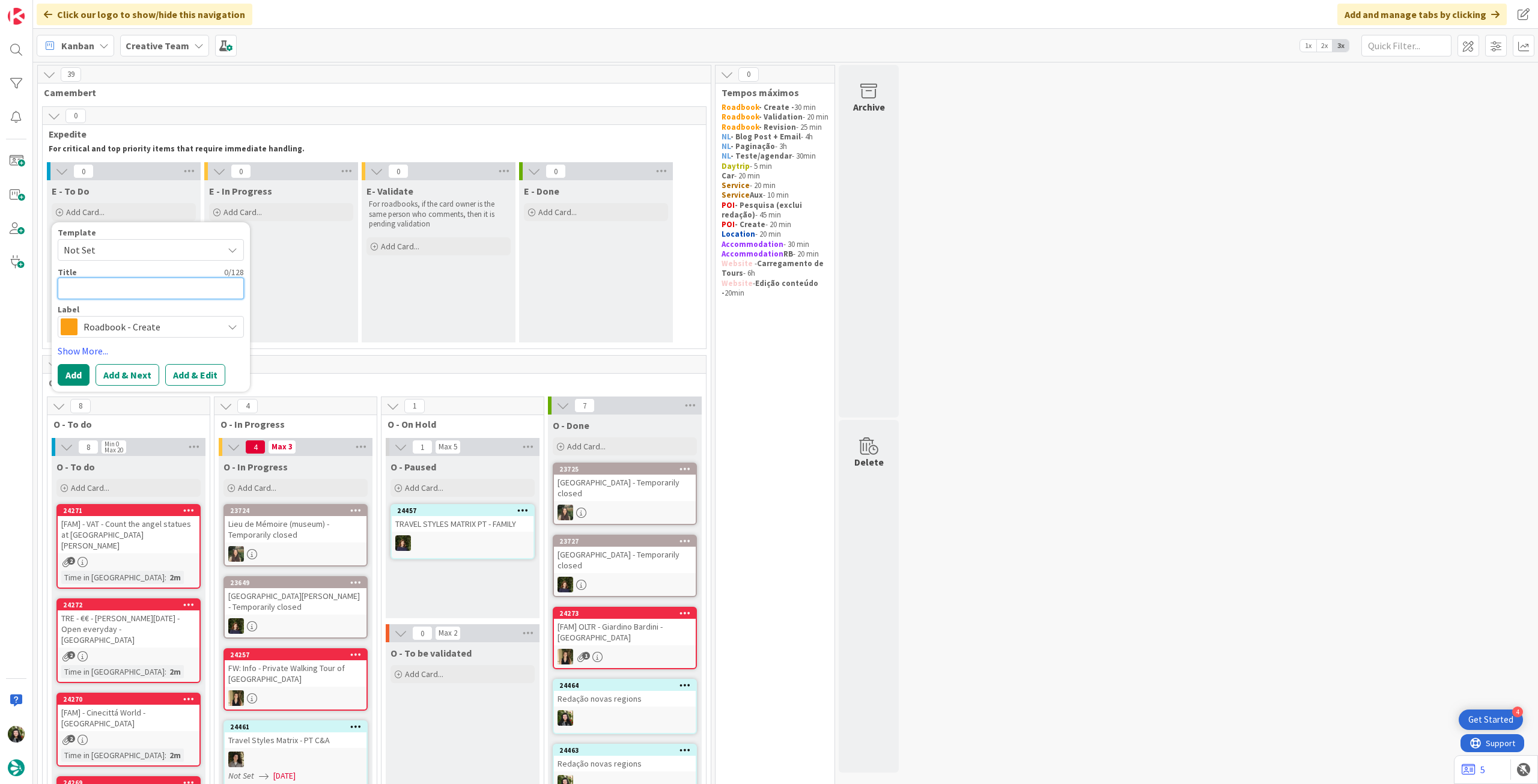
click at [159, 295] on textarea at bounding box center [150, 288] width 186 height 22
paste textarea "111594"
type textarea "x"
type textarea "111594"
type textarea "x"
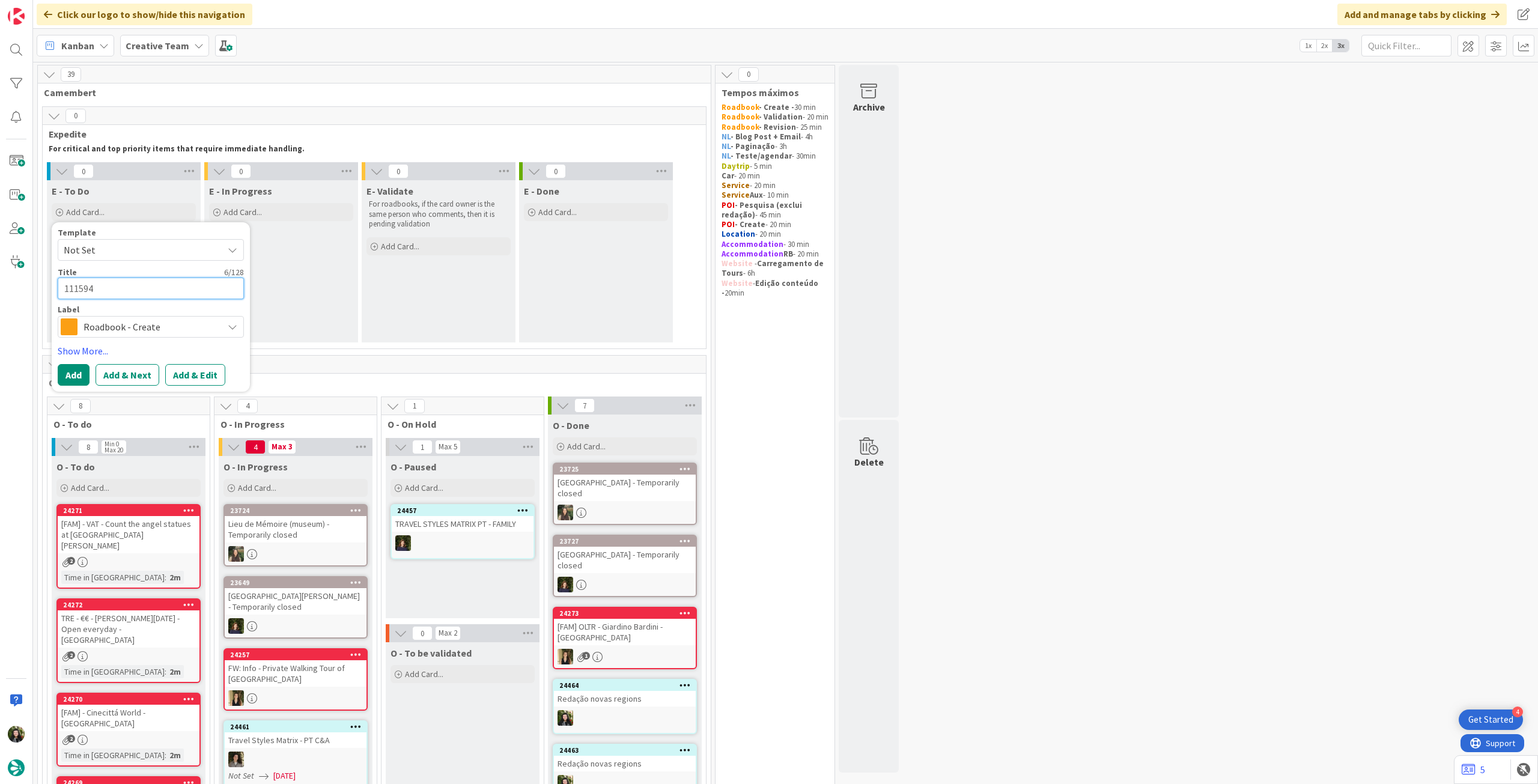
type textarea "111594"
type textarea "x"
type textarea "111594 -"
type textarea "x"
type textarea "111594 -"
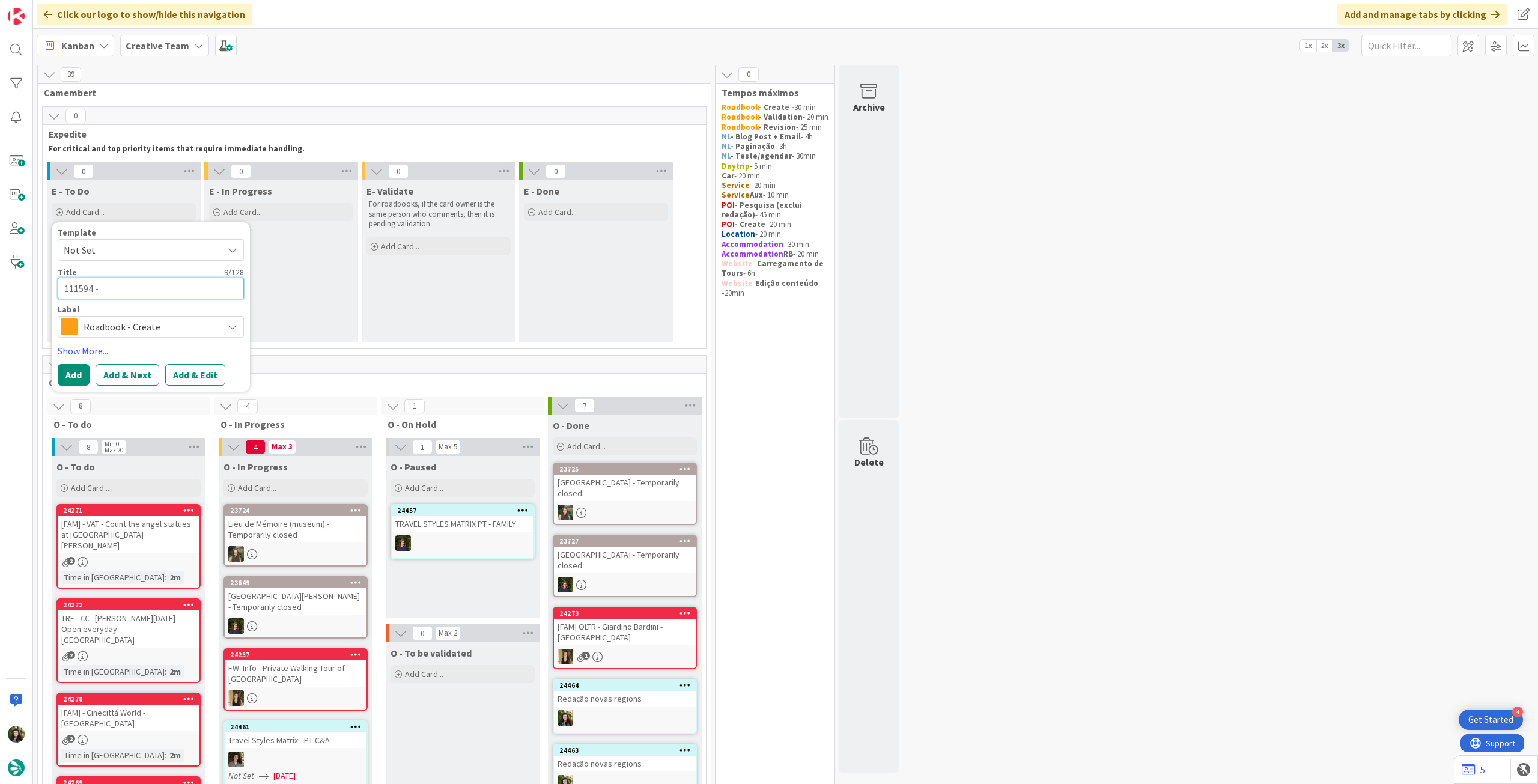
type textarea "x"
type textarea "111594 - 1"
type textarea "x"
type textarea "111594 - 11"
type textarea "x"
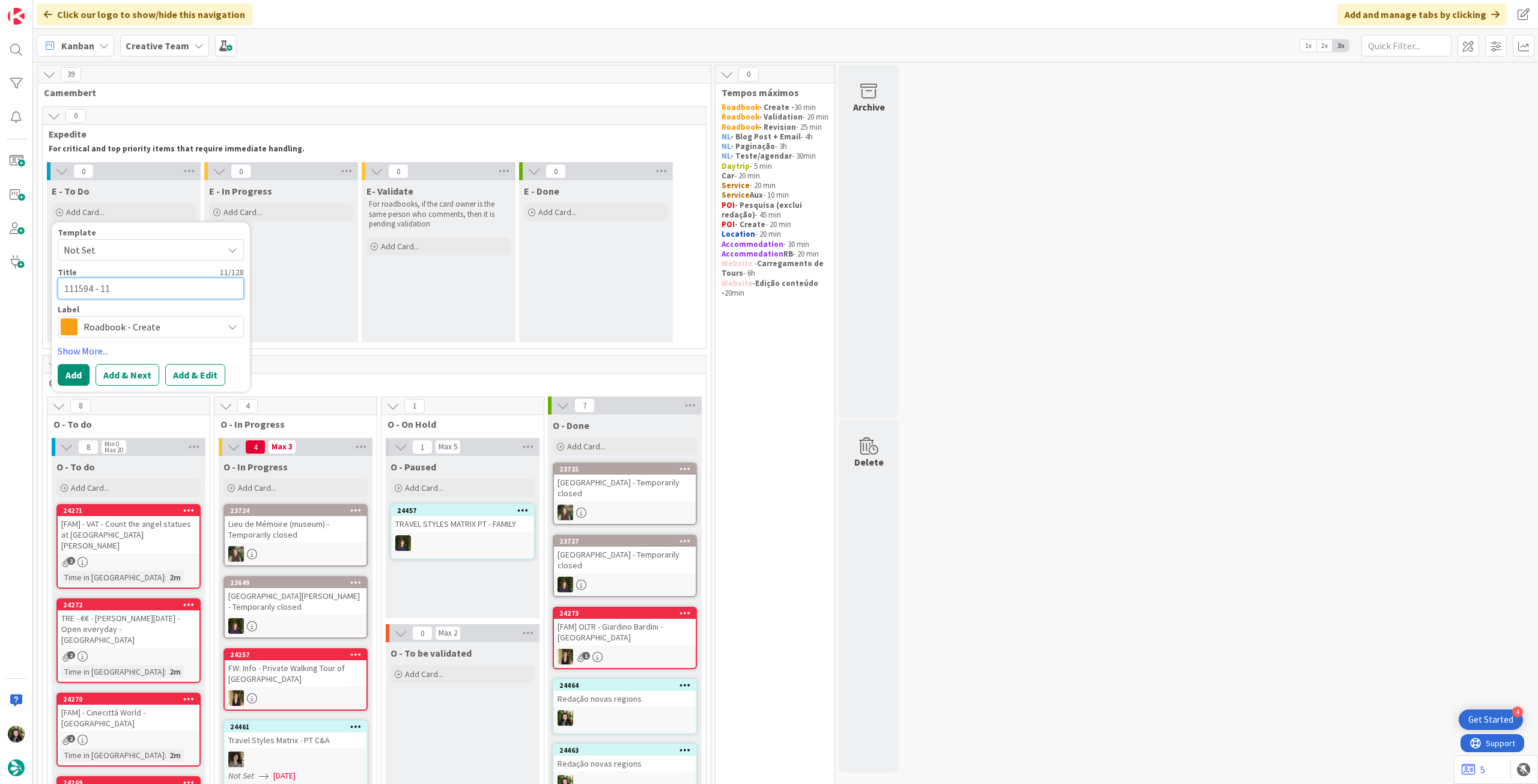
type textarea "111594 - 11"
type textarea "x"
type textarea "111594 - 11 o"
type textarea "x"
type textarea "111594 - 11 oc"
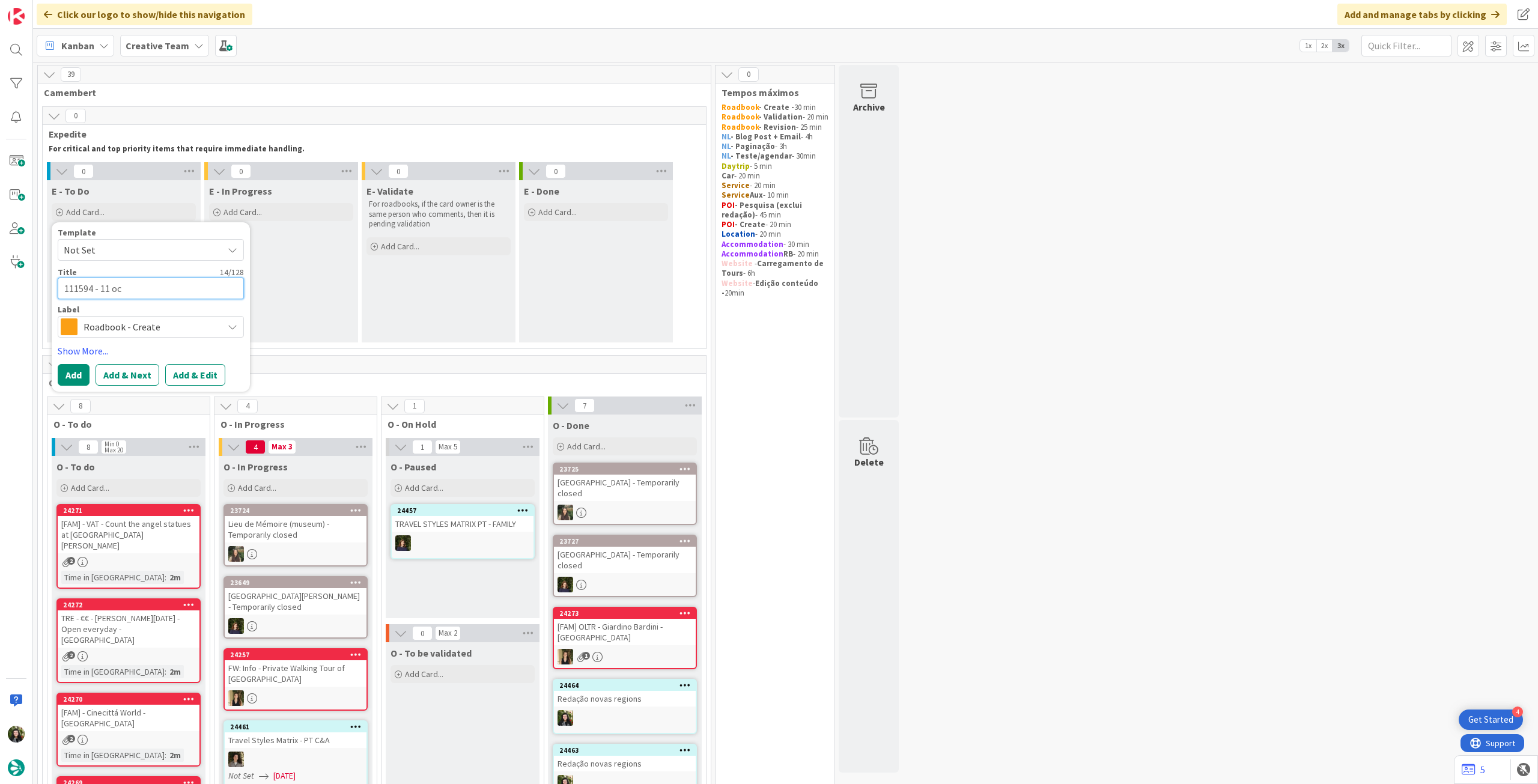
type textarea "x"
type textarea "111594 - [DATE]"
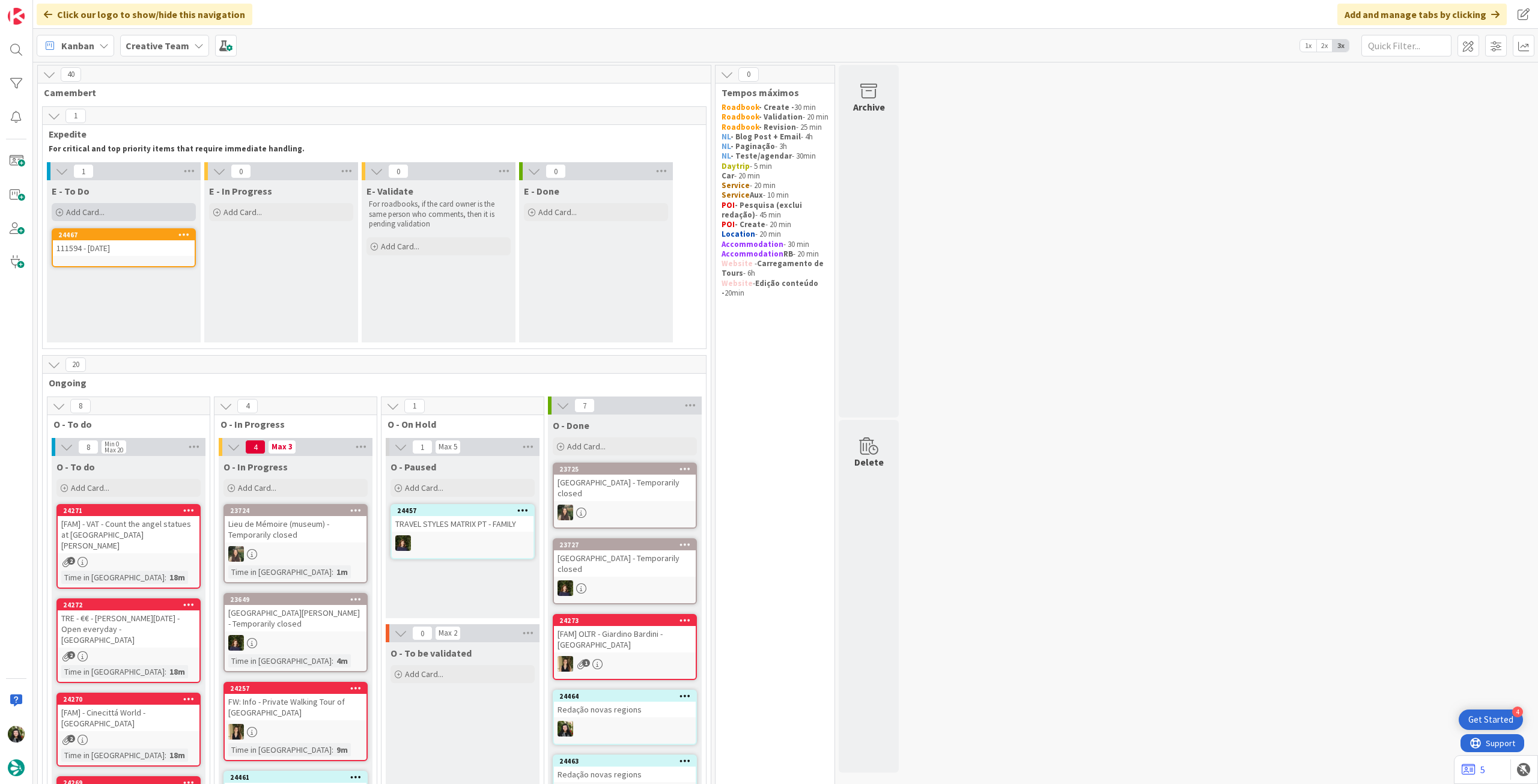
drag, startPoint x: 147, startPoint y: 215, endPoint x: 147, endPoint y: 260, distance: 45.0
click at [147, 214] on div "Add Card..." at bounding box center [124, 212] width 145 height 18
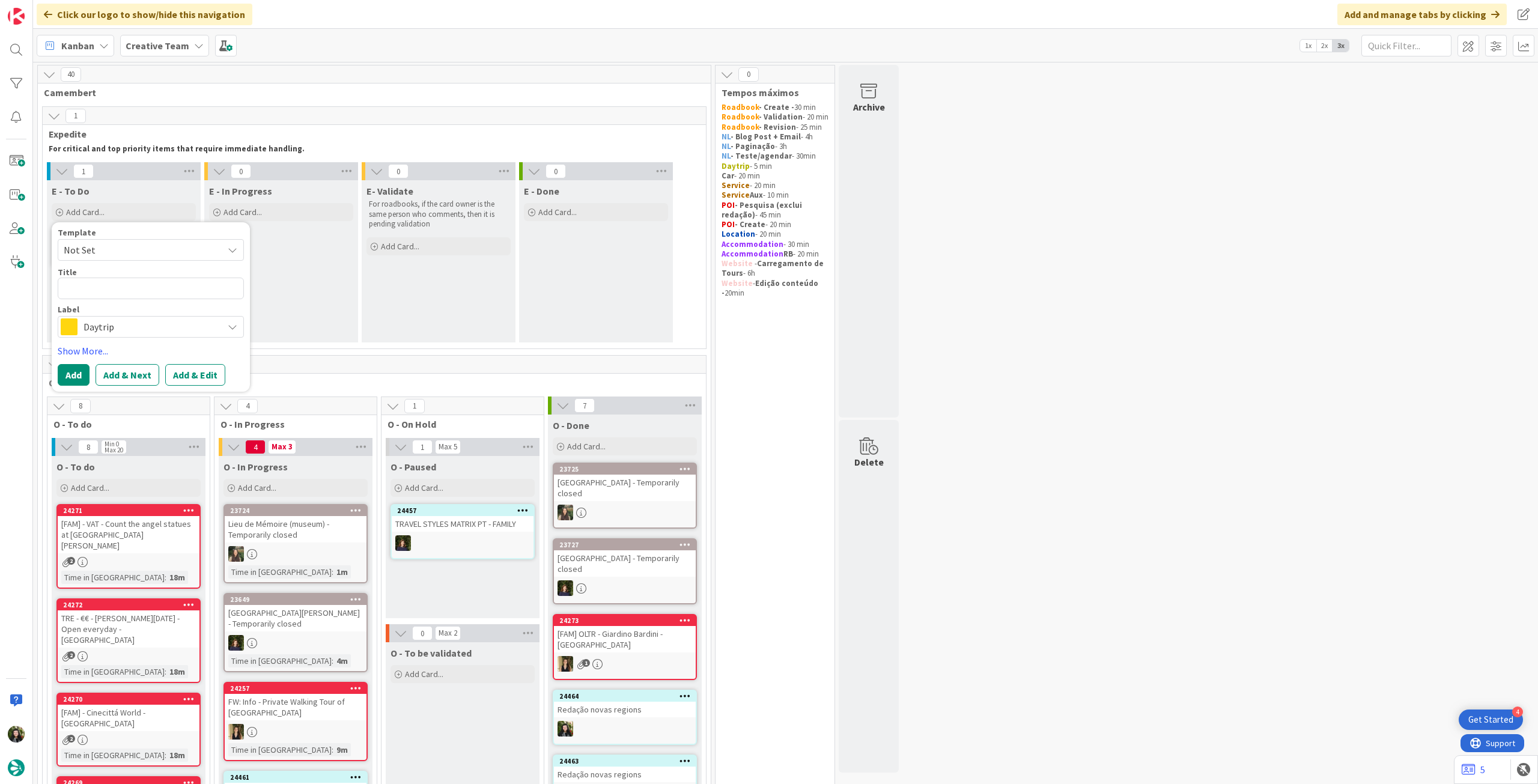
click at [128, 331] on span "Daytrip" at bounding box center [150, 326] width 133 height 17
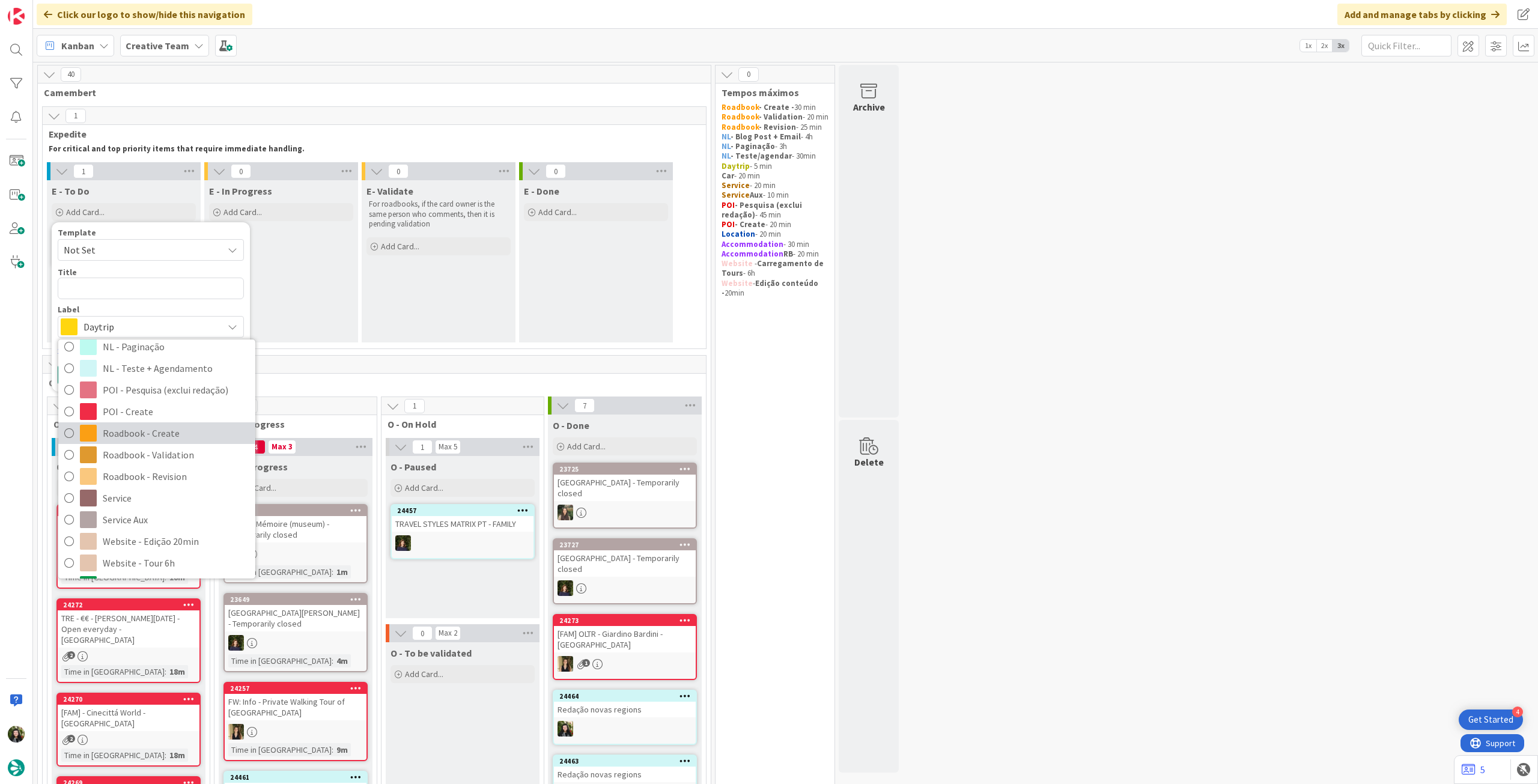
click at [162, 427] on span "Roadbook - Create" at bounding box center [176, 433] width 147 height 18
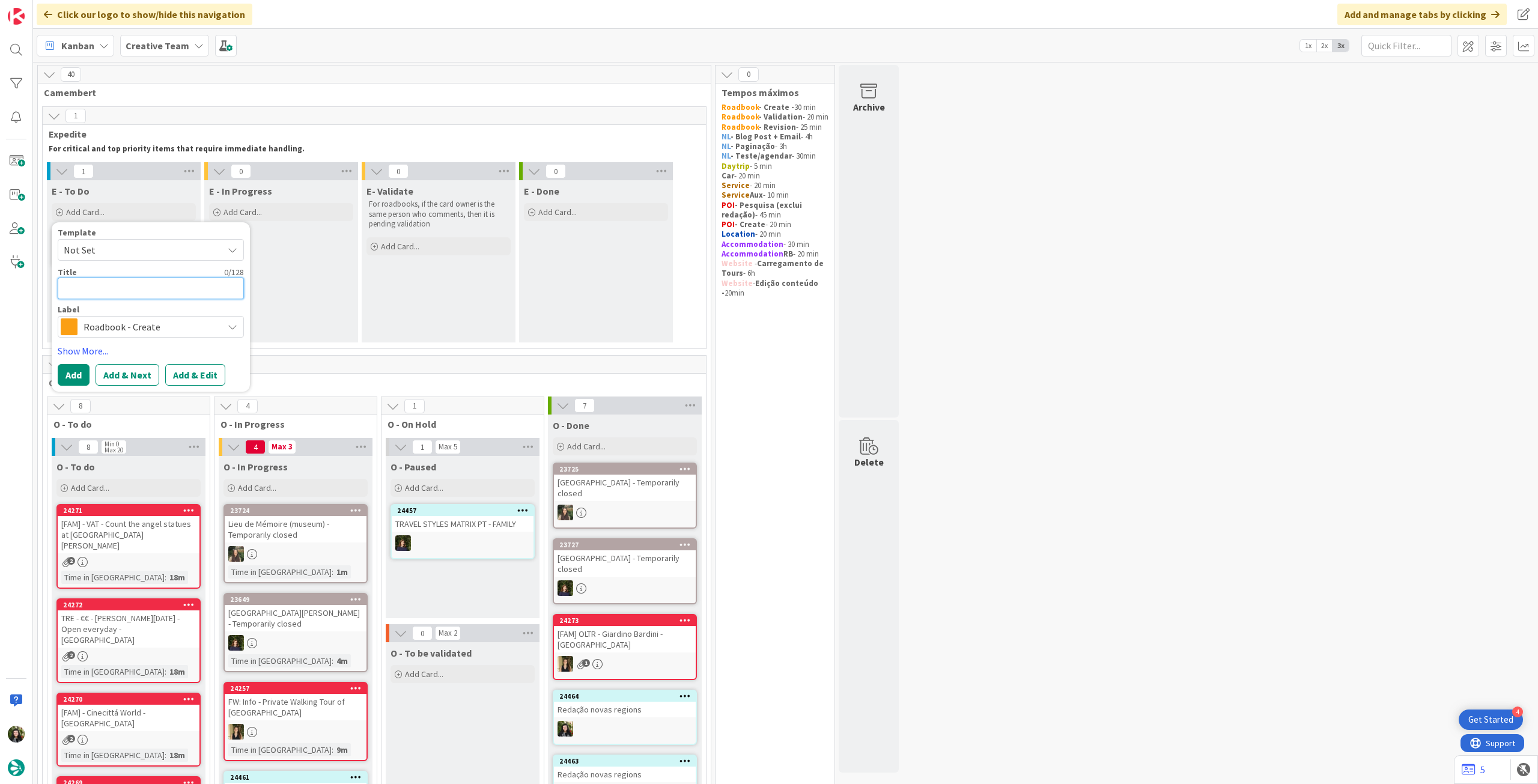
click at [148, 285] on textarea at bounding box center [150, 288] width 186 height 22
paste textarea "101272"
type textarea "x"
type textarea "101272"
type textarea "x"
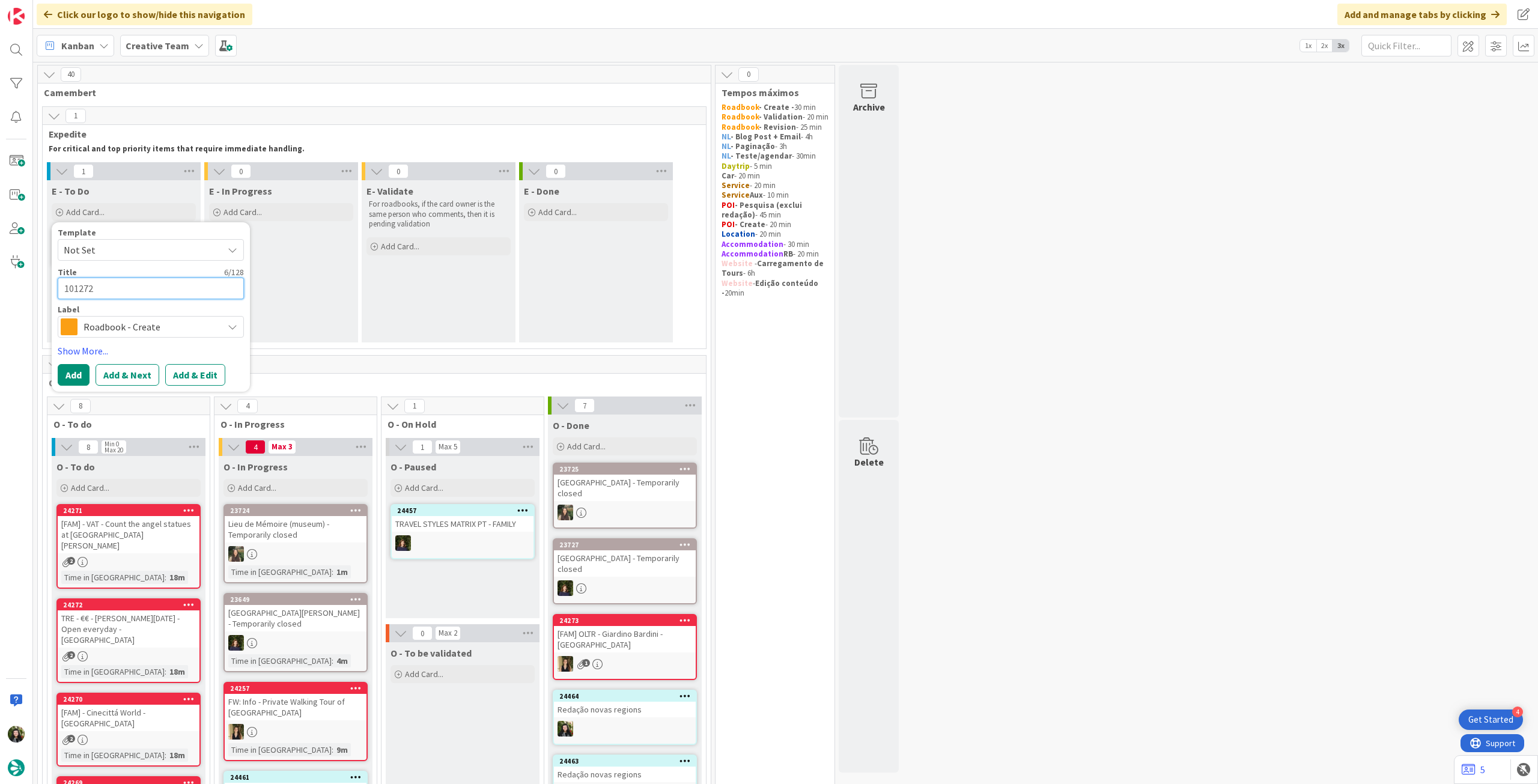
type textarea "101272"
type textarea "x"
type textarea "101272 -"
type textarea "x"
type textarea "101272 -"
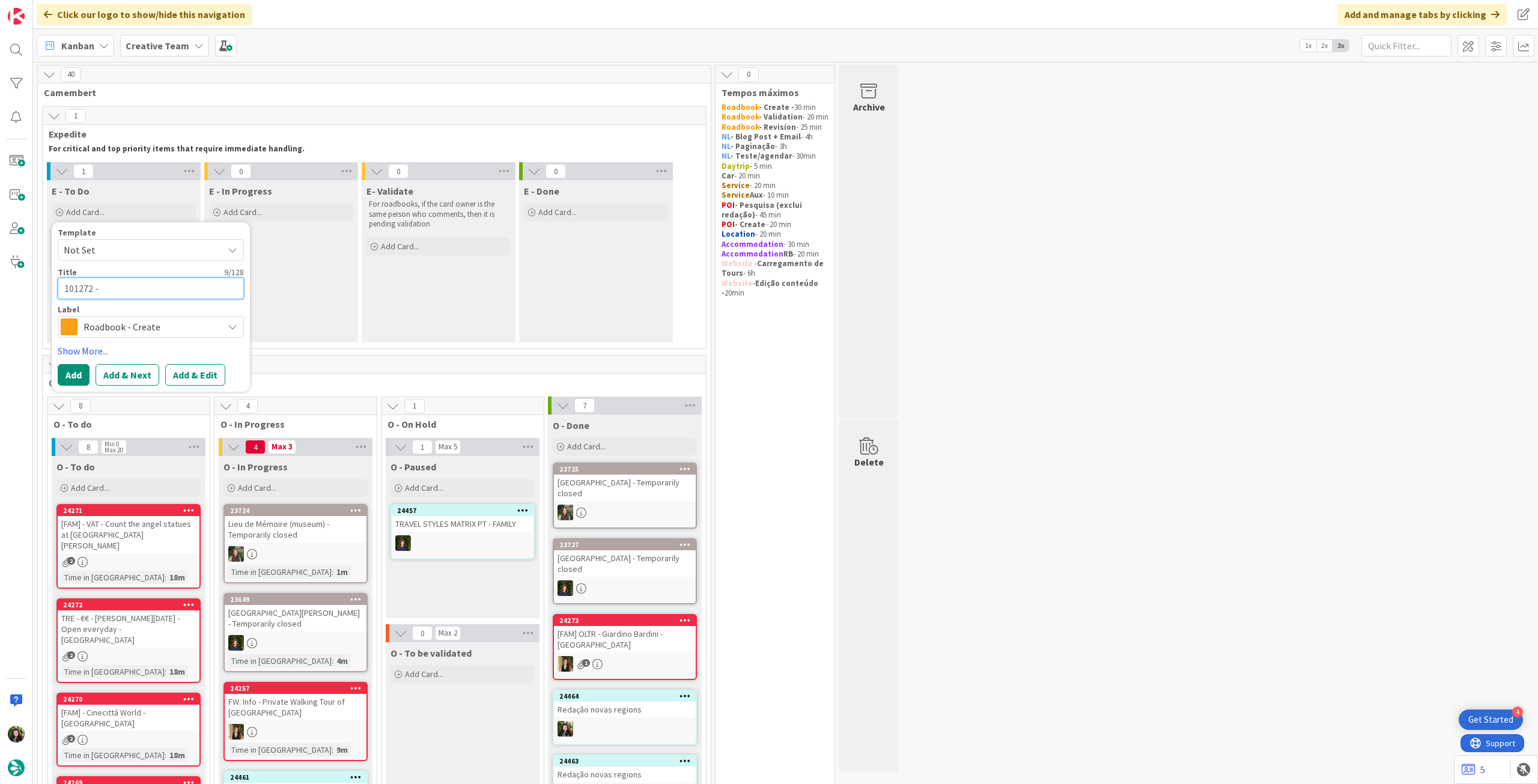
type textarea "x"
type textarea "101272 - 15"
type textarea "x"
type textarea "101272 - 15"
type textarea "x"
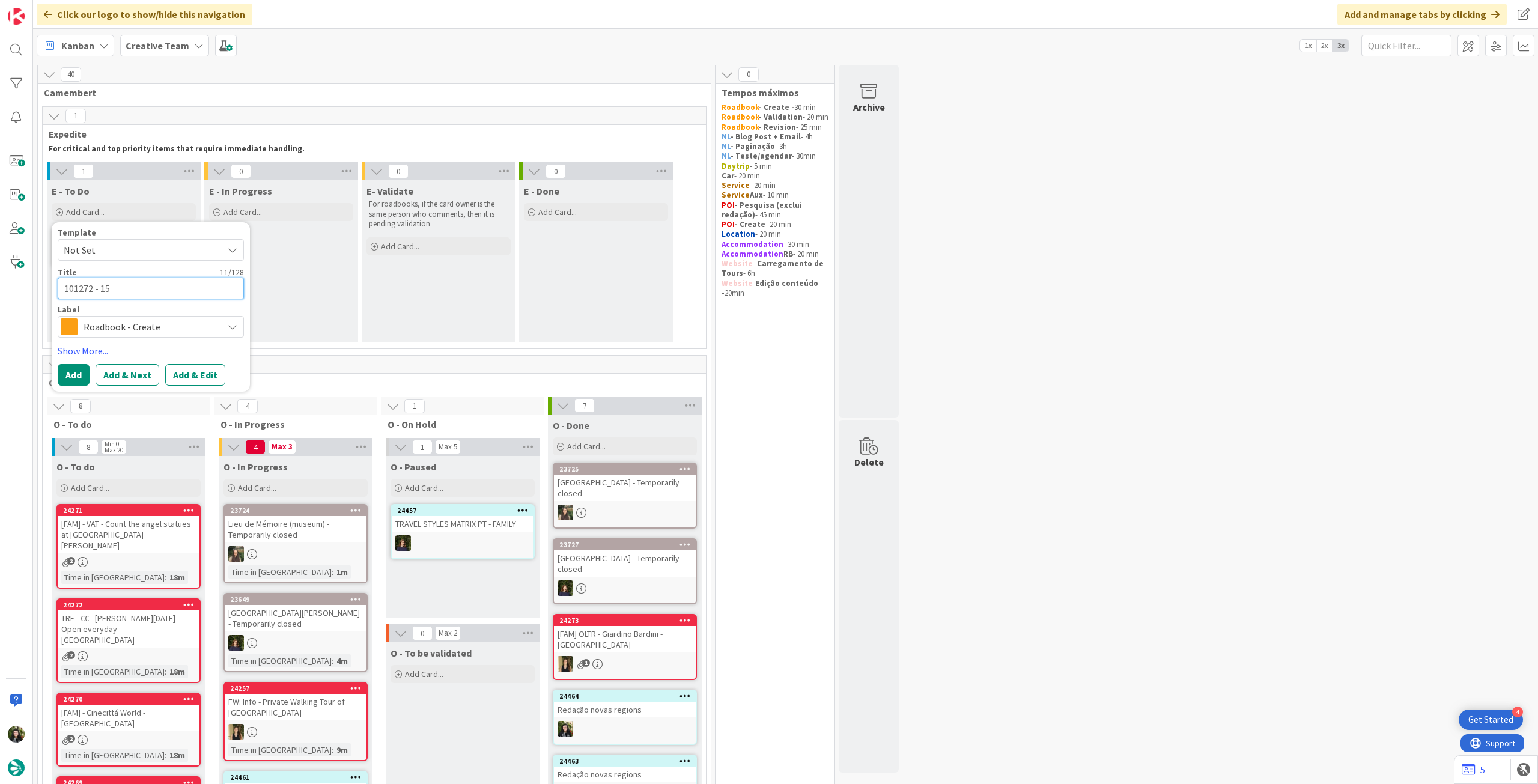
type textarea "101272 - 15 o"
type textarea "x"
type textarea "101272 - 15 oc"
type textarea "x"
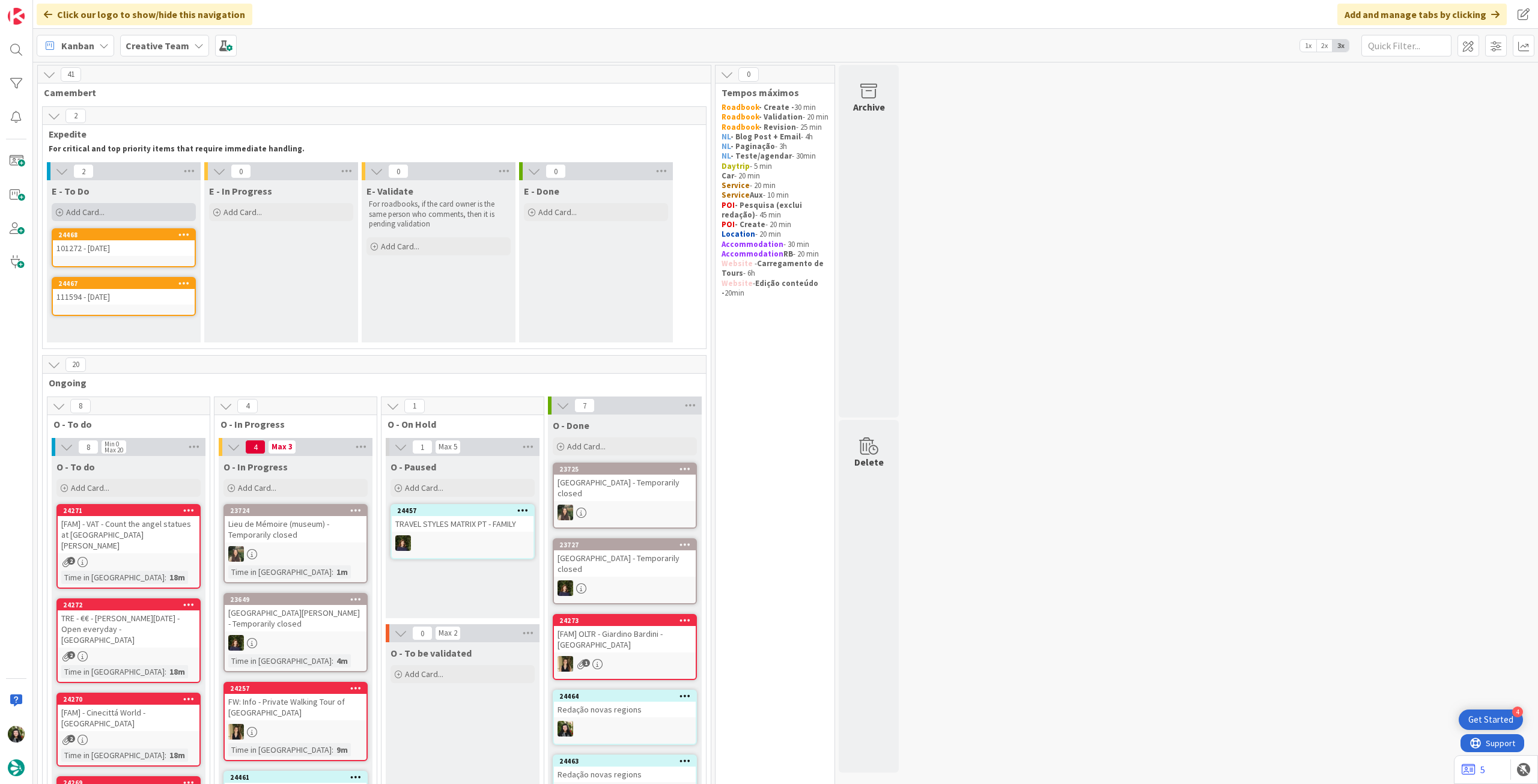
click at [113, 215] on div "Add Card..." at bounding box center [124, 212] width 145 height 18
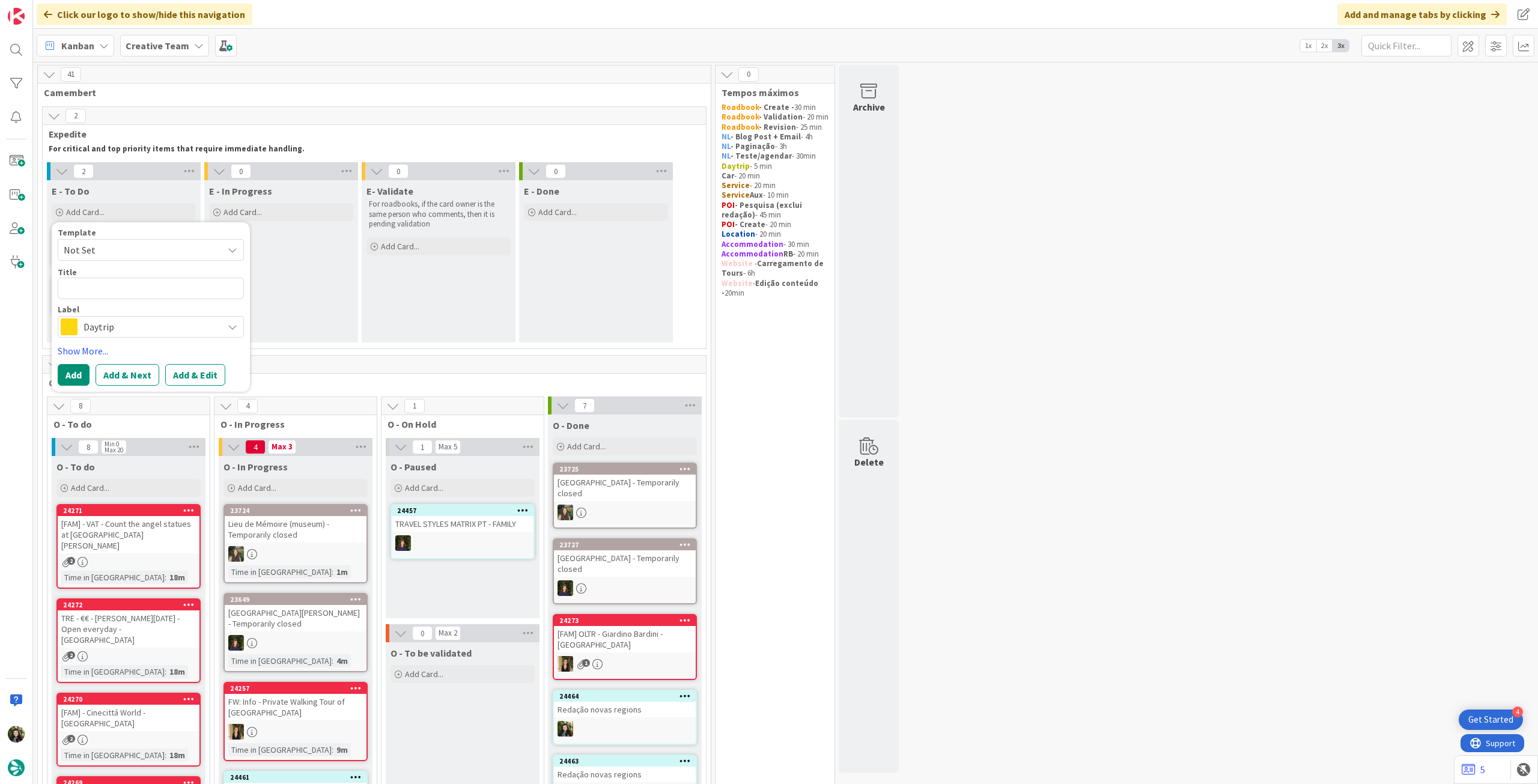
click at [136, 329] on span "Daytrip" at bounding box center [150, 326] width 133 height 17
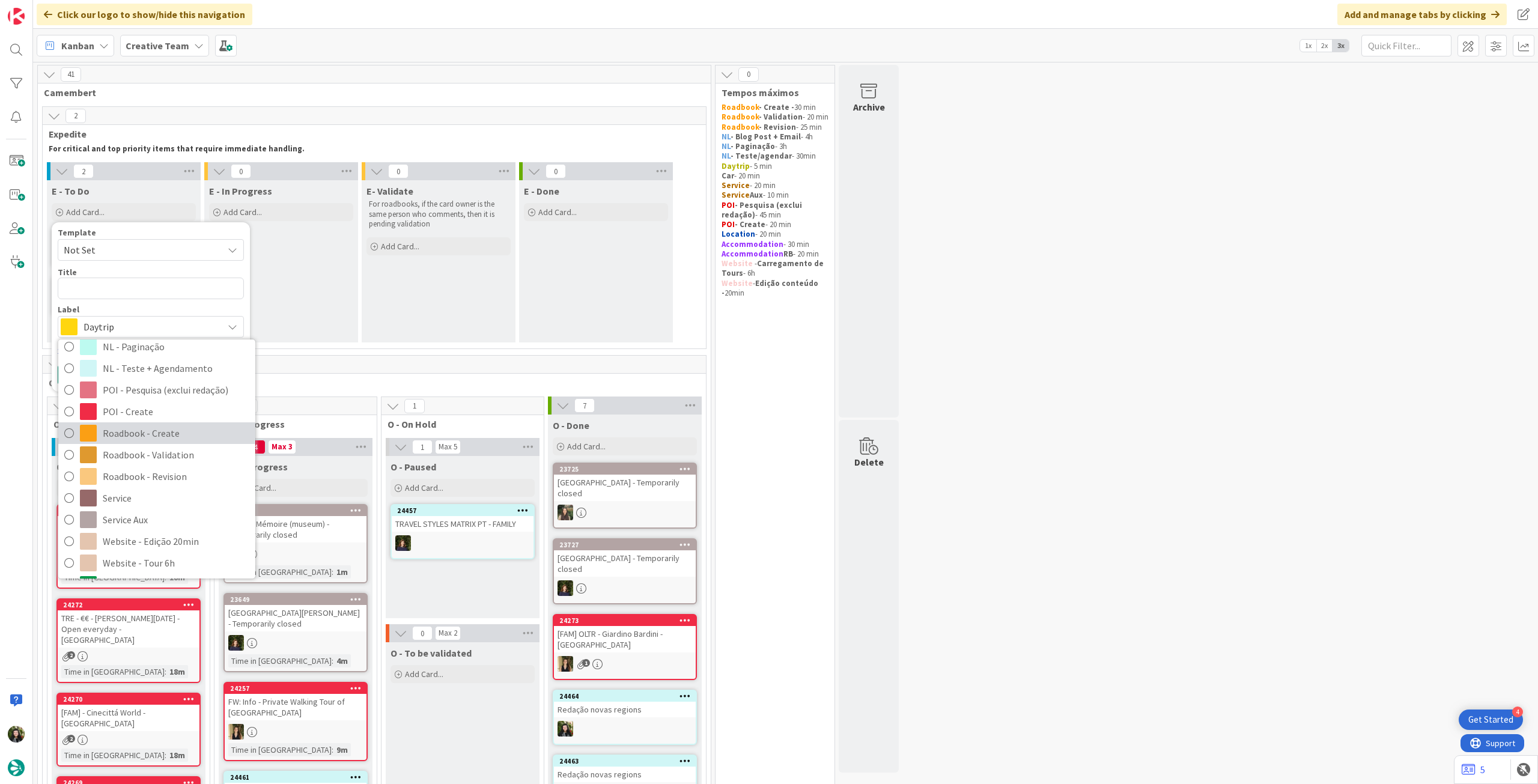
drag, startPoint x: 178, startPoint y: 437, endPoint x: 148, endPoint y: 350, distance: 92.0
click at [178, 437] on span "Roadbook - Create" at bounding box center [176, 433] width 147 height 18
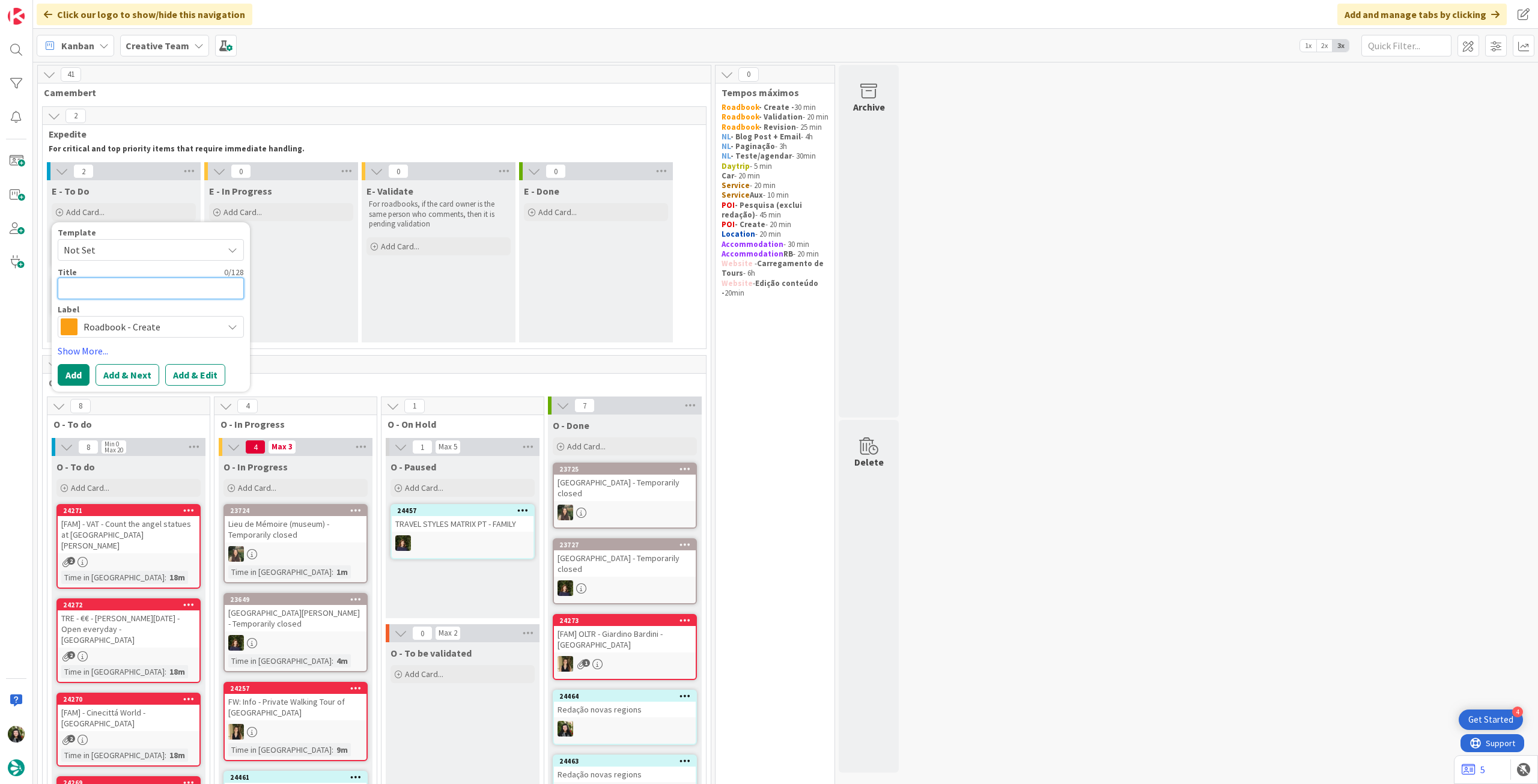
click at [136, 280] on textarea at bounding box center [150, 288] width 186 height 22
paste textarea "111659"
type textarea "111659"
type textarea "x"
type textarea "111659"
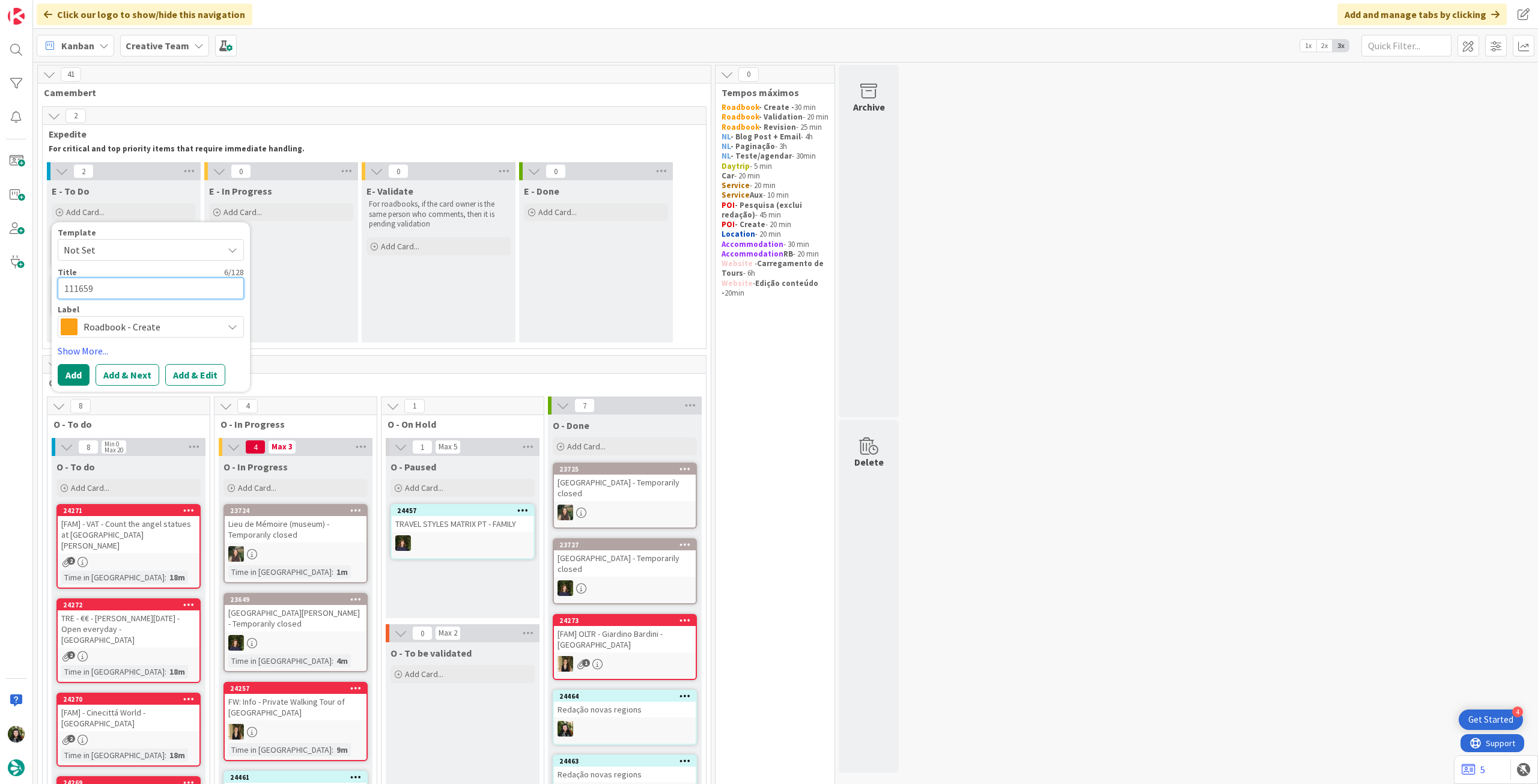
type textarea "x"
type textarea "111659 -"
type textarea "x"
type textarea "111659 -"
type textarea "x"
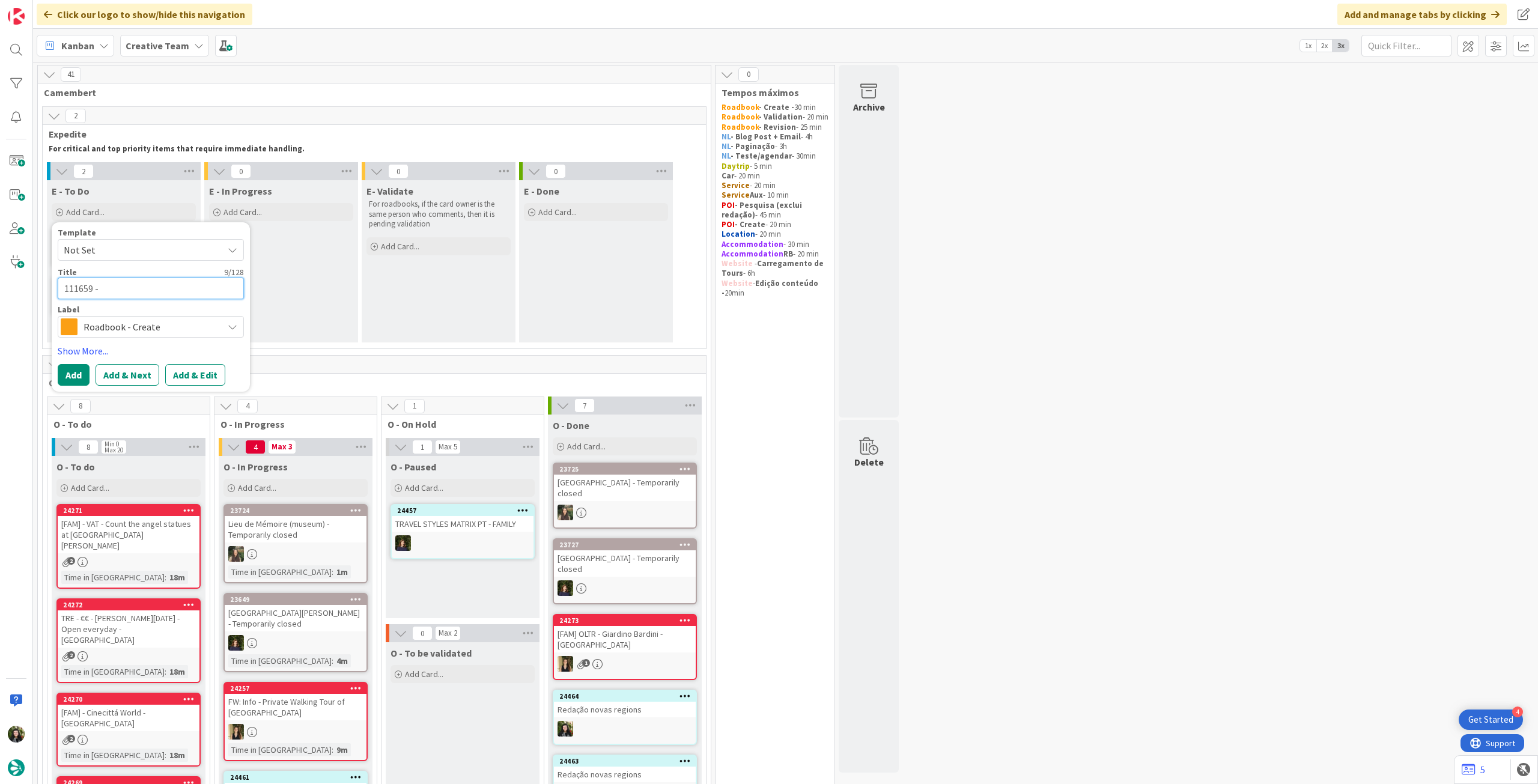
type textarea "111659 - 3"
type textarea "x"
type textarea "111659 - 30"
type textarea "x"
type textarea "111659 - 30"
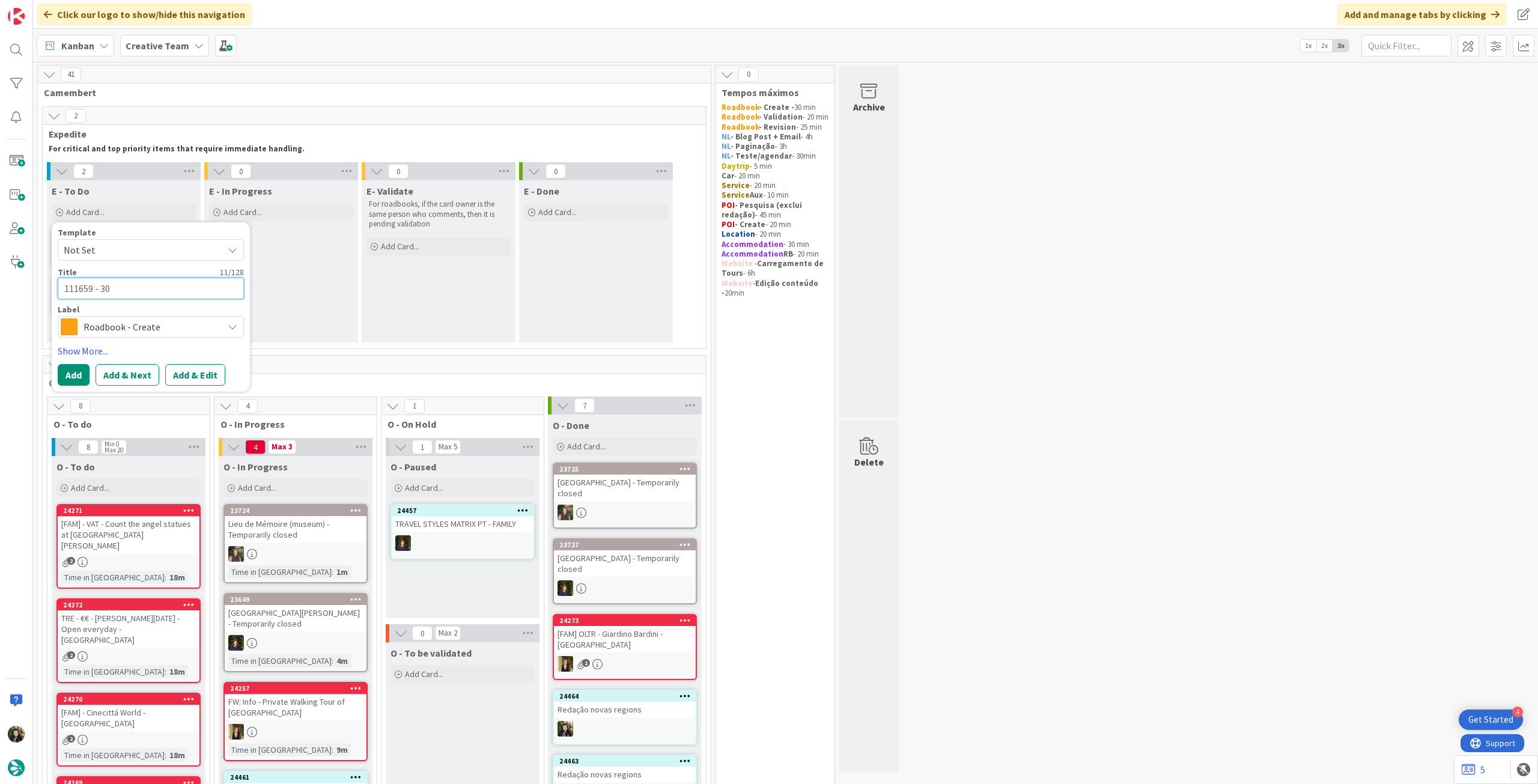
type textarea "x"
type textarea "111659 - 30 o"
type textarea "x"
type textarea "111659 - 30 oc"
type textarea "x"
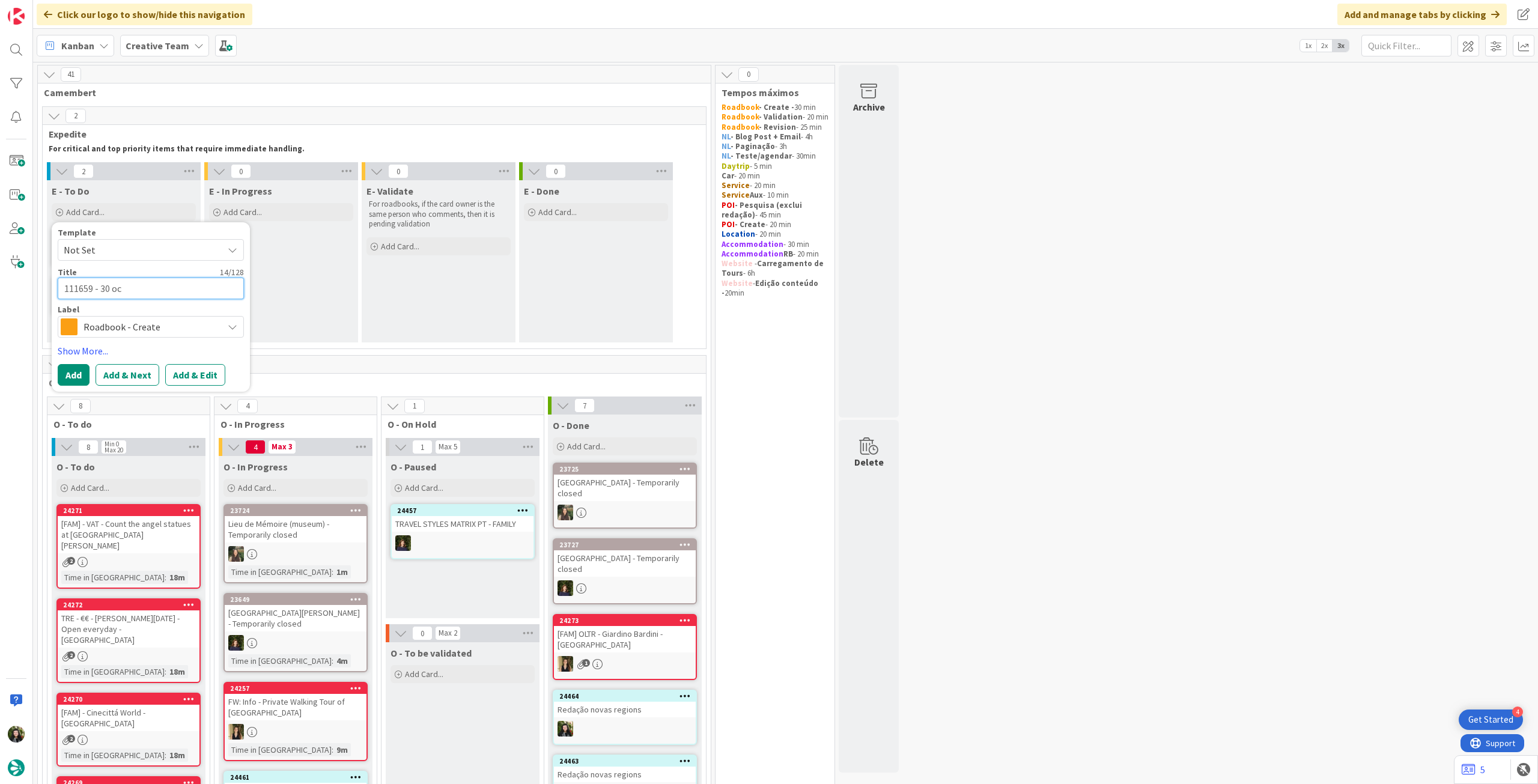
type textarea "111659 - [DATE]"
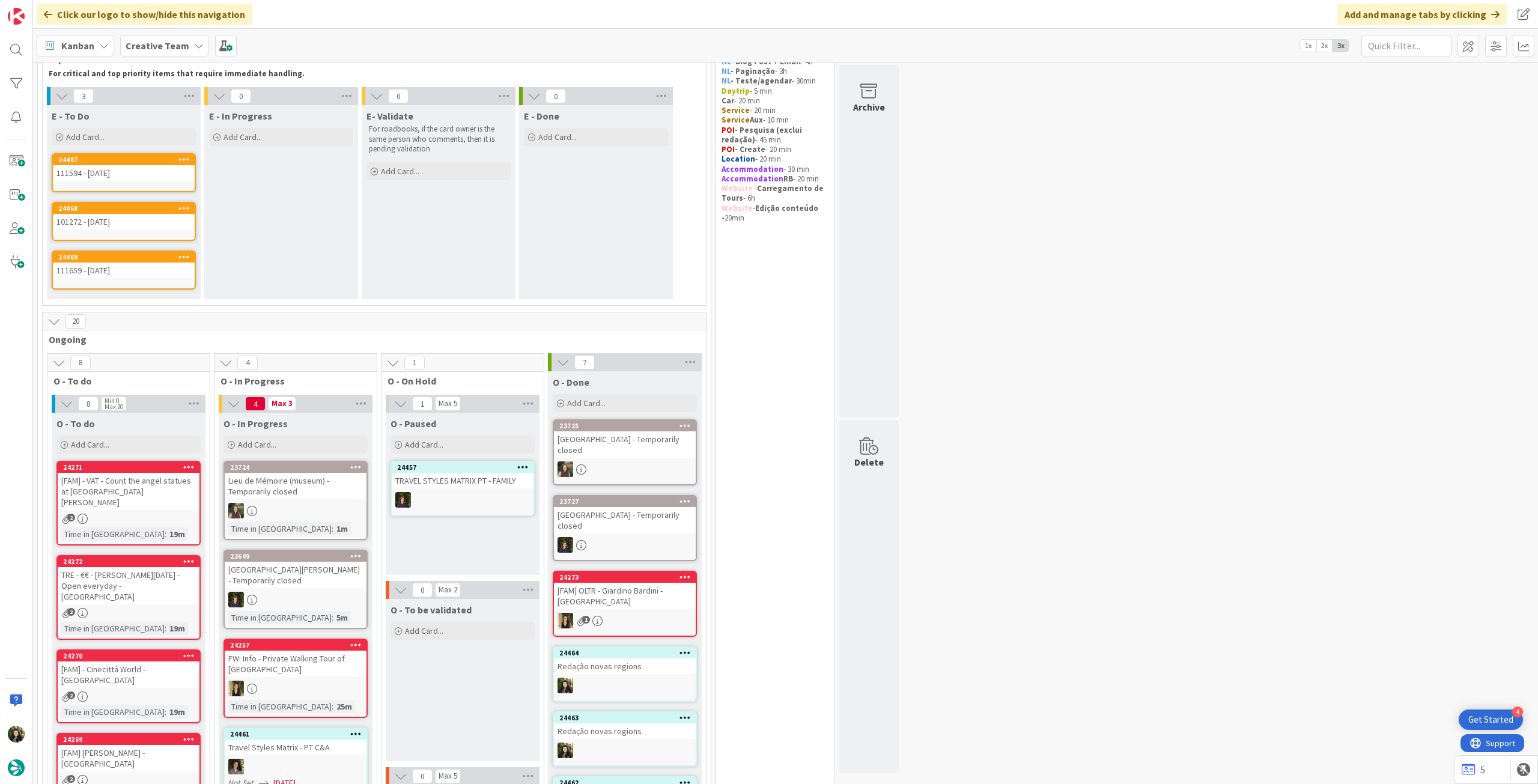
scroll to position [160, 0]
